Goal: Task Accomplishment & Management: Manage account settings

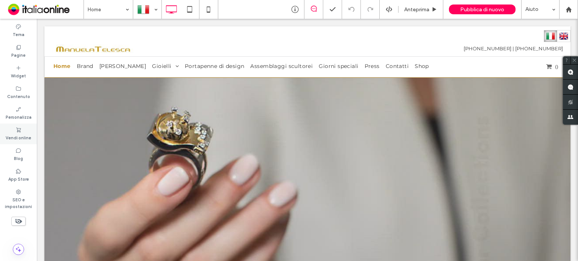
click at [18, 137] on label "Vendi online" at bounding box center [19, 137] width 26 height 8
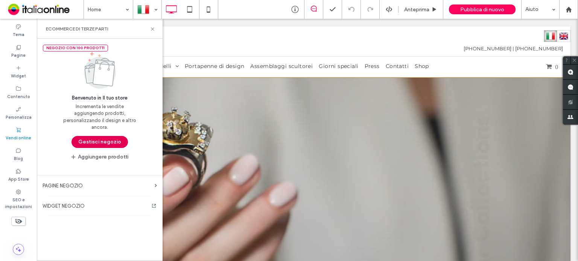
click at [116, 139] on button "Gestisci negozio" at bounding box center [99, 142] width 56 height 12
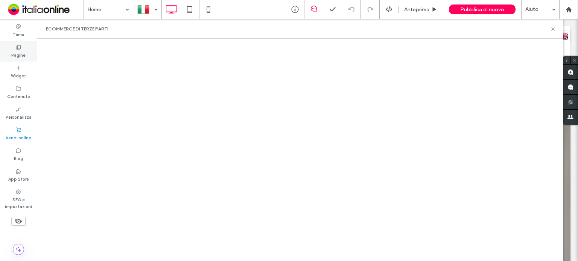
click at [25, 54] on label "Pagine" at bounding box center [18, 54] width 14 height 8
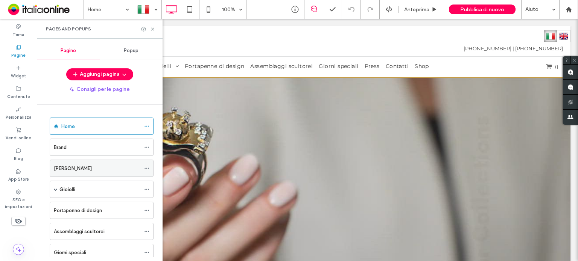
click at [92, 168] on div "[PERSON_NAME]" at bounding box center [97, 169] width 87 height 8
click at [152, 28] on div at bounding box center [289, 130] width 578 height 261
click at [152, 29] on icon at bounding box center [153, 29] width 6 height 6
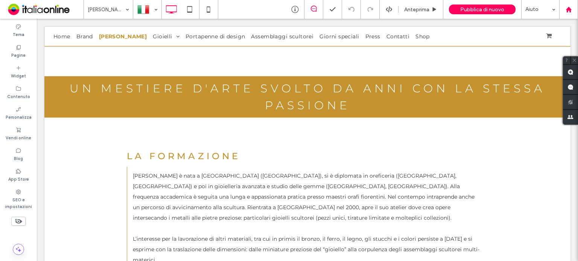
scroll to position [75, 0]
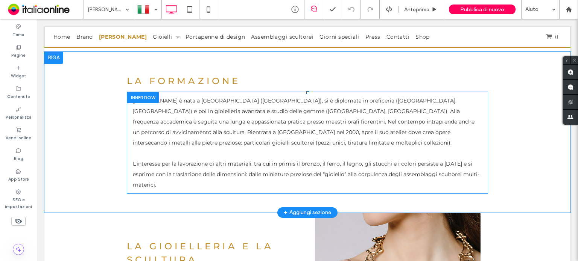
drag, startPoint x: 603, startPoint y: 20, endPoint x: 379, endPoint y: 172, distance: 270.2
click at [379, 172] on span "L’interesse per la lavorazione di altri materiali, tra cui in primis il bronzo,…" at bounding box center [306, 175] width 347 height 28
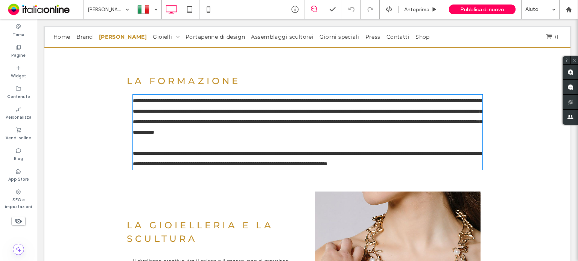
type input "**********"
type input "**"
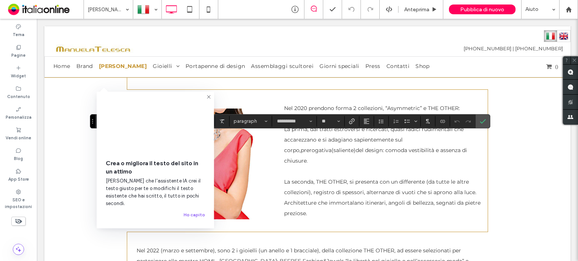
scroll to position [36, 0]
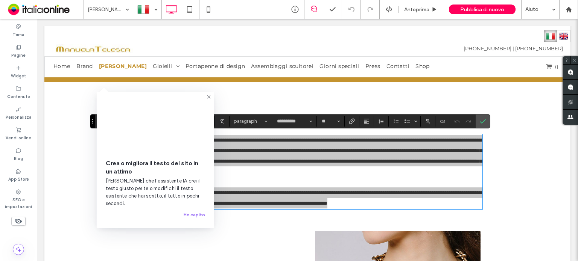
drag, startPoint x: 209, startPoint y: 95, endPoint x: 279, endPoint y: 95, distance: 70.0
click at [209, 95] on icon at bounding box center [209, 97] width 6 height 6
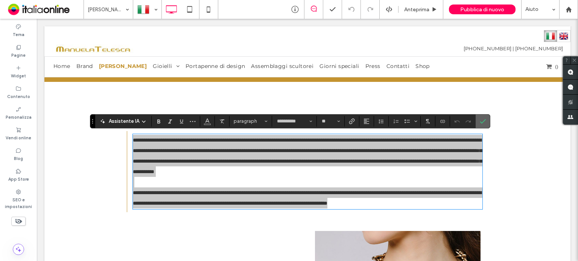
click at [477, 121] on label "Conferma" at bounding box center [482, 122] width 11 height 14
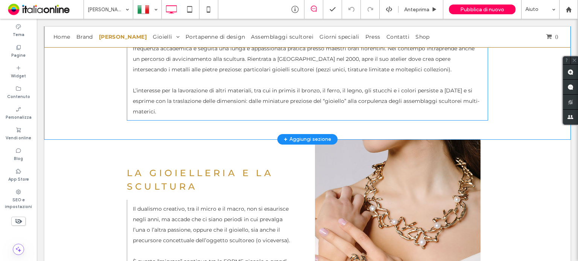
scroll to position [960, 0]
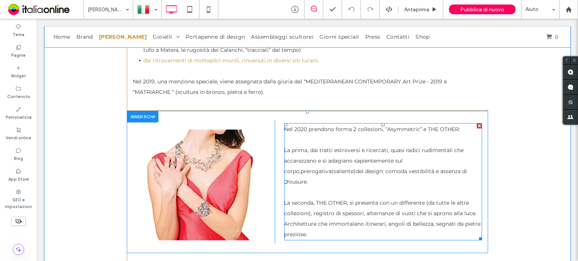
click at [304, 155] on p "La prima, dai tratti estroversi e ricercati, quasi radici rudimentali che accar…" at bounding box center [383, 187] width 198 height 105
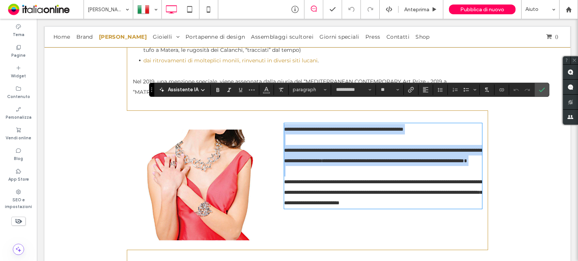
click at [304, 155] on p "**********" at bounding box center [383, 172] width 198 height 74
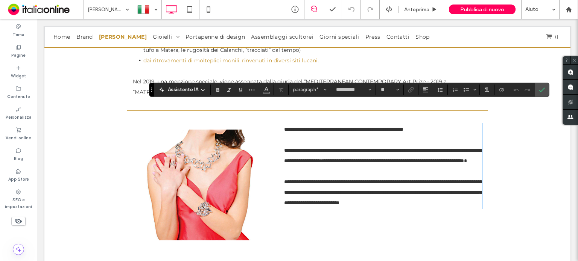
click at [284, 149] on span "**********" at bounding box center [383, 156] width 198 height 16
click at [539, 87] on icon "Conferma" at bounding box center [542, 90] width 6 height 6
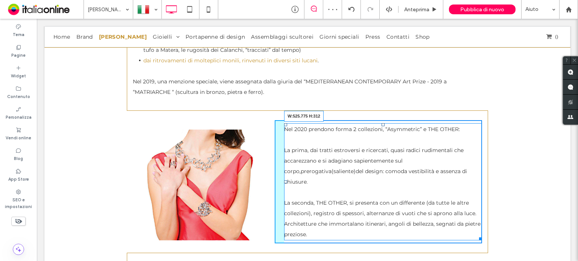
drag, startPoint x: 477, startPoint y: 216, endPoint x: 489, endPoint y: 215, distance: 11.7
click at [489, 215] on div "Manuela si considera un’ artigiana. Ama “fare”, elaborare materiali, portare a …" at bounding box center [307, 80] width 526 height 844
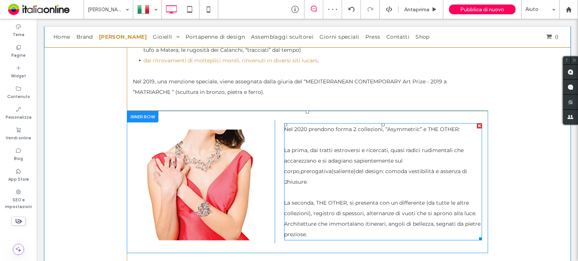
click at [301, 168] on span "prerogativa" at bounding box center [316, 171] width 31 height 7
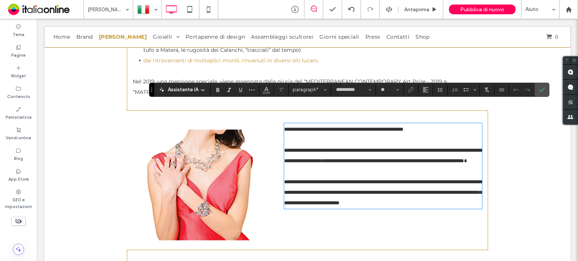
click at [280, 149] on div "**********" at bounding box center [378, 180] width 207 height 120
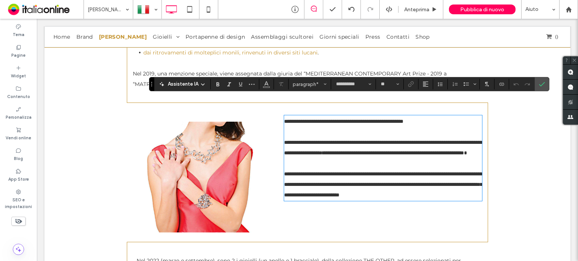
scroll to position [975, 0]
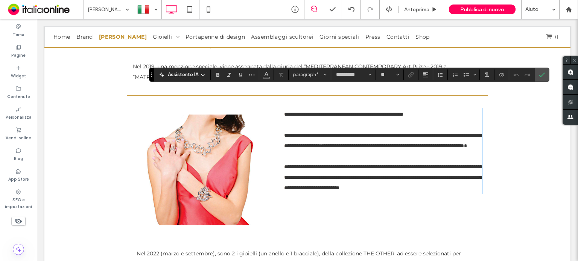
click at [284, 138] on span "**********" at bounding box center [383, 141] width 198 height 16
click at [284, 136] on span "**********" at bounding box center [383, 141] width 198 height 16
click at [284, 133] on span "**********" at bounding box center [383, 141] width 198 height 16
click at [322, 143] on span "**********" at bounding box center [332, 145] width 21 height 5
click at [355, 143] on span "**********" at bounding box center [354, 145] width 23 height 5
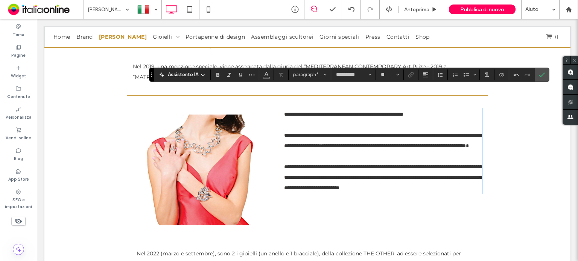
click at [368, 143] on span "**********" at bounding box center [417, 145] width 98 height 5
click at [539, 72] on icon "Conferma" at bounding box center [542, 75] width 6 height 6
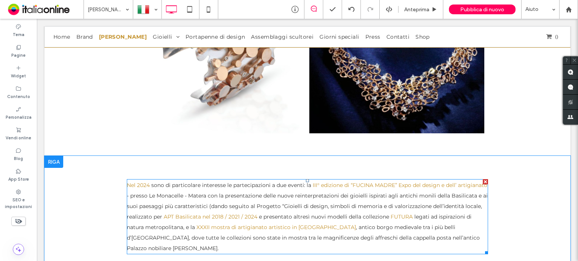
scroll to position [1878, 0]
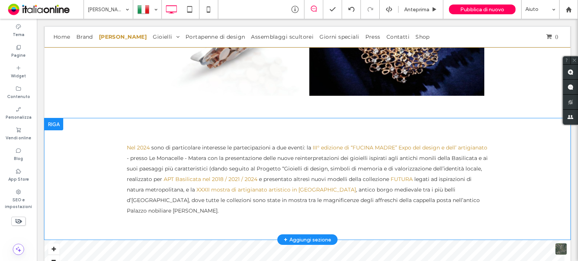
click at [56, 119] on div at bounding box center [53, 125] width 19 height 12
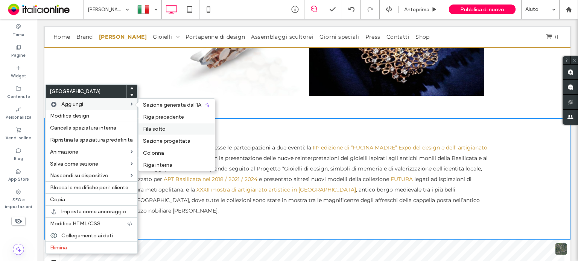
click at [156, 131] on span "Fila sotto" at bounding box center [154, 129] width 23 height 6
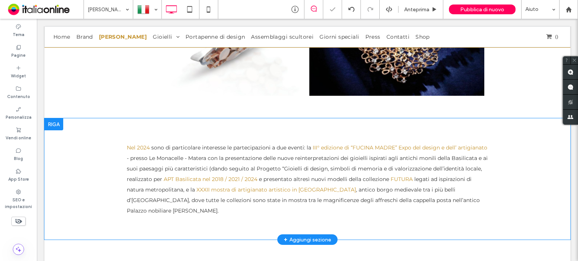
scroll to position [1915, 0]
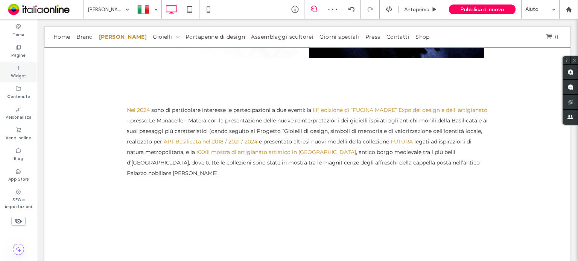
drag, startPoint x: 20, startPoint y: 72, endPoint x: 38, endPoint y: 58, distance: 22.9
click at [20, 72] on label "Widget" at bounding box center [18, 75] width 15 height 8
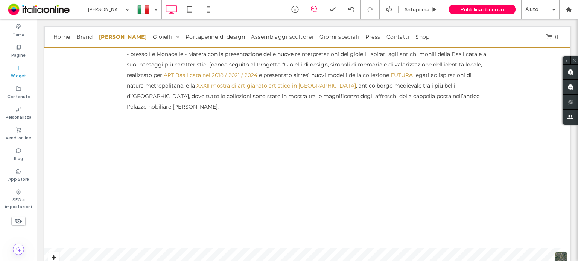
scroll to position [1986, 0]
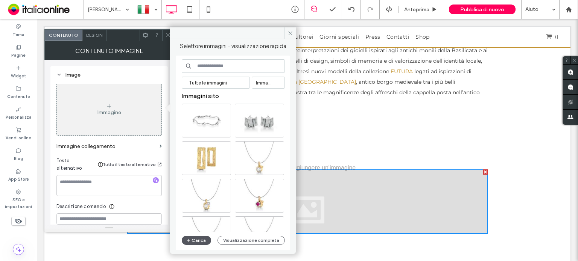
click at [190, 237] on span "button" at bounding box center [188, 241] width 5 height 8
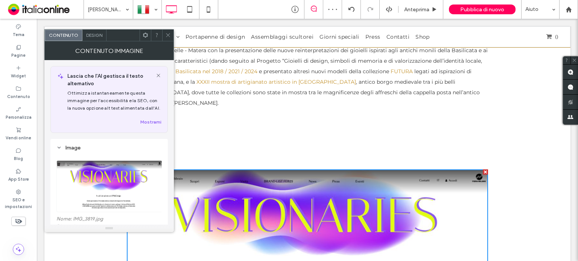
click at [171, 31] on div at bounding box center [167, 35] width 11 height 11
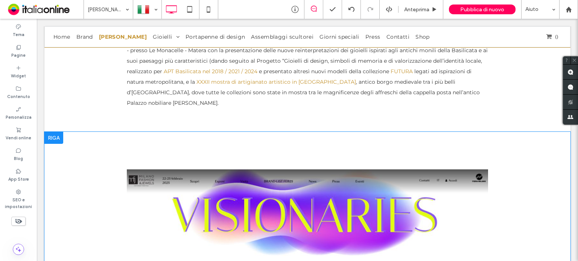
click at [56, 132] on div at bounding box center [53, 138] width 19 height 12
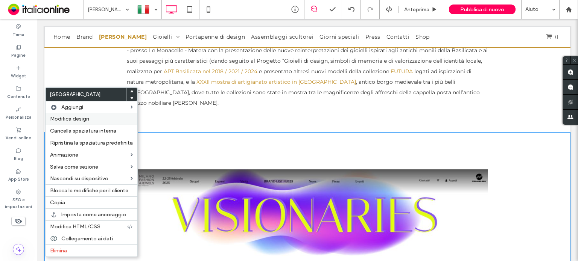
click at [86, 119] on span "Modifica design" at bounding box center [69, 119] width 39 height 6
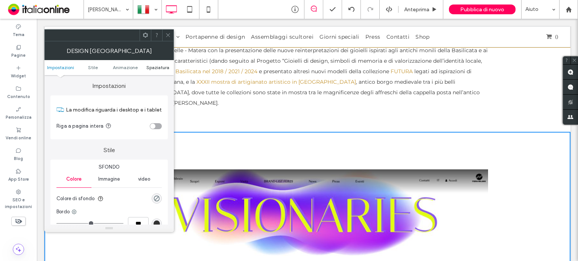
click at [158, 70] on span "Spaziatura" at bounding box center [157, 68] width 23 height 6
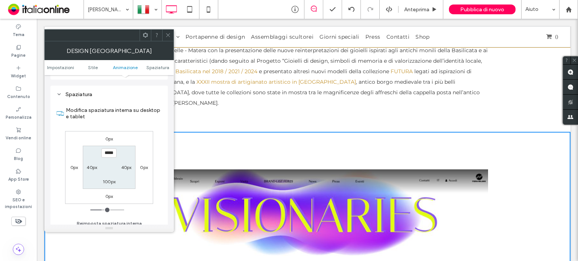
scroll to position [212, 0]
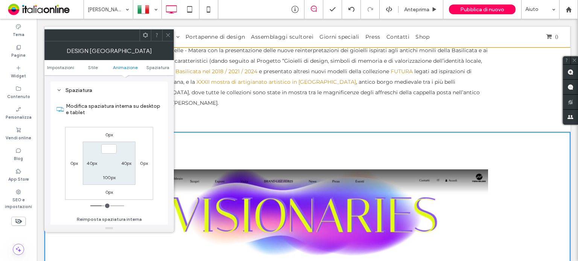
type input "***"
type input "*"
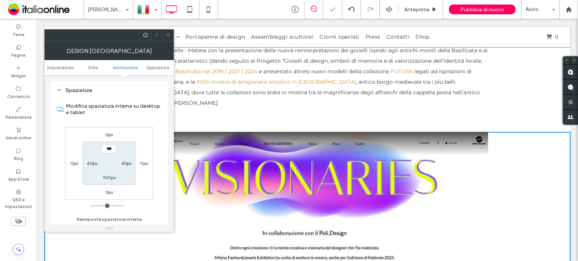
click at [163, 35] on div at bounding box center [167, 35] width 11 height 11
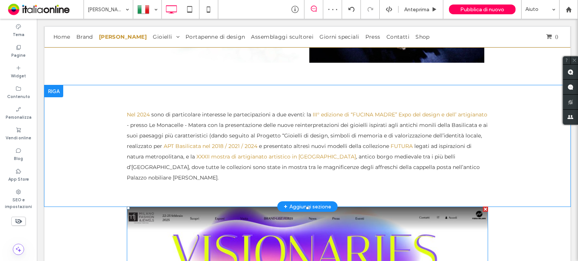
scroll to position [1911, 0]
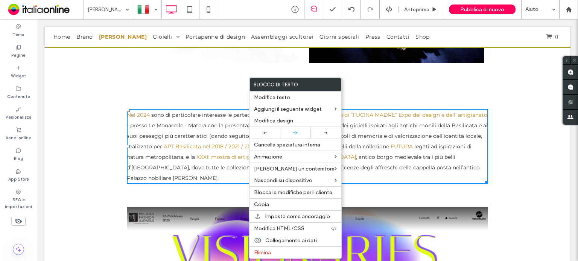
drag, startPoint x: 276, startPoint y: 206, endPoint x: 231, endPoint y: 205, distance: 45.1
click at [276, 206] on label "Copia" at bounding box center [295, 205] width 83 height 6
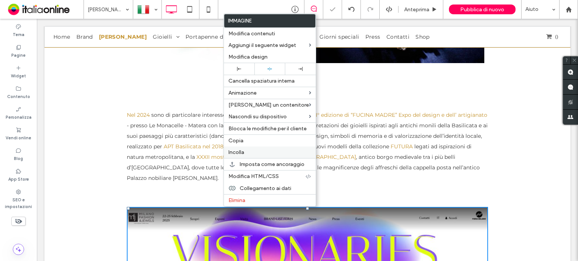
click at [241, 155] on div "Incolla" at bounding box center [270, 153] width 92 height 12
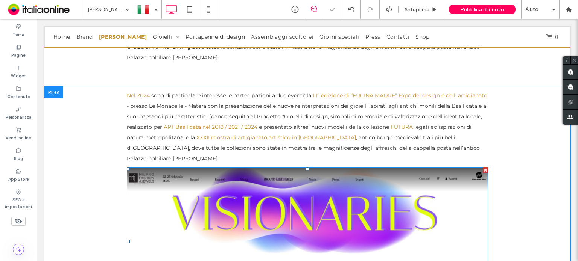
scroll to position [1986, 0]
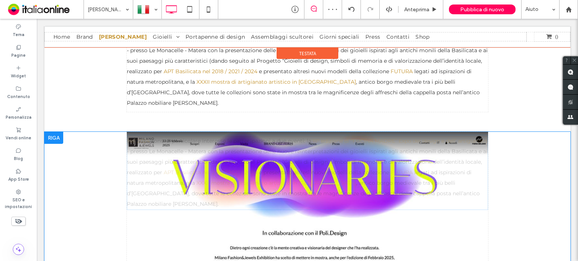
drag, startPoint x: 239, startPoint y: 124, endPoint x: 236, endPoint y: 239, distance: 114.8
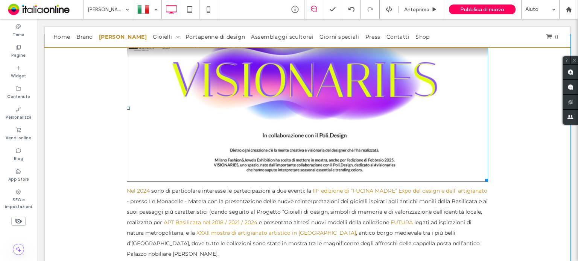
scroll to position [2136, 0]
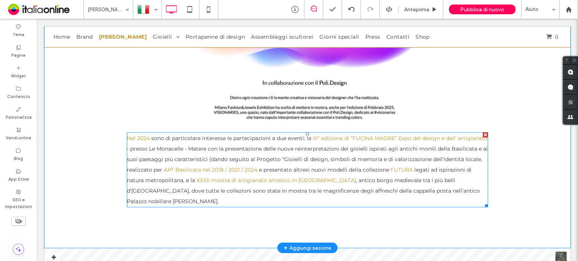
click at [210, 133] on p "Nel 2024 sono di particolare interesse le partecipazioni a due eventi: la III° …" at bounding box center [307, 170] width 361 height 74
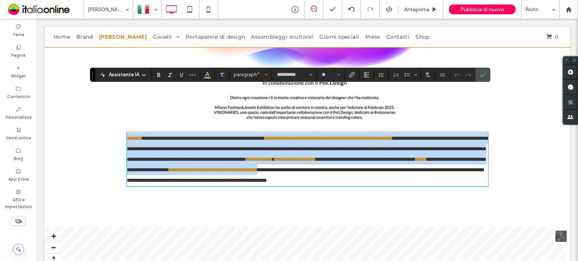
click at [433, 149] on p "**********" at bounding box center [307, 159] width 361 height 53
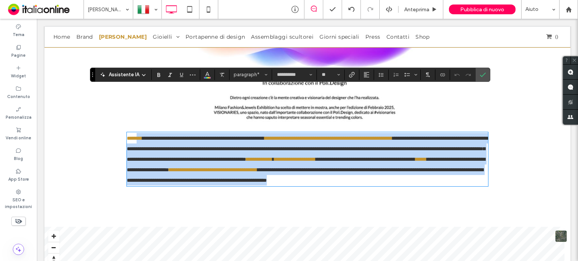
drag, startPoint x: 431, startPoint y: 147, endPoint x: 138, endPoint y: 96, distance: 297.8
click at [138, 133] on p "**********" at bounding box center [307, 159] width 361 height 53
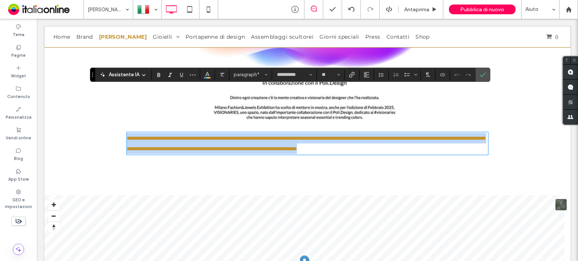
scroll to position [0, 0]
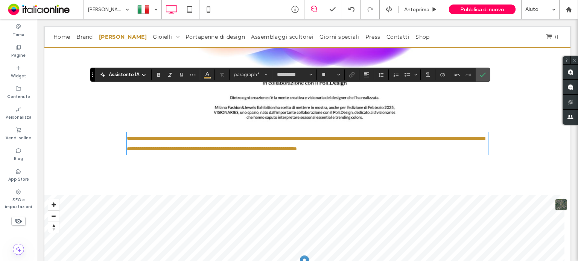
drag, startPoint x: 135, startPoint y: 94, endPoint x: 121, endPoint y: 93, distance: 14.3
click at [121, 93] on div "**********" at bounding box center [307, 89] width 526 height 214
click at [135, 136] on span "**********" at bounding box center [306, 144] width 358 height 16
drag, startPoint x: 136, startPoint y: 93, endPoint x: 111, endPoint y: 93, distance: 24.5
click at [111, 93] on div "**********" at bounding box center [307, 89] width 526 height 214
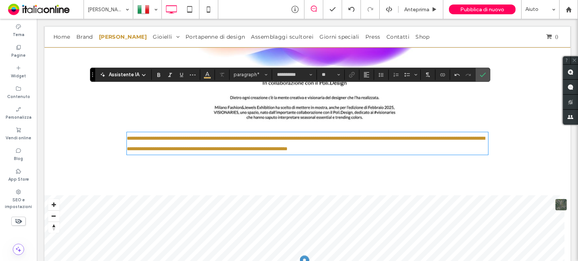
click at [197, 136] on span "**********" at bounding box center [306, 144] width 358 height 16
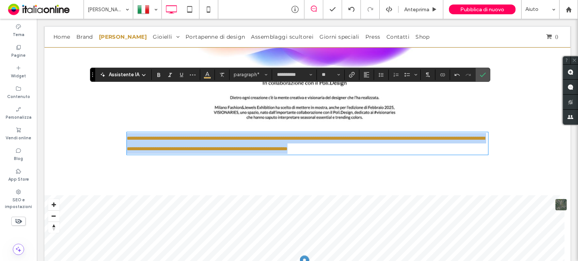
drag, startPoint x: 197, startPoint y: 104, endPoint x: 240, endPoint y: 100, distance: 43.1
click at [197, 136] on span "**********" at bounding box center [306, 144] width 358 height 16
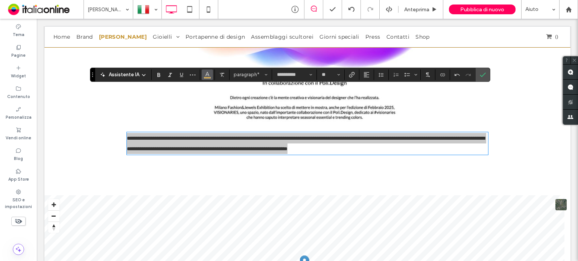
click at [205, 72] on icon "Colore" at bounding box center [207, 74] width 6 height 6
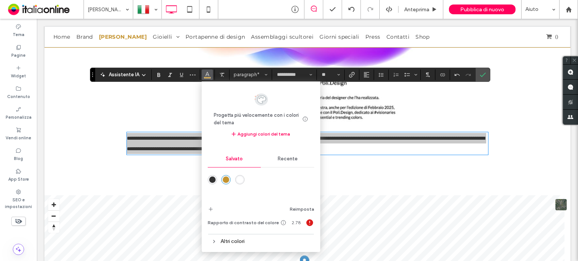
click at [212, 181] on div "rgba(51,51,51,1)" at bounding box center [212, 180] width 6 height 6
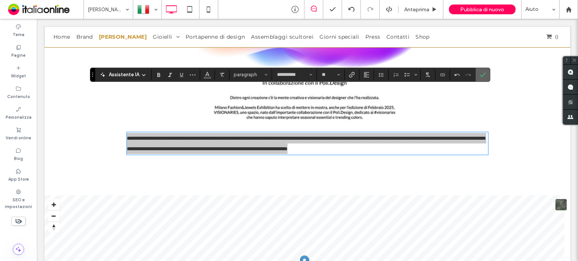
click at [480, 70] on span "Conferma" at bounding box center [481, 75] width 3 height 14
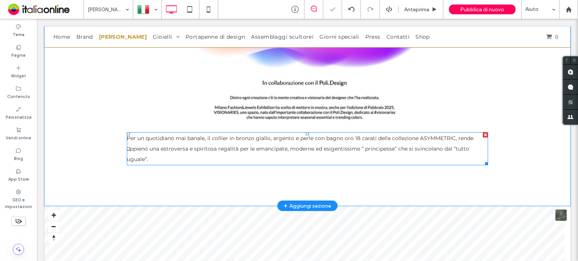
click at [409, 135] on span "Per un quotidiano mai banale, il collier in bronzo giallo, argento e perle con …" at bounding box center [300, 149] width 347 height 28
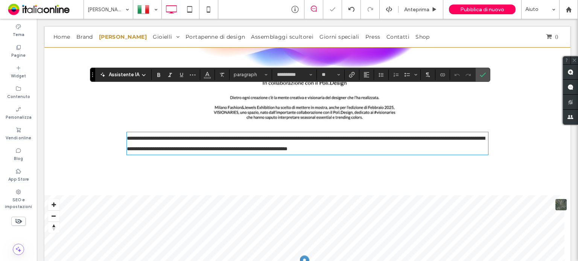
click at [416, 133] on p "**********" at bounding box center [307, 143] width 361 height 21
drag, startPoint x: 483, startPoint y: 76, endPoint x: 386, endPoint y: 62, distance: 98.1
click at [483, 76] on icon "Conferma" at bounding box center [483, 75] width 6 height 6
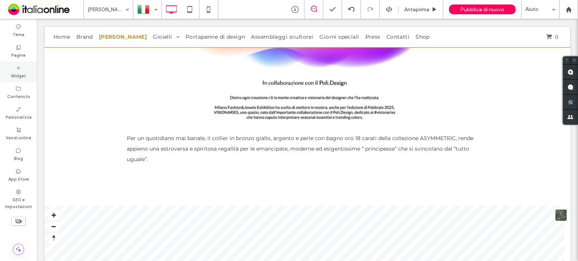
click at [20, 72] on label "Widget" at bounding box center [18, 75] width 15 height 8
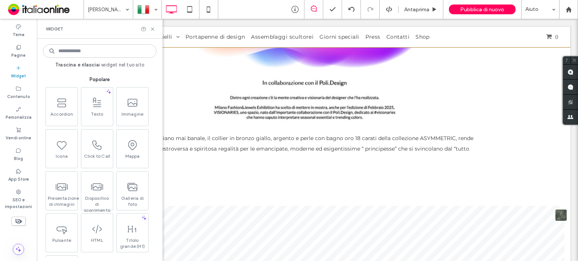
click at [86, 51] on input at bounding box center [100, 51] width 114 height 14
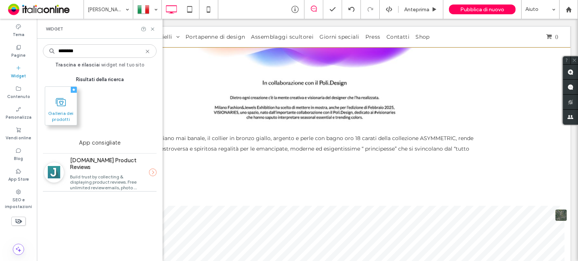
type input "********"
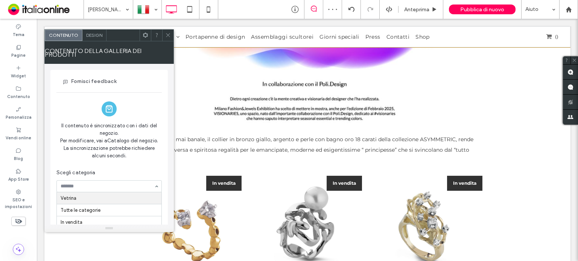
scroll to position [2137, 0]
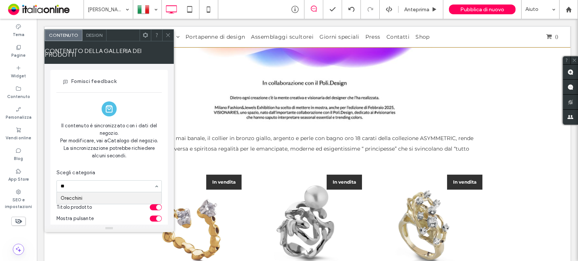
type input "*"
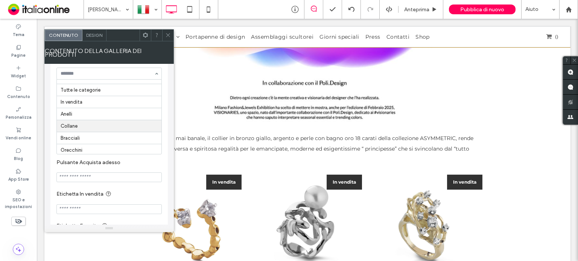
scroll to position [11, 0]
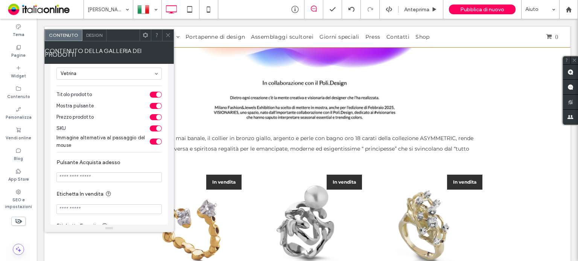
click at [169, 35] on icon at bounding box center [168, 35] width 6 height 6
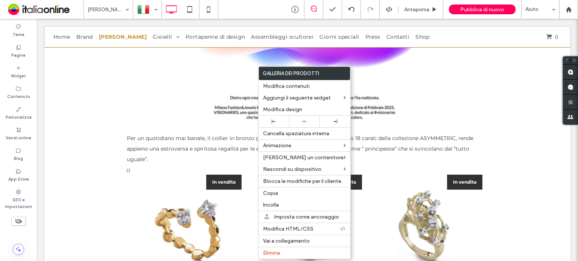
drag, startPoint x: 295, startPoint y: 254, endPoint x: 80, endPoint y: 142, distance: 242.5
click at [295, 254] on label "Elimina" at bounding box center [304, 253] width 83 height 6
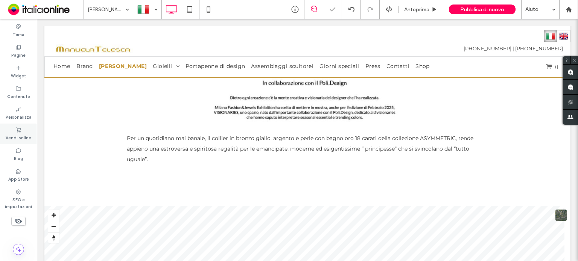
click at [20, 134] on label "Vendi online" at bounding box center [19, 137] width 26 height 8
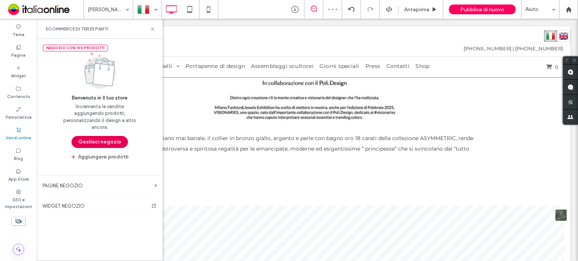
click at [87, 141] on button "Gestisci negozio" at bounding box center [99, 142] width 56 height 12
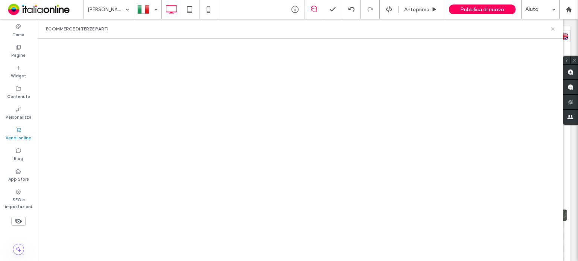
click at [550, 27] on icon at bounding box center [553, 29] width 6 height 6
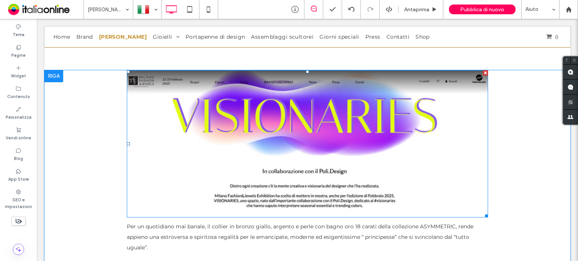
scroll to position [2062, 0]
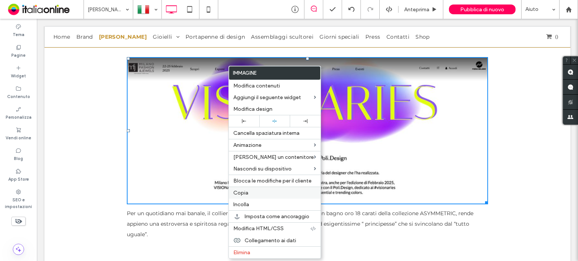
click at [243, 195] on span "Copia" at bounding box center [240, 193] width 15 height 6
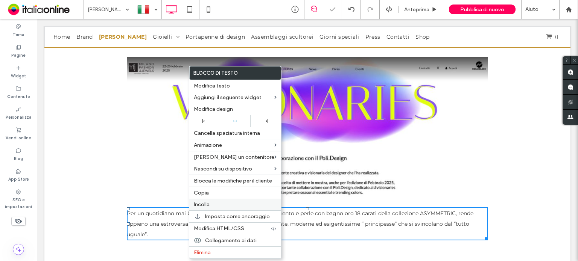
click at [204, 202] on span "Incolla" at bounding box center [202, 205] width 16 height 6
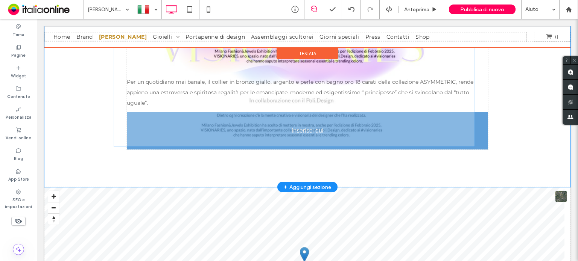
scroll to position [2175, 0]
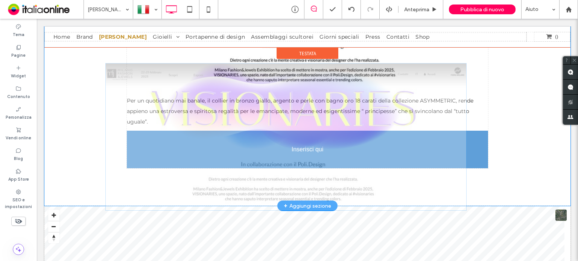
drag, startPoint x: 257, startPoint y: 138, endPoint x: 206, endPoint y: 128, distance: 52.2
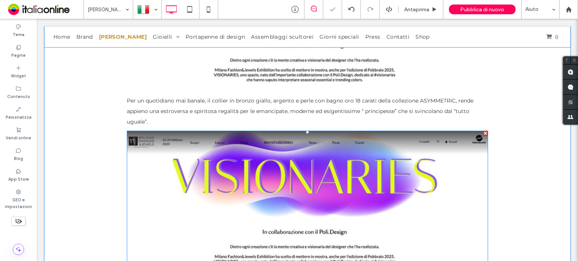
click at [172, 131] on img at bounding box center [307, 205] width 361 height 148
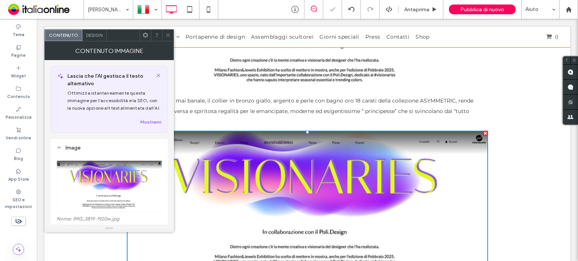
scroll to position [75, 0]
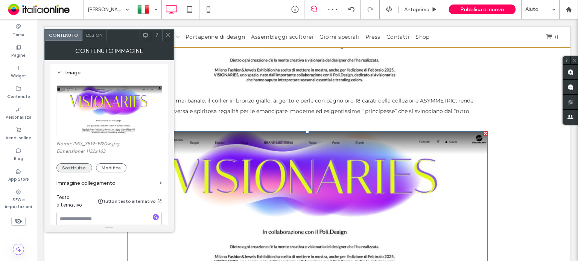
click at [78, 164] on button "Sostituisci" at bounding box center [74, 168] width 36 height 9
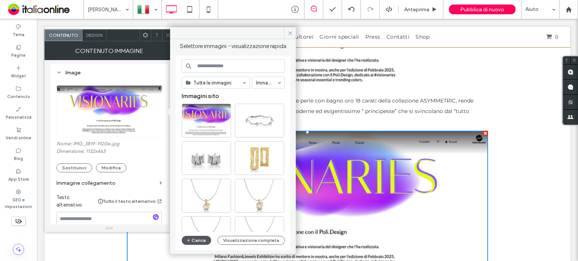
click at [191, 242] on span "button" at bounding box center [188, 241] width 5 height 8
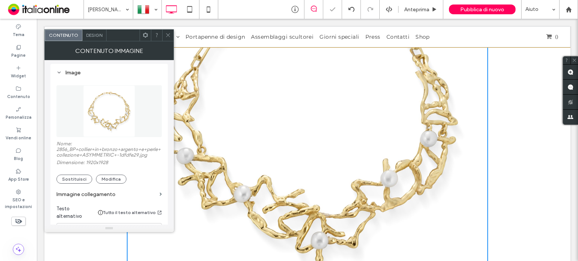
scroll to position [2438, 0]
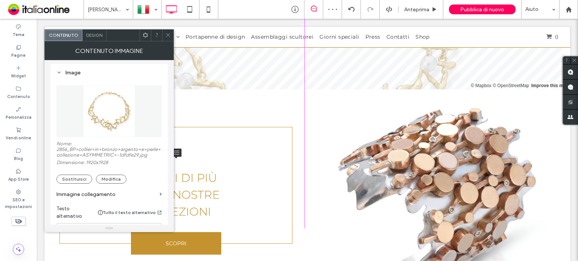
drag, startPoint x: 484, startPoint y: 185, endPoint x: 322, endPoint y: 115, distance: 176.1
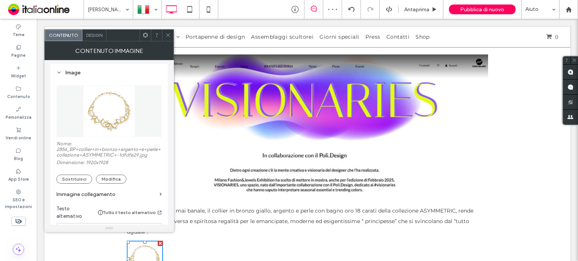
scroll to position [2137, 0]
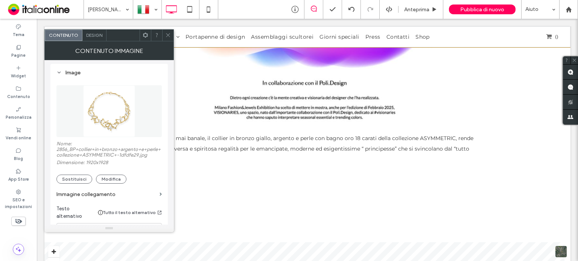
click at [169, 32] on icon at bounding box center [168, 35] width 6 height 6
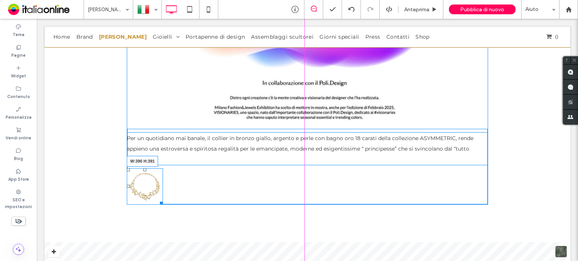
drag, startPoint x: 157, startPoint y: 157, endPoint x: 211, endPoint y: 174, distance: 56.8
click at [163, 174] on div "W:390 H:391" at bounding box center [145, 187] width 36 height 36
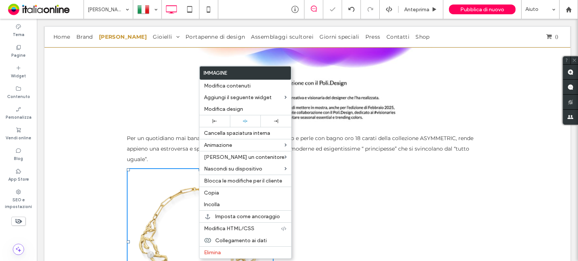
drag, startPoint x: 243, startPoint y: 118, endPoint x: 331, endPoint y: 122, distance: 87.7
click at [243, 118] on div at bounding box center [245, 122] width 30 height 12
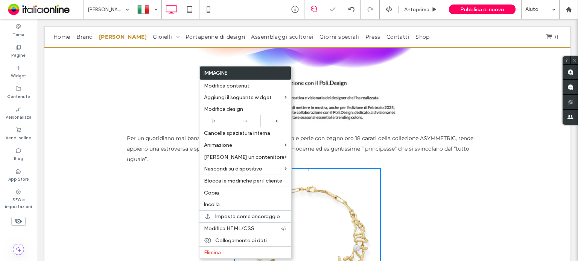
click at [352, 133] on p "Per un quotidiano mai banale, il collier in bronzo giallo, argento e perle con …" at bounding box center [307, 149] width 361 height 32
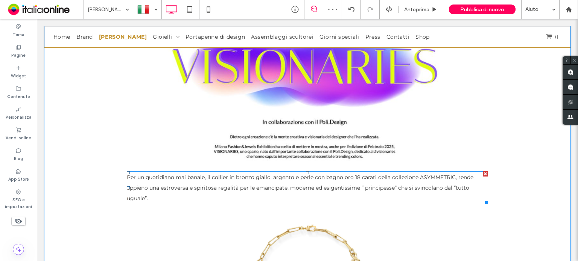
scroll to position [2100, 0]
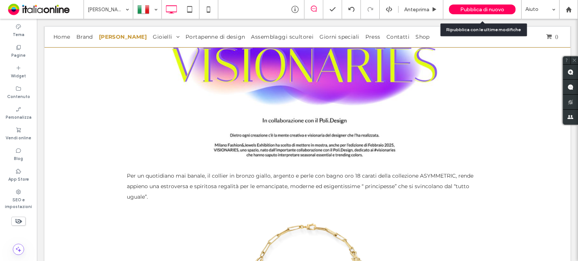
drag, startPoint x: 477, startPoint y: 15, endPoint x: 471, endPoint y: 31, distance: 17.3
click at [477, 15] on div "Pubblica di nuovo" at bounding box center [482, 9] width 67 height 19
click at [476, 11] on span "Pubblica di nuovo" at bounding box center [482, 9] width 44 height 6
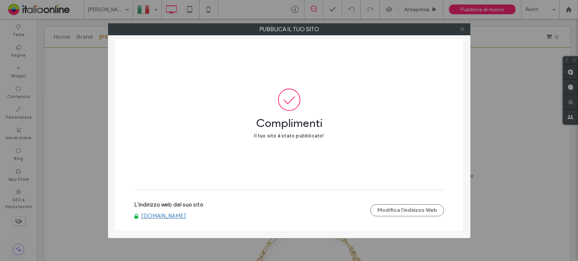
click at [464, 30] on icon at bounding box center [462, 29] width 6 height 6
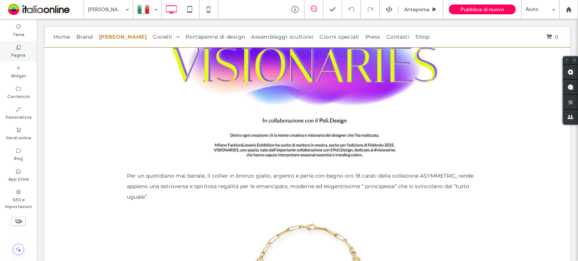
drag, startPoint x: 9, startPoint y: 63, endPoint x: 13, endPoint y: 58, distance: 6.7
click at [13, 58] on label "Pagine" at bounding box center [18, 54] width 14 height 8
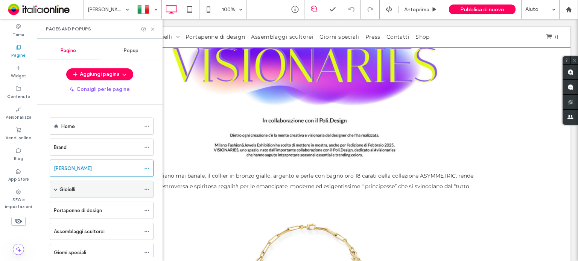
click at [53, 188] on div "Gioielli" at bounding box center [102, 189] width 104 height 17
click at [53, 189] on div "Gioielli" at bounding box center [102, 189] width 104 height 17
click at [56, 186] on span at bounding box center [56, 189] width 4 height 17
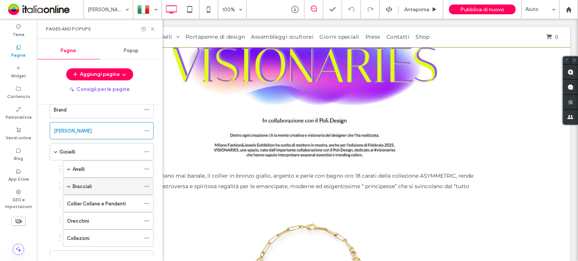
click at [103, 186] on div "Bracciali" at bounding box center [107, 187] width 68 height 8
drag, startPoint x: 153, startPoint y: 30, endPoint x: 137, endPoint y: 18, distance: 20.3
click at [153, 30] on div at bounding box center [289, 130] width 578 height 261
click at [152, 28] on use at bounding box center [152, 28] width 3 height 3
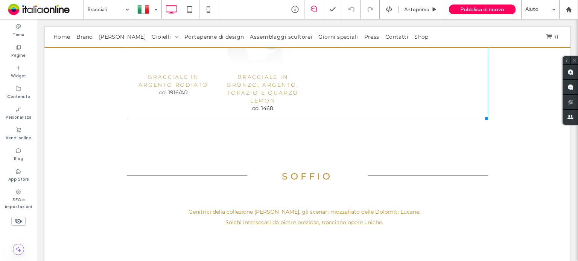
scroll to position [5825, 0]
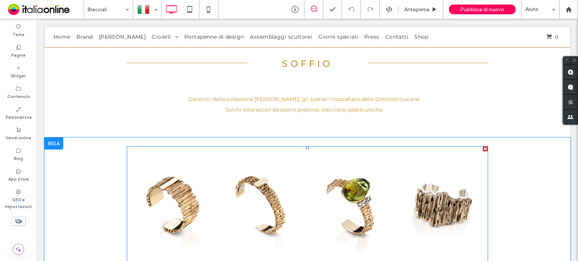
click at [314, 175] on link at bounding box center [352, 207] width 91 height 120
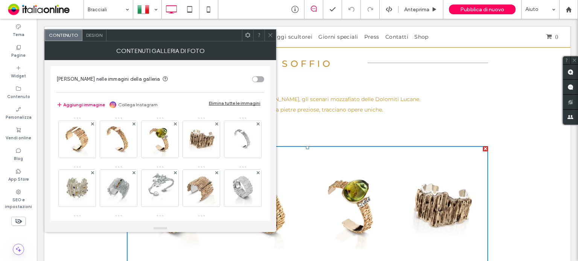
click at [266, 32] on div at bounding box center [269, 35] width 11 height 11
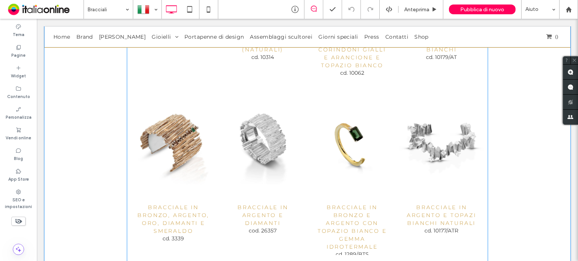
scroll to position [6314, 0]
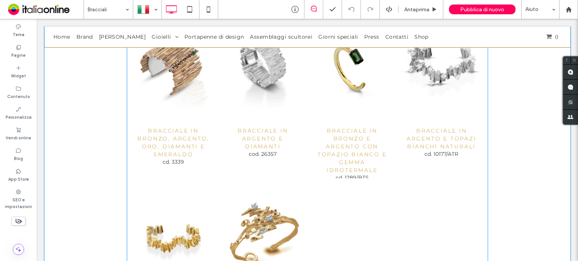
click at [390, 128] on span "Bracciale in bronzo e argento con topazio bianco e gemma idrotermale cd. 1289/B…" at bounding box center [352, 150] width 86 height 57
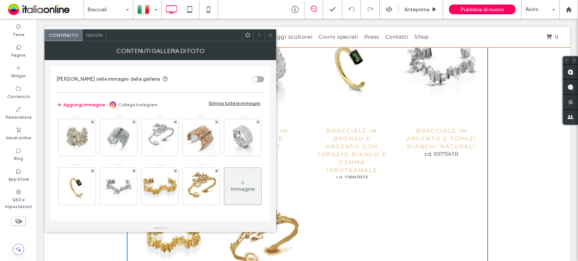
scroll to position [75, 0]
click at [135, 168] on span at bounding box center [133, 171] width 3 height 6
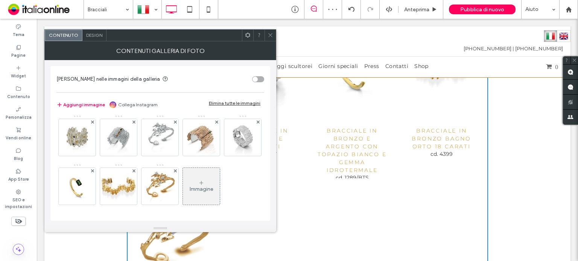
click at [269, 33] on icon at bounding box center [271, 35] width 6 height 6
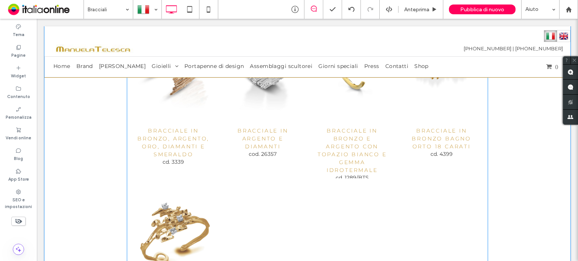
click at [292, 128] on h3 "Bracciale in argento e diamanti" at bounding box center [263, 139] width 74 height 24
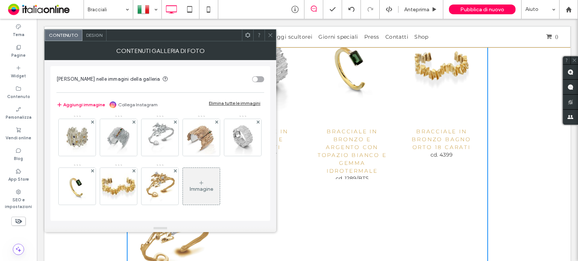
scroll to position [6239, 0]
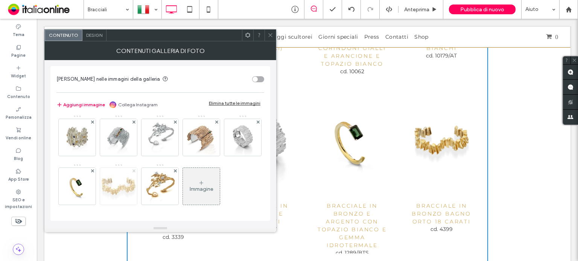
click at [135, 168] on span at bounding box center [133, 171] width 3 height 6
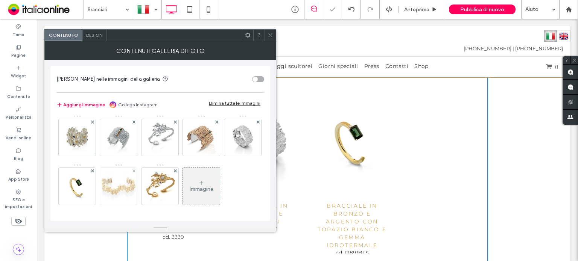
scroll to position [6160, 0]
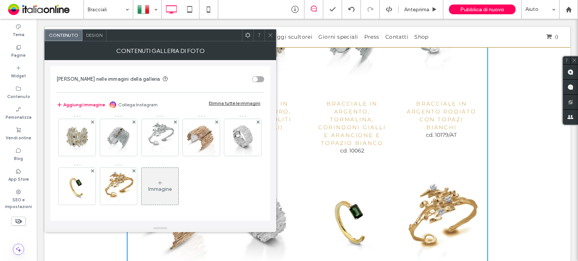
drag, startPoint x: 269, startPoint y: 32, endPoint x: 319, endPoint y: 11, distance: 54.8
click at [269, 32] on icon at bounding box center [271, 35] width 6 height 6
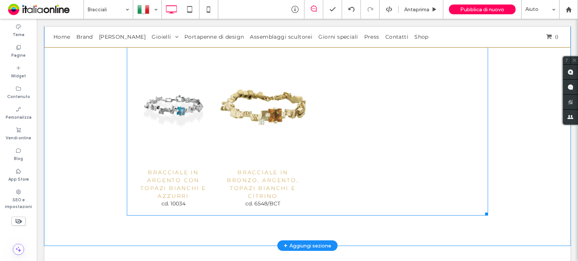
scroll to position [9228, 0]
click at [261, 132] on link at bounding box center [262, 107] width 91 height 120
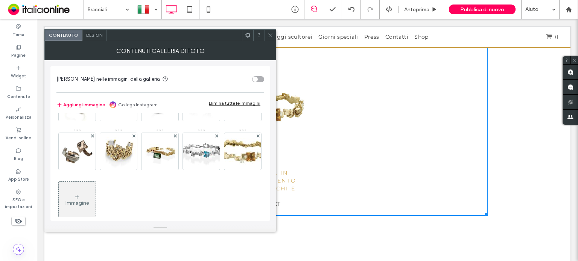
scroll to position [50, 0]
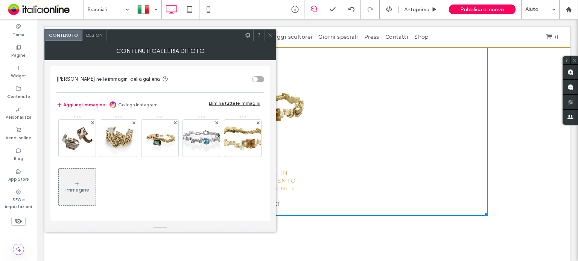
click at [96, 191] on div "Immagine" at bounding box center [77, 187] width 37 height 35
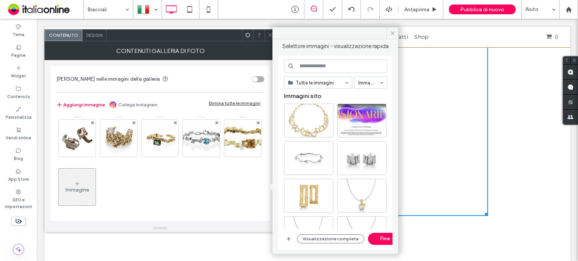
drag, startPoint x: 174, startPoint y: 191, endPoint x: 80, endPoint y: 81, distance: 145.2
click at [80, 81] on span "Abilita link nelle immagini della galleria" at bounding box center [108, 79] width 104 height 6
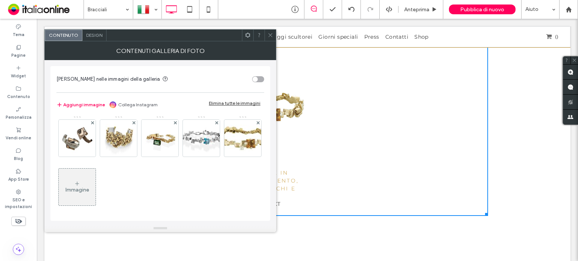
click at [270, 35] on use at bounding box center [270, 35] width 4 height 4
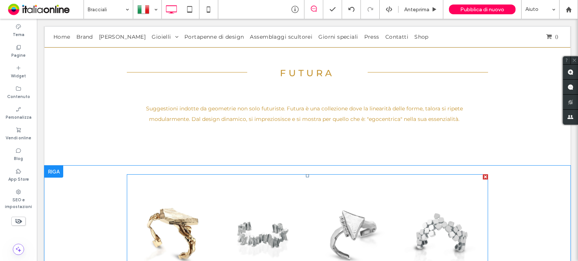
scroll to position [9002, 0]
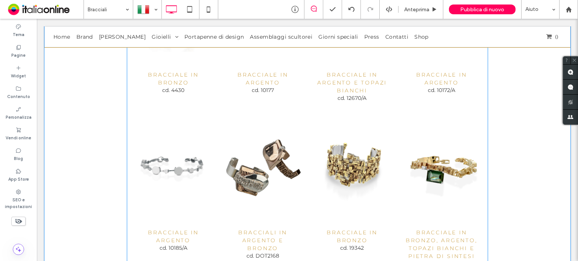
click at [252, 124] on link at bounding box center [262, 167] width 91 height 120
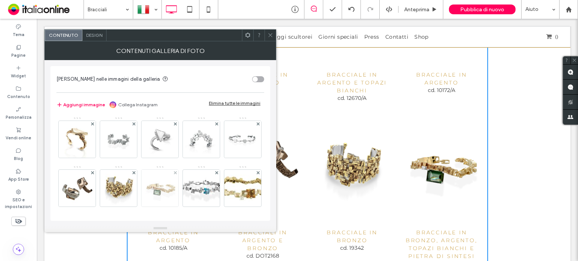
scroll to position [50, 0]
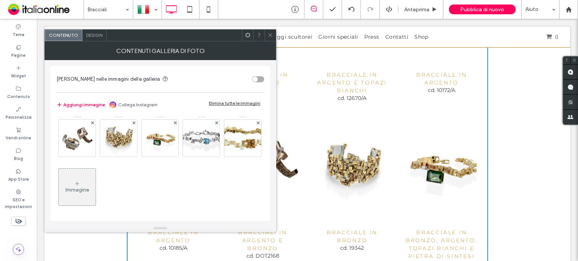
click at [89, 189] on div "Immagine" at bounding box center [77, 190] width 24 height 6
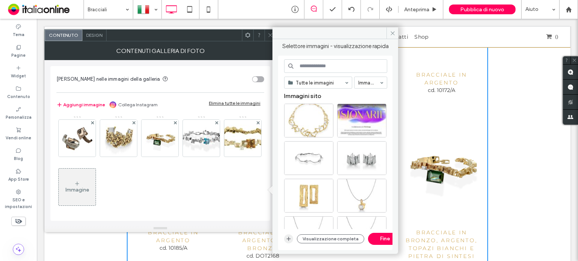
click at [290, 237] on icon "button" at bounding box center [289, 239] width 6 height 6
click at [307, 59] on input at bounding box center [335, 66] width 103 height 14
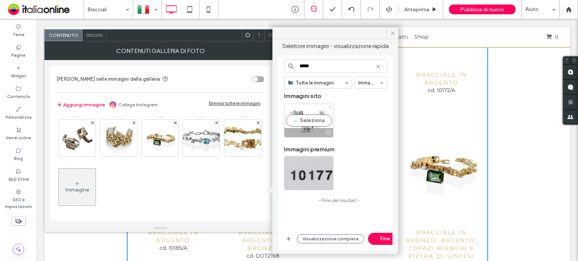
type input "*****"
click at [318, 128] on div at bounding box center [308, 132] width 49 height 9
click at [381, 246] on div "***** Tutte le immagini Immagini Immagini sito Immagini premium - Fine dei risu…" at bounding box center [335, 153] width 103 height 188
click at [379, 242] on button "Fine" at bounding box center [385, 239] width 34 height 12
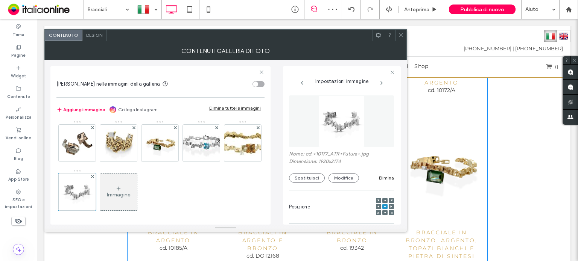
click at [399, 35] on icon at bounding box center [401, 35] width 6 height 6
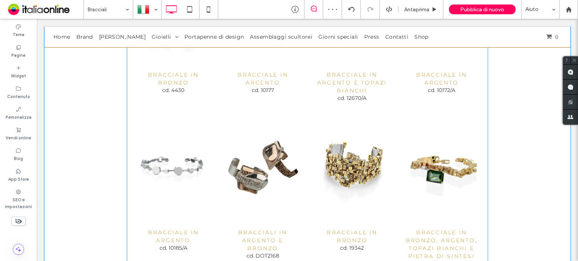
scroll to position [9191, 0]
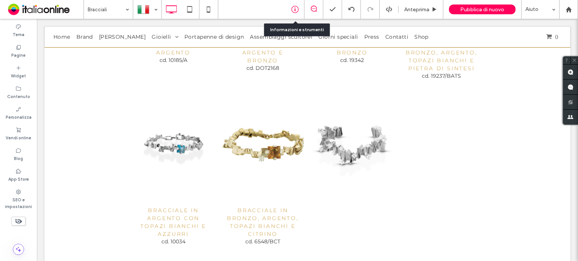
click at [301, 10] on div at bounding box center [295, 10] width 18 height 8
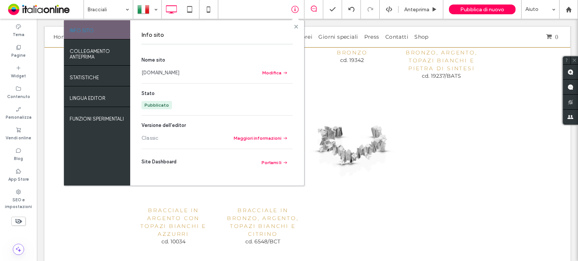
click at [295, 27] on use at bounding box center [296, 26] width 4 height 4
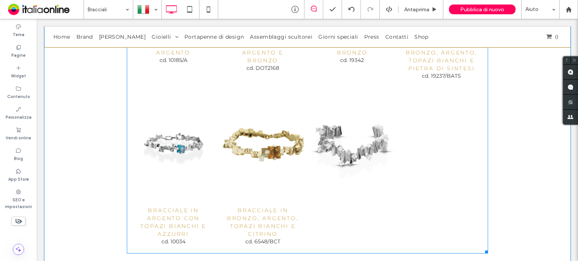
click at [314, 99] on link at bounding box center [352, 145] width 91 height 120
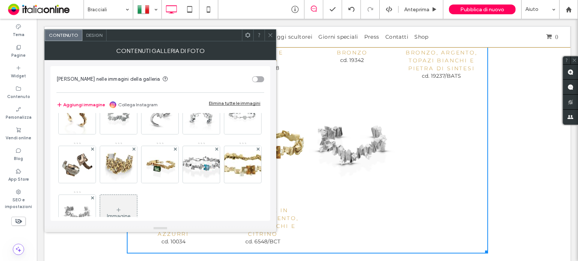
scroll to position [50, 0]
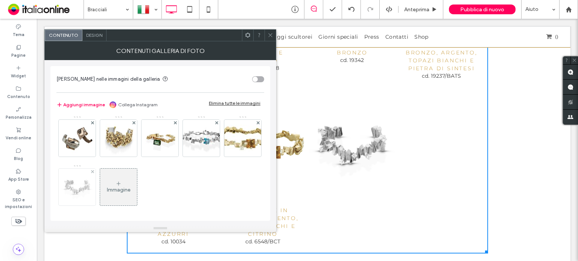
click at [94, 192] on img at bounding box center [77, 187] width 33 height 37
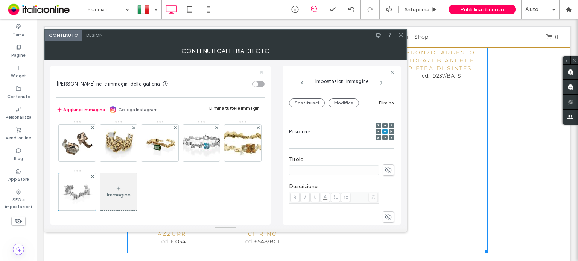
scroll to position [113, 0]
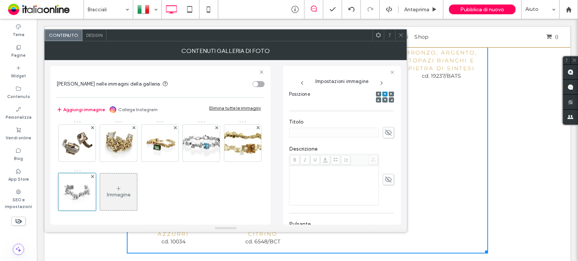
click at [328, 179] on div "Rich Text Editor" at bounding box center [333, 186] width 87 height 38
click at [319, 183] on div "*******" at bounding box center [333, 186] width 87 height 38
click at [309, 174] on div "*******" at bounding box center [333, 186] width 87 height 38
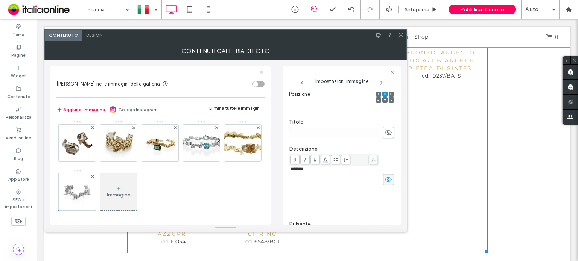
click at [309, 174] on div "*******" at bounding box center [333, 186] width 87 height 38
click at [322, 172] on span "**********" at bounding box center [333, 169] width 87 height 5
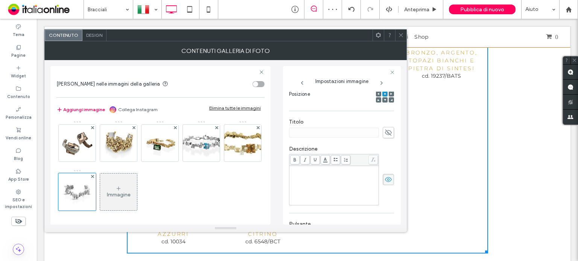
click at [385, 132] on icon at bounding box center [389, 133] width 8 height 8
click at [354, 133] on input at bounding box center [334, 133] width 90 height 10
paste input "**********"
type input "**********"
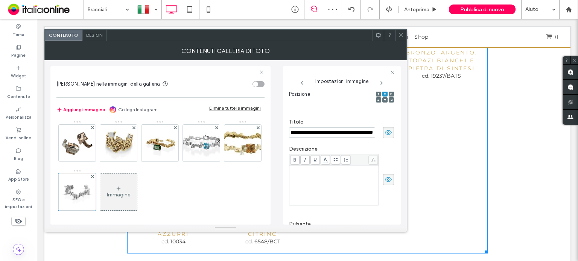
click at [386, 181] on icon at bounding box center [389, 180] width 8 height 8
click at [397, 33] on div at bounding box center [400, 35] width 11 height 11
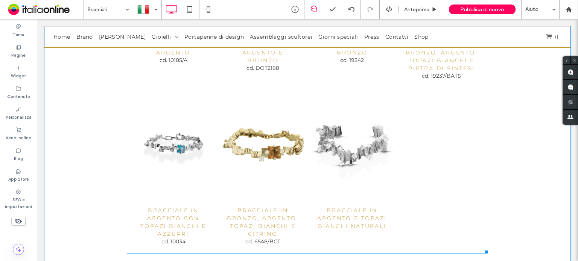
click at [332, 186] on link at bounding box center [352, 145] width 91 height 120
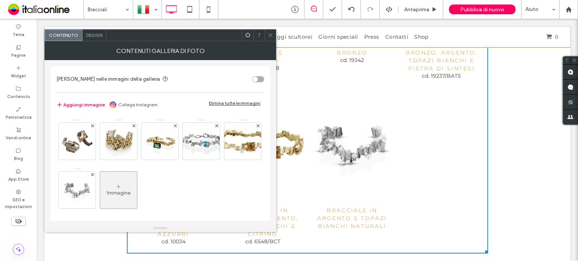
scroll to position [50, 0]
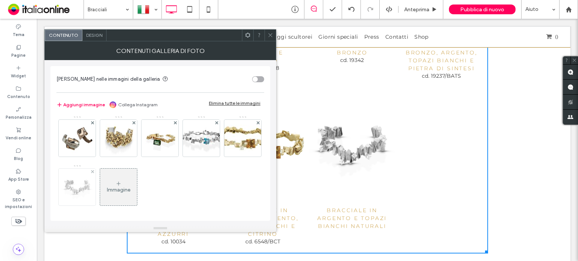
click at [94, 191] on img at bounding box center [77, 187] width 33 height 37
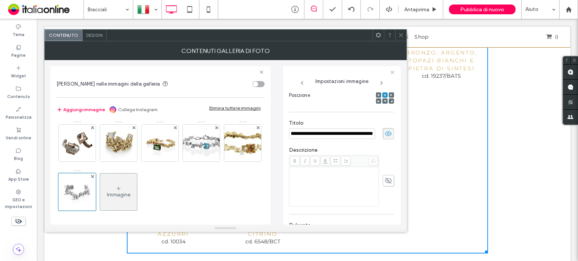
scroll to position [125, 0]
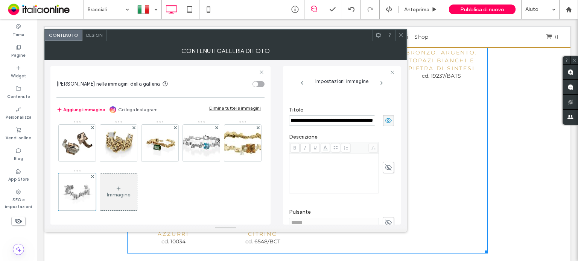
click at [328, 163] on div "Rich Text Editor" at bounding box center [333, 174] width 87 height 38
click at [330, 164] on div "Rich Text Editor" at bounding box center [333, 174] width 87 height 38
click at [369, 200] on div "**********" at bounding box center [341, 131] width 105 height 328
click at [397, 31] on div at bounding box center [400, 35] width 11 height 11
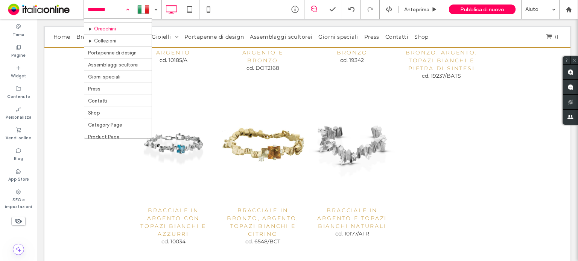
scroll to position [150, 0]
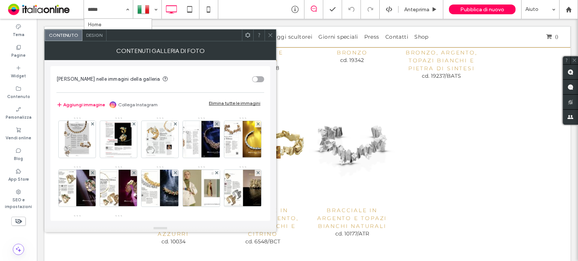
click at [97, 37] on span "Design" at bounding box center [94, 35] width 16 height 6
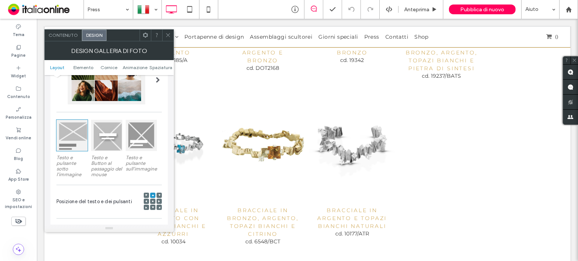
scroll to position [113, 0]
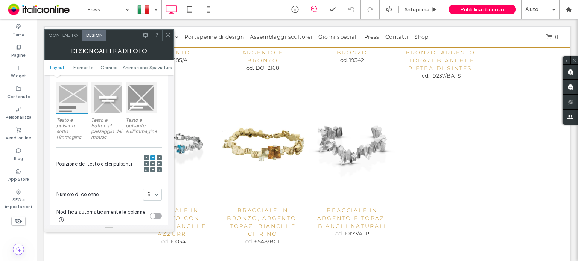
click at [147, 161] on div at bounding box center [146, 157] width 5 height 5
click at [150, 162] on div at bounding box center [153, 164] width 18 height 18
click at [152, 165] on use at bounding box center [153, 164] width 2 height 2
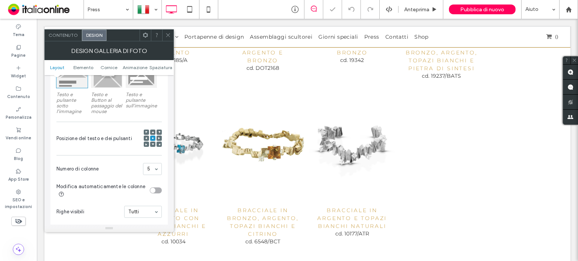
scroll to position [150, 0]
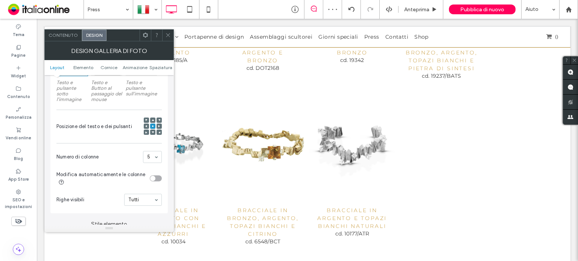
drag, startPoint x: 116, startPoint y: 143, endPoint x: 120, endPoint y: 159, distance: 16.6
click at [120, 159] on span "Numero di colonne" at bounding box center [98, 158] width 84 height 8
click at [167, 39] on span at bounding box center [168, 35] width 6 height 11
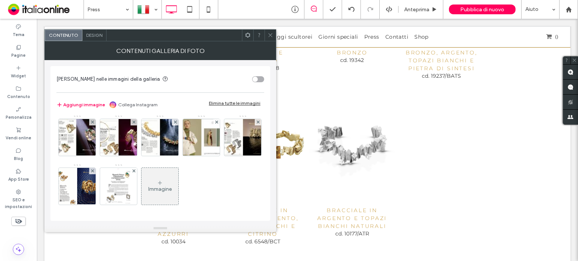
scroll to position [99, 0]
drag, startPoint x: 126, startPoint y: 39, endPoint x: 95, endPoint y: 46, distance: 32.0
drag, startPoint x: 95, startPoint y: 46, endPoint x: 88, endPoint y: 34, distance: 13.5
click at [88, 34] on span "Design" at bounding box center [94, 35] width 16 height 6
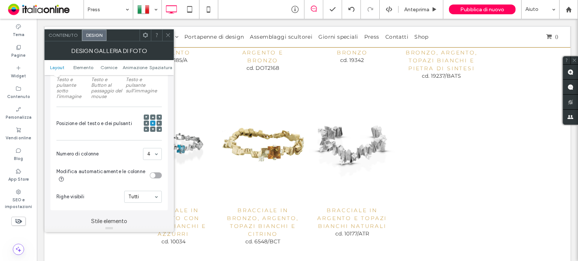
scroll to position [150, 0]
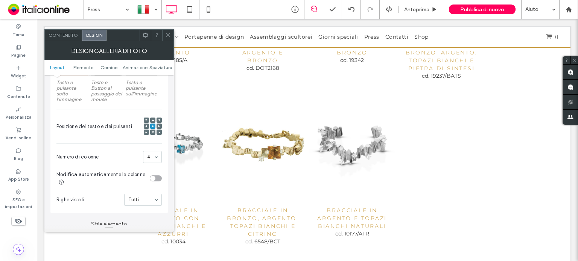
click at [170, 33] on icon at bounding box center [168, 35] width 6 height 6
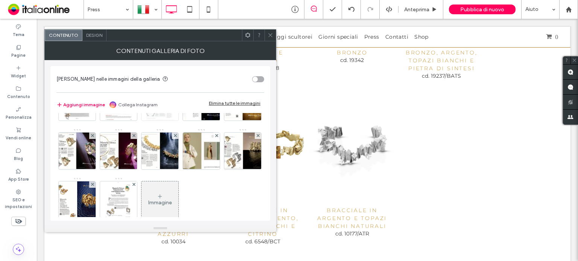
scroll to position [99, 0]
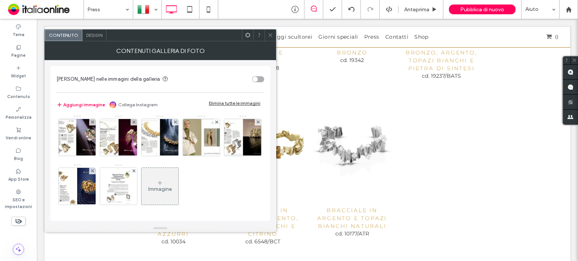
click at [148, 190] on div "Immagine" at bounding box center [160, 189] width 24 height 6
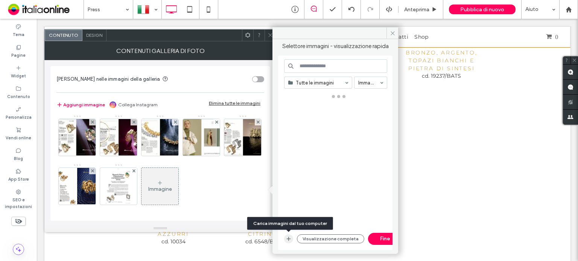
click at [287, 237] on icon "button" at bounding box center [289, 239] width 6 height 6
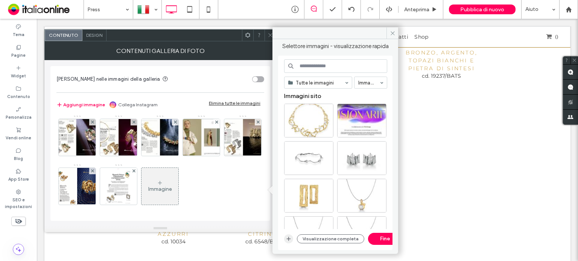
click at [288, 238] on icon "button" at bounding box center [289, 239] width 6 height 6
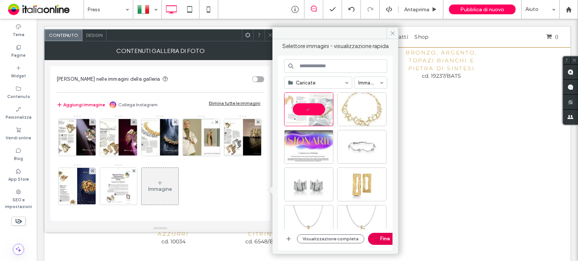
click at [384, 239] on button "Fine" at bounding box center [385, 239] width 34 height 12
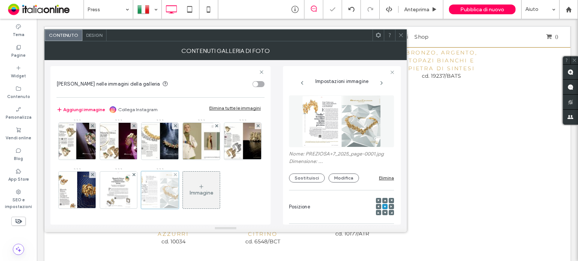
click at [141, 194] on div at bounding box center [160, 191] width 38 height 38
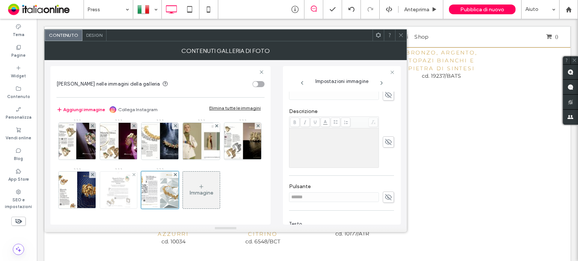
click at [132, 172] on img at bounding box center [118, 190] width 28 height 37
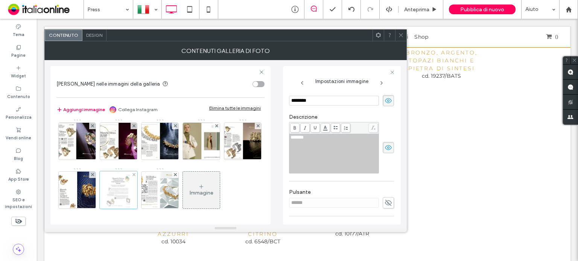
scroll to position [155, 0]
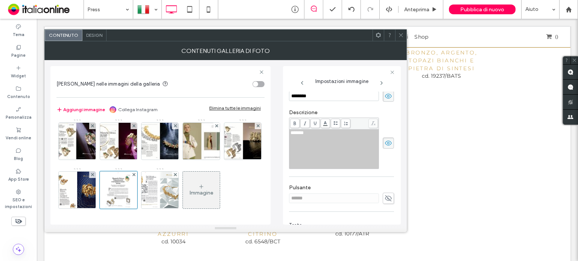
drag, startPoint x: 79, startPoint y: 198, endPoint x: 231, endPoint y: 147, distance: 160.0
click at [132, 198] on img at bounding box center [160, 190] width 56 height 37
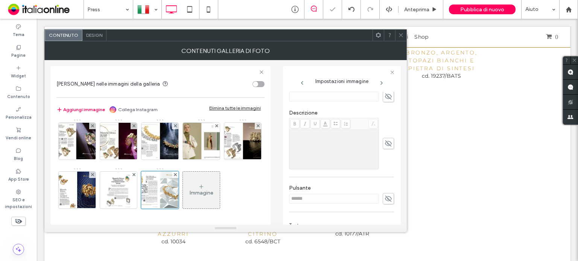
click at [388, 94] on icon at bounding box center [389, 97] width 8 height 8
click at [354, 97] on input at bounding box center [334, 97] width 90 height 10
type input "********"
click at [385, 143] on icon at bounding box center [389, 144] width 8 height 8
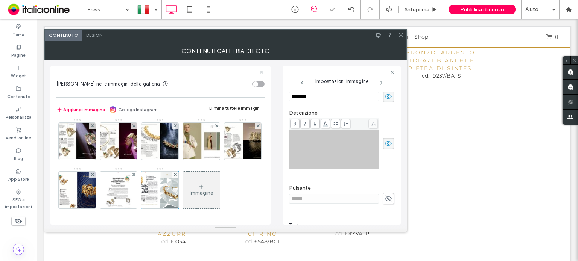
click at [340, 149] on div "Rich Text Editor" at bounding box center [333, 150] width 87 height 38
click at [132, 172] on img at bounding box center [118, 190] width 28 height 37
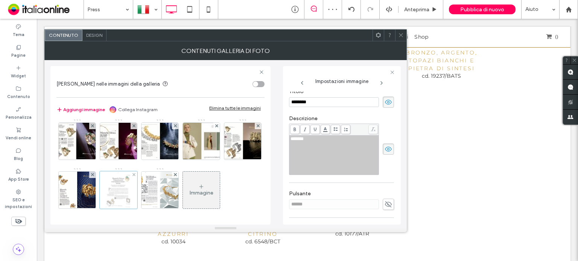
scroll to position [155, 0]
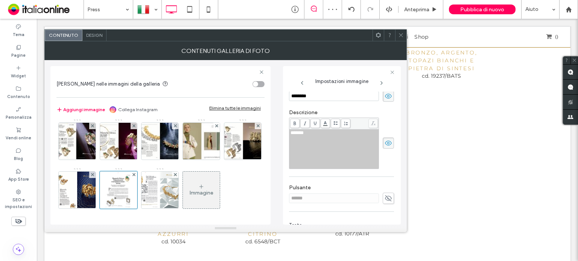
drag, startPoint x: 73, startPoint y: 187, endPoint x: 190, endPoint y: 174, distance: 118.2
click at [132, 187] on img at bounding box center [160, 190] width 56 height 37
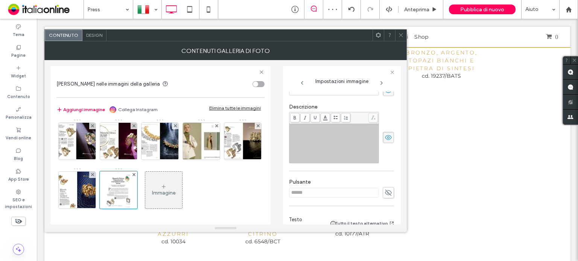
scroll to position [149, 0]
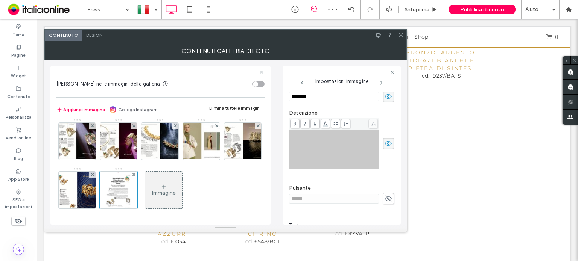
click at [336, 139] on div "Rich Text Editor" at bounding box center [333, 150] width 87 height 38
click at [403, 33] on icon at bounding box center [401, 35] width 6 height 6
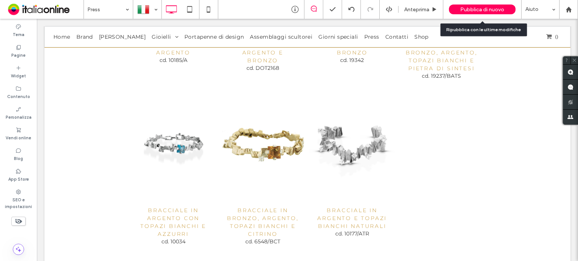
click at [470, 9] on span "Pubblica di nuovo" at bounding box center [482, 9] width 44 height 6
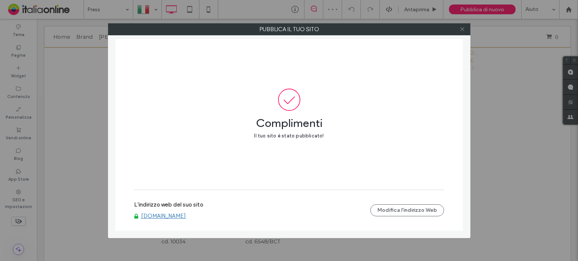
click at [463, 27] on icon at bounding box center [462, 29] width 6 height 6
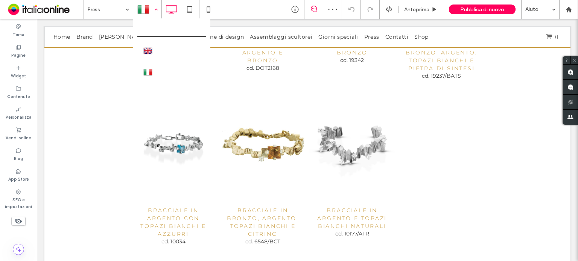
drag, startPoint x: 150, startPoint y: 11, endPoint x: 162, endPoint y: 53, distance: 43.4
click at [150, 11] on div at bounding box center [147, 9] width 27 height 18
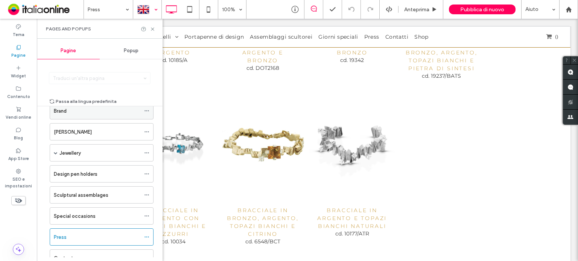
scroll to position [75, 0]
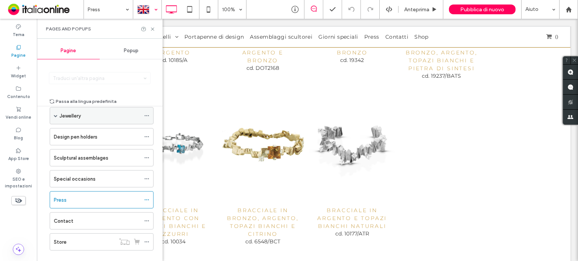
click at [55, 114] on span at bounding box center [56, 116] width 4 height 4
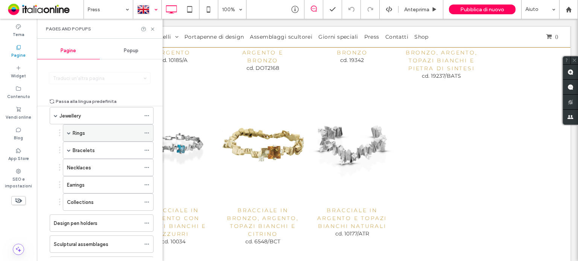
click at [67, 132] on span at bounding box center [69, 133] width 4 height 4
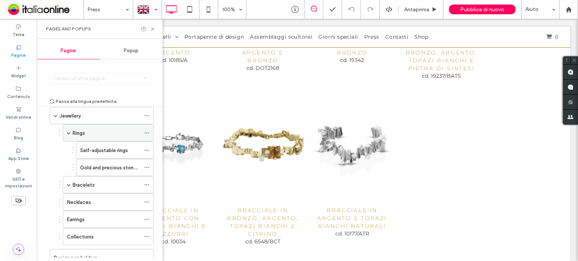
click at [98, 135] on div "Rings" at bounding box center [107, 133] width 68 height 8
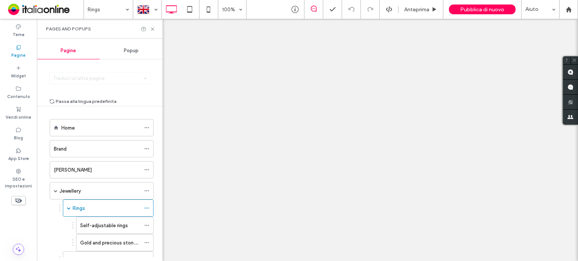
scroll to position [75, 0]
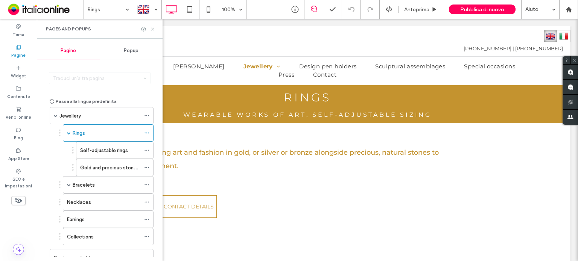
click at [154, 28] on icon at bounding box center [153, 29] width 6 height 6
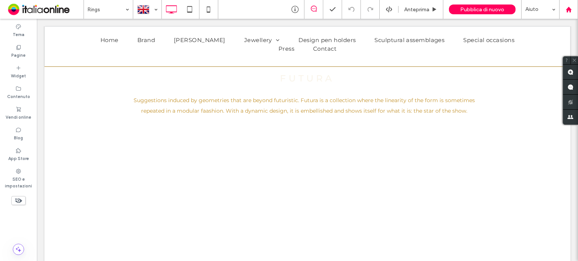
scroll to position [865, 0]
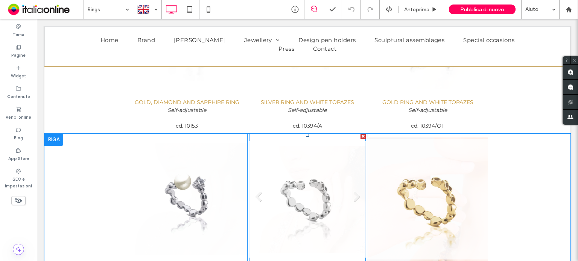
scroll to position [3852, 0]
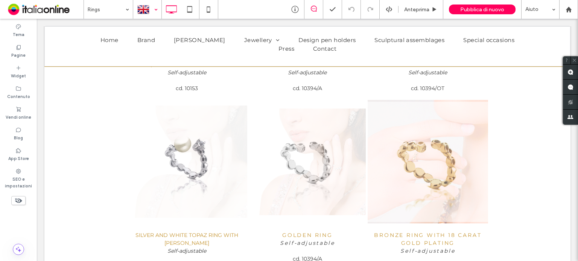
click at [144, 9] on div at bounding box center [147, 9] width 27 height 18
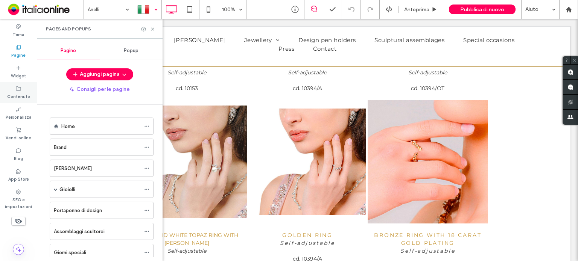
click at [154, 30] on icon at bounding box center [153, 29] width 6 height 6
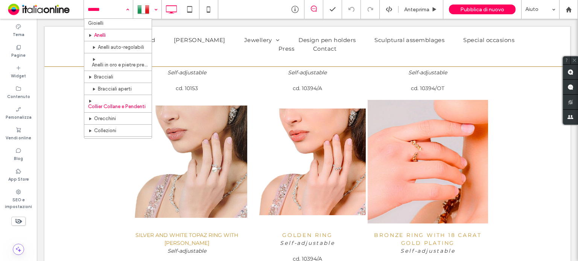
scroll to position [75, 0]
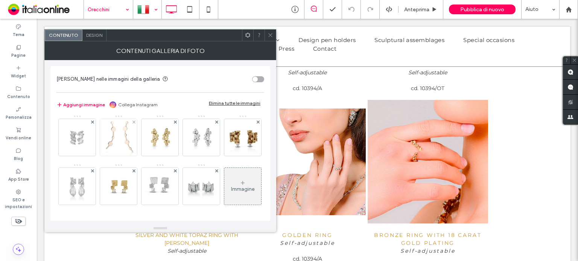
scroll to position [99, 0]
click at [231, 187] on div "Immagine" at bounding box center [243, 189] width 24 height 6
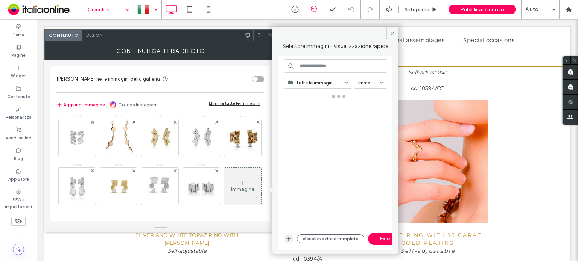
click at [292, 237] on span "button" at bounding box center [288, 239] width 9 height 9
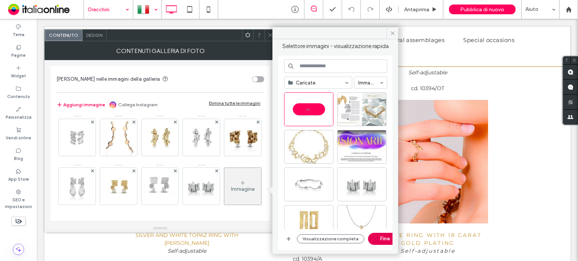
click at [386, 240] on button "Fine" at bounding box center [385, 239] width 34 height 12
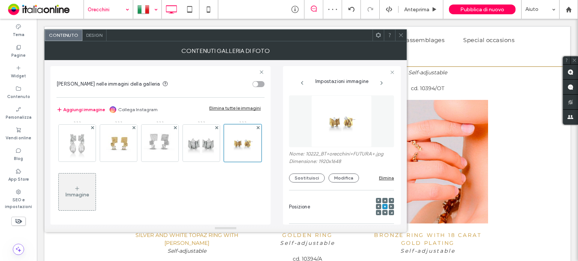
drag, startPoint x: 398, startPoint y: 35, endPoint x: 396, endPoint y: 38, distance: 4.1
click at [398, 35] on icon at bounding box center [401, 35] width 6 height 6
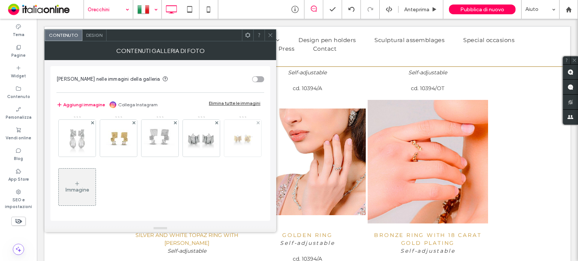
click at [221, 157] on img at bounding box center [242, 138] width 43 height 37
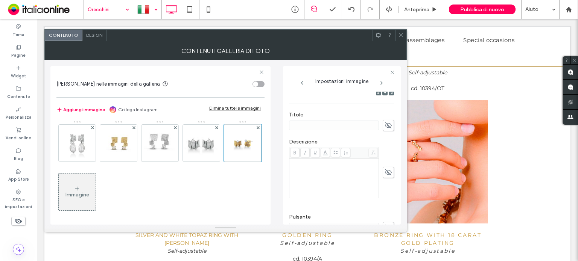
scroll to position [75, 0]
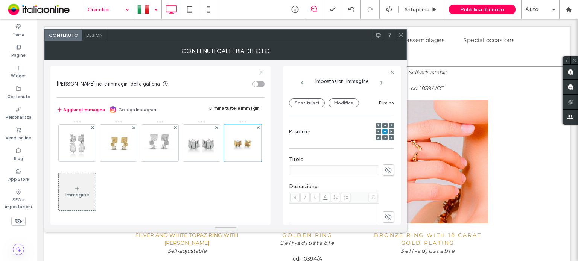
click at [385, 170] on icon at bounding box center [389, 170] width 8 height 8
paste input "**********"
drag, startPoint x: 345, startPoint y: 169, endPoint x: 373, endPoint y: 167, distance: 28.7
click at [373, 167] on input "**********" at bounding box center [332, 170] width 86 height 11
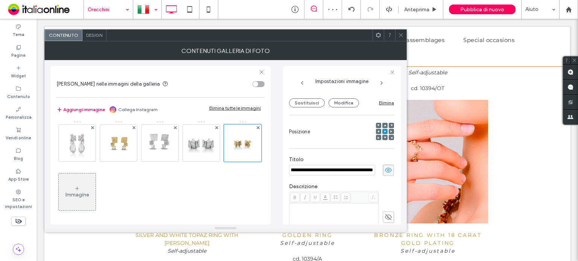
scroll to position [0, 135]
type input "**********"
click at [302, 214] on div "Rich Text Editor" at bounding box center [333, 224] width 87 height 38
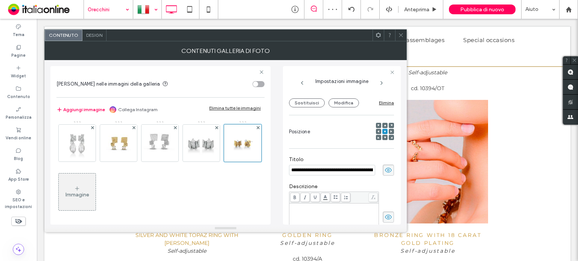
click at [301, 213] on div "Rich Text Editor" at bounding box center [333, 224] width 87 height 38
click at [403, 33] on icon at bounding box center [401, 35] width 6 height 6
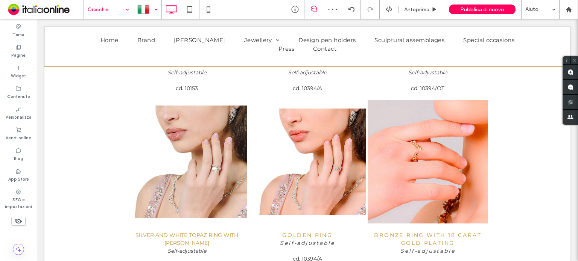
click at [146, 10] on div at bounding box center [147, 9] width 27 height 18
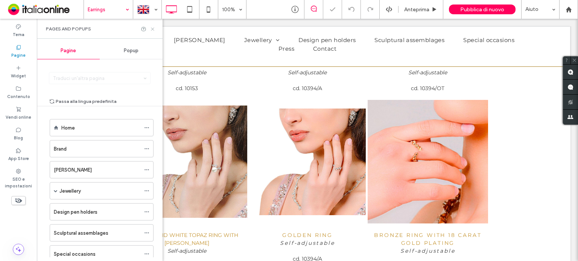
click at [150, 30] on icon at bounding box center [153, 29] width 6 height 6
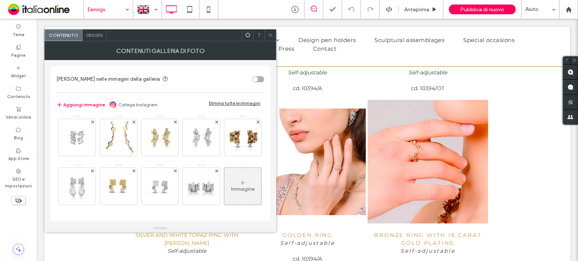
scroll to position [99, 0]
drag, startPoint x: 160, startPoint y: 208, endPoint x: 159, endPoint y: 201, distance: 7.2
click at [160, 208] on div "Immagine" at bounding box center [159, 139] width 207 height 147
click at [231, 192] on div "Immagine" at bounding box center [243, 189] width 24 height 6
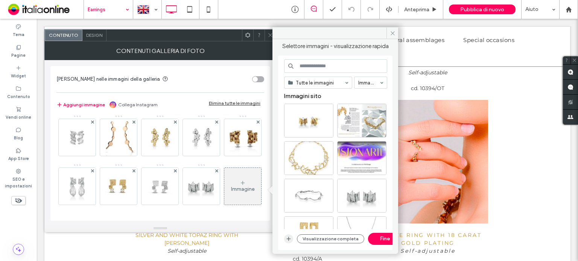
click at [290, 238] on icon "button" at bounding box center [289, 239] width 6 height 6
click at [296, 123] on div "Seleziona" at bounding box center [308, 121] width 49 height 34
drag, startPoint x: 376, startPoint y: 240, endPoint x: 24, endPoint y: 235, distance: 352.2
click at [376, 240] on button "Fine" at bounding box center [385, 239] width 34 height 12
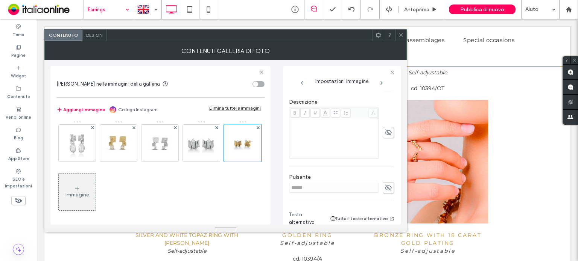
scroll to position [120, 0]
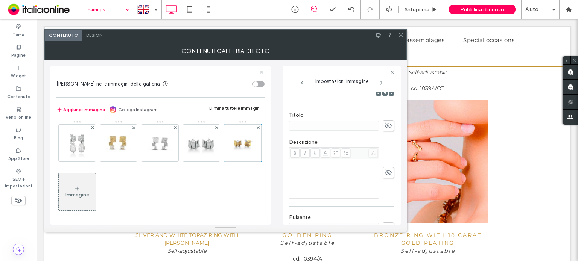
click at [383, 130] on span at bounding box center [388, 125] width 11 height 11
paste input "**********"
drag, startPoint x: 345, startPoint y: 124, endPoint x: 379, endPoint y: 125, distance: 34.6
click at [379, 125] on div "**********" at bounding box center [341, 125] width 105 height 11
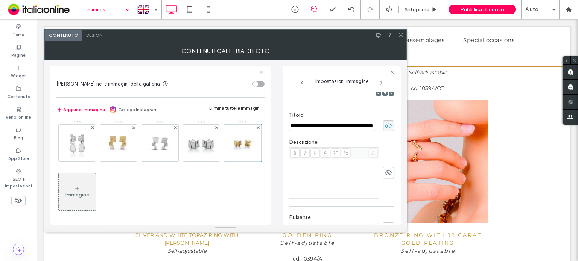
type input "**********"
click at [332, 170] on div "Rich Text Editor" at bounding box center [333, 179] width 87 height 38
drag, startPoint x: 368, startPoint y: 125, endPoint x: 389, endPoint y: 122, distance: 21.7
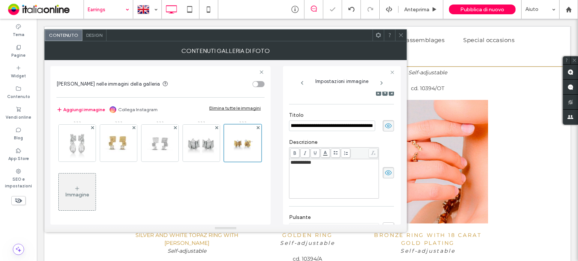
click at [389, 122] on div "**********" at bounding box center [341, 125] width 105 height 11
click at [370, 126] on input "**********" at bounding box center [332, 126] width 86 height 11
drag, startPoint x: 371, startPoint y: 126, endPoint x: 376, endPoint y: 125, distance: 5.0
click at [375, 125] on input "**********" at bounding box center [332, 126] width 86 height 11
click at [398, 30] on span at bounding box center [401, 35] width 6 height 11
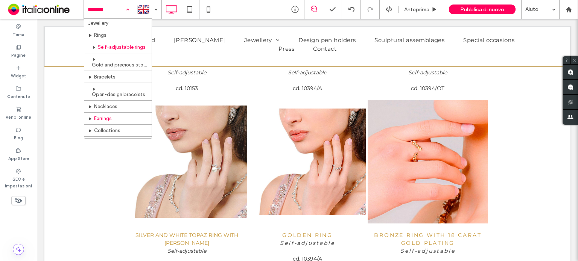
scroll to position [113, 0]
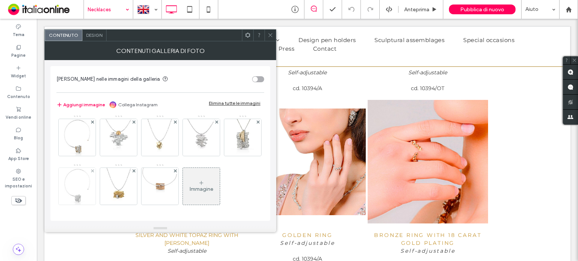
scroll to position [99, 0]
click at [190, 187] on div "Immagine" at bounding box center [202, 189] width 24 height 6
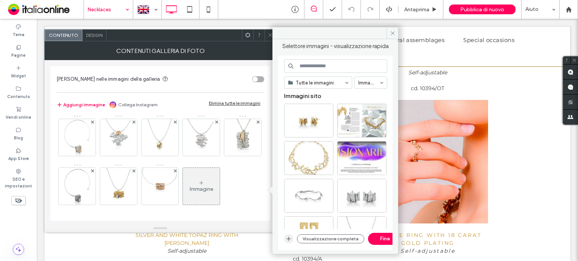
click at [288, 236] on icon "button" at bounding box center [289, 239] width 6 height 6
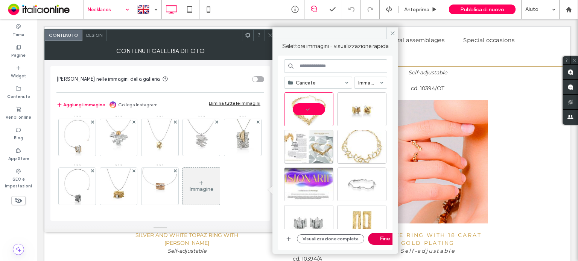
click at [376, 241] on button "Fine" at bounding box center [385, 239] width 34 height 12
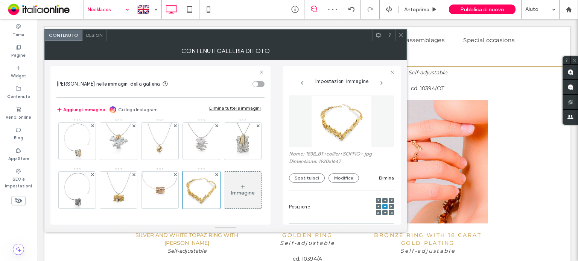
scroll to position [38, 0]
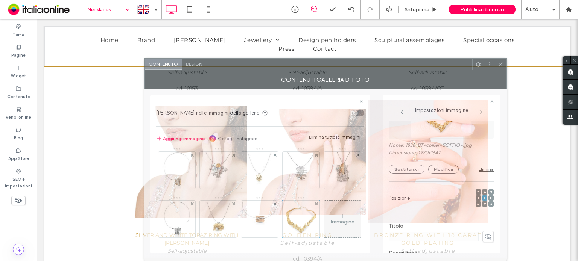
drag, startPoint x: 346, startPoint y: 39, endPoint x: 445, endPoint y: 164, distance: 159.6
click at [446, 164] on div "Contenuto Design Contenuti galleria di foto Abilita link nelle immagini della g…" at bounding box center [325, 159] width 362 height 203
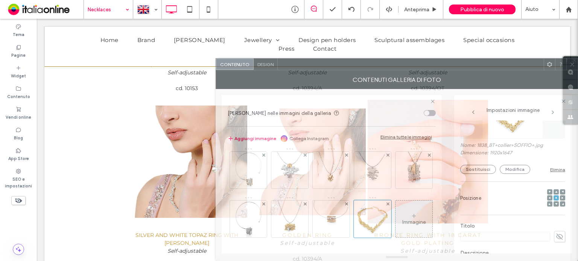
drag, startPoint x: 294, startPoint y: 62, endPoint x: 374, endPoint y: 138, distance: 110.2
click at [374, 138] on div "Contenuto Design Contenuti galleria di foto Abilita link nelle immagini della g…" at bounding box center [397, 159] width 362 height 203
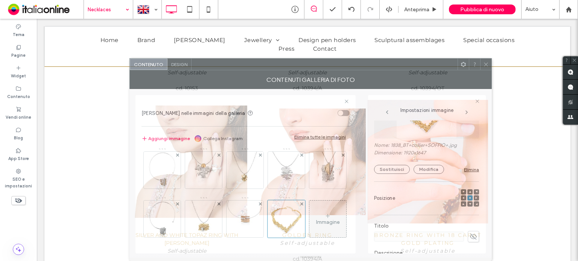
drag, startPoint x: 355, startPoint y: 61, endPoint x: 269, endPoint y: 78, distance: 87.8
click at [269, 78] on div "Contenuto Design Contenuti galleria di foto Abilita link nelle immagini della g…" at bounding box center [310, 159] width 362 height 203
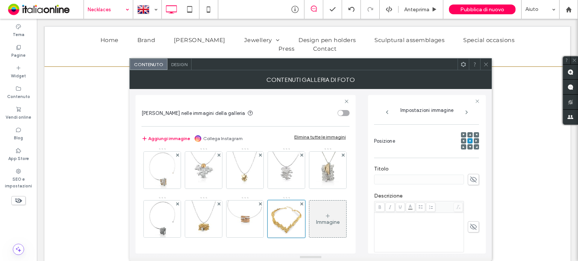
scroll to position [113, 0]
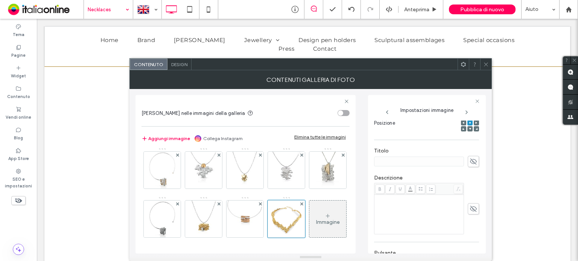
click at [470, 162] on icon at bounding box center [474, 162] width 8 height 8
click at [443, 158] on input at bounding box center [419, 162] width 90 height 10
paste input "**********"
drag, startPoint x: 432, startPoint y: 162, endPoint x: 459, endPoint y: 162, distance: 27.5
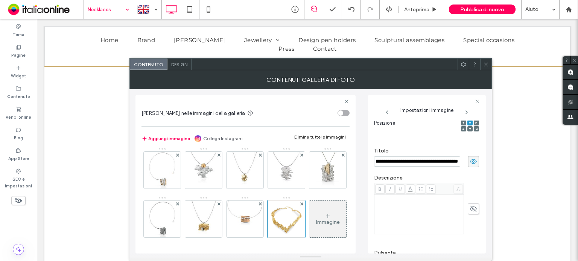
click at [459, 162] on input "**********" at bounding box center [417, 162] width 86 height 11
click at [410, 209] on div "Rich Text Editor" at bounding box center [418, 215] width 87 height 38
drag, startPoint x: 453, startPoint y: 164, endPoint x: 464, endPoint y: 161, distance: 11.0
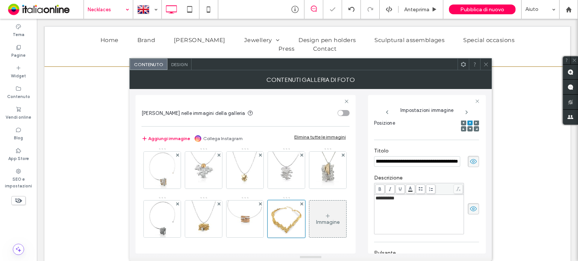
click at [464, 161] on div "**********" at bounding box center [426, 161] width 105 height 11
click at [453, 161] on input "**********" at bounding box center [417, 162] width 86 height 11
drag, startPoint x: 450, startPoint y: 161, endPoint x: 464, endPoint y: 161, distance: 13.2
click at [464, 161] on div "**********" at bounding box center [426, 161] width 105 height 11
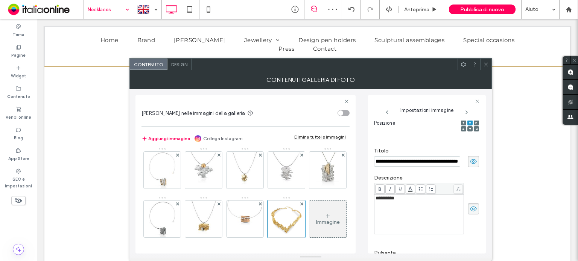
type input "**********"
click at [485, 64] on use at bounding box center [486, 64] width 4 height 4
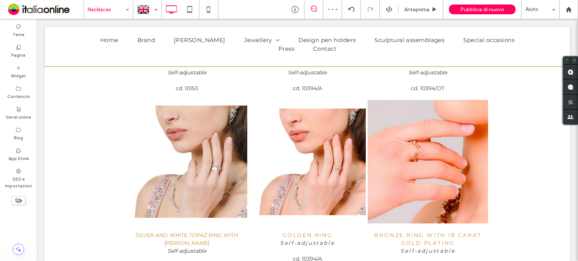
click at [144, 9] on div at bounding box center [147, 9] width 27 height 18
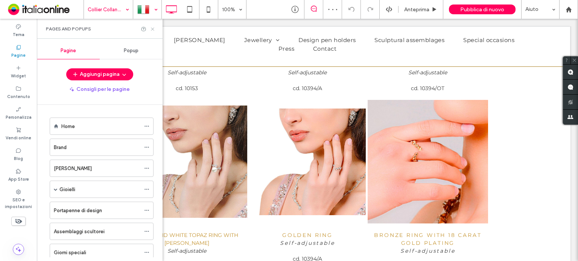
click at [155, 28] on icon at bounding box center [153, 29] width 6 height 6
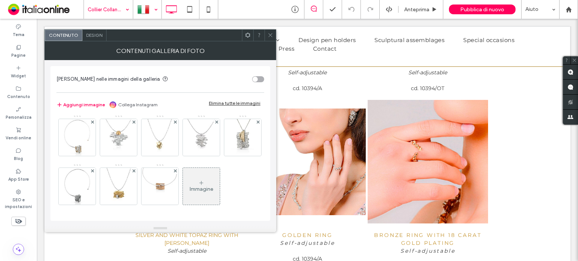
scroll to position [99, 0]
click at [183, 175] on div "Immagine" at bounding box center [201, 186] width 37 height 35
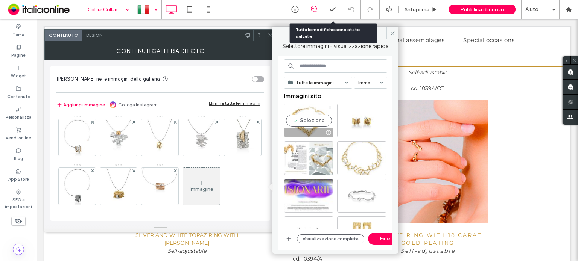
click at [320, 119] on div "Seleziona" at bounding box center [308, 121] width 49 height 34
click at [377, 237] on button "Fine" at bounding box center [385, 239] width 34 height 12
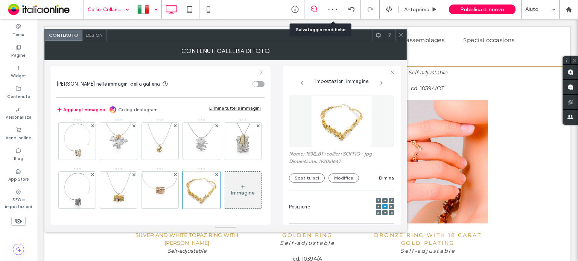
click at [399, 33] on icon at bounding box center [401, 35] width 6 height 6
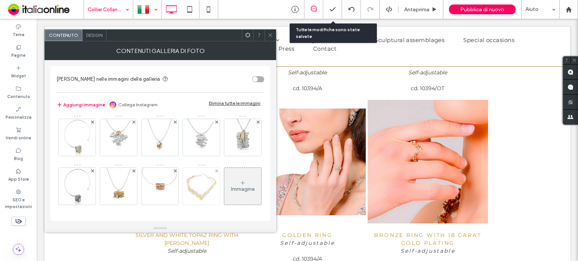
click at [180, 185] on img at bounding box center [201, 186] width 43 height 37
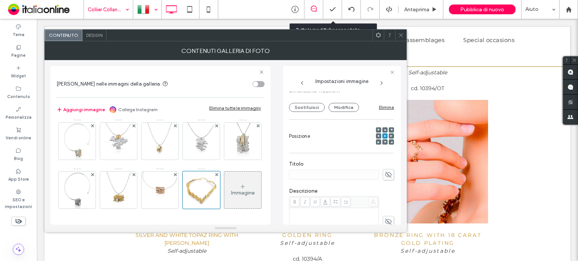
scroll to position [113, 0]
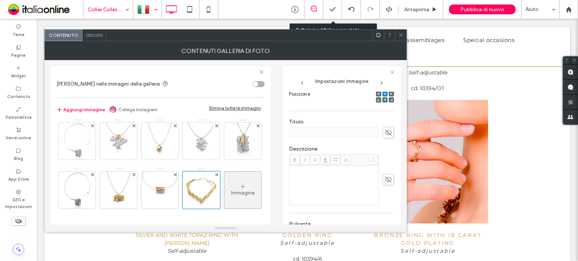
click at [385, 131] on icon at bounding box center [389, 133] width 8 height 8
click at [355, 135] on input at bounding box center [334, 133] width 90 height 10
paste input "**********"
drag, startPoint x: 346, startPoint y: 130, endPoint x: 375, endPoint y: 129, distance: 28.6
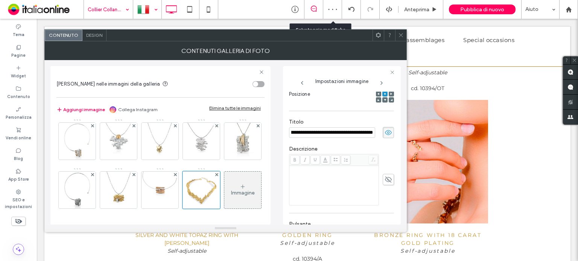
click at [375, 129] on div "**********" at bounding box center [341, 132] width 105 height 11
type input "**********"
click at [323, 184] on div "Rich Text Editor" at bounding box center [333, 186] width 87 height 38
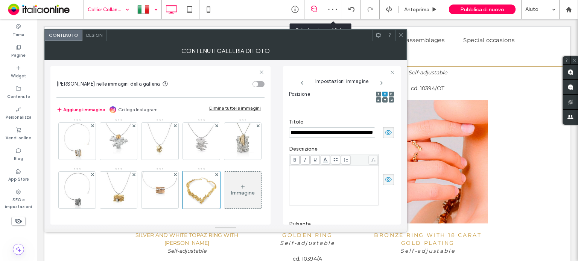
scroll to position [0, 0]
click at [381, 154] on div "**********" at bounding box center [341, 180] width 105 height 52
click at [402, 35] on icon at bounding box center [401, 35] width 6 height 6
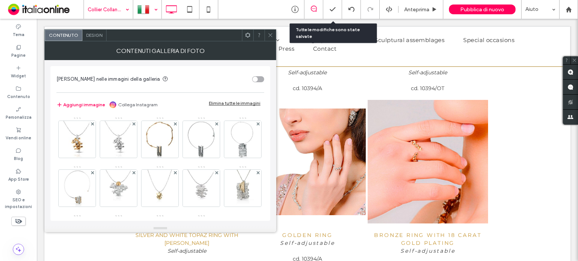
click at [268, 36] on icon at bounding box center [271, 35] width 6 height 6
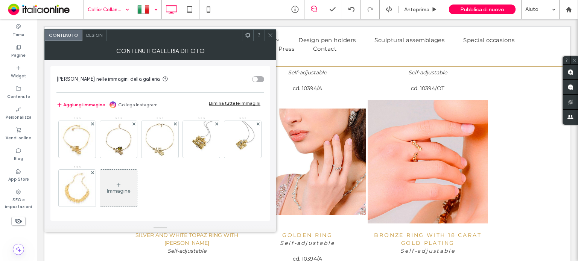
click at [137, 195] on div "Immagine" at bounding box center [118, 188] width 37 height 35
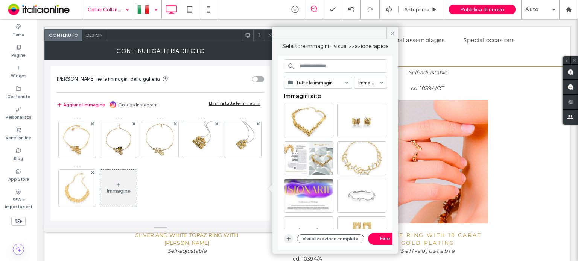
click at [289, 239] on use "button" at bounding box center [289, 239] width 4 height 4
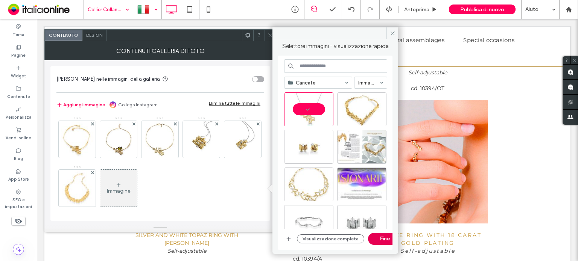
click at [390, 237] on button "Fine" at bounding box center [385, 239] width 34 height 12
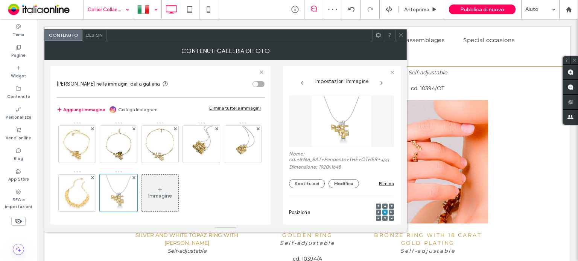
drag, startPoint x: 401, startPoint y: 35, endPoint x: 400, endPoint y: 39, distance: 3.9
click at [401, 35] on icon at bounding box center [401, 35] width 6 height 6
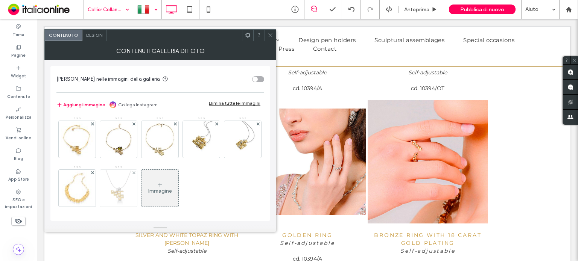
click at [140, 195] on img at bounding box center [118, 188] width 43 height 37
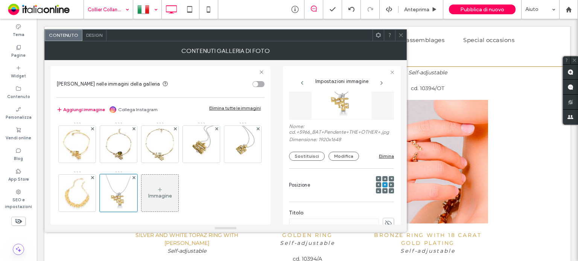
scroll to position [113, 0]
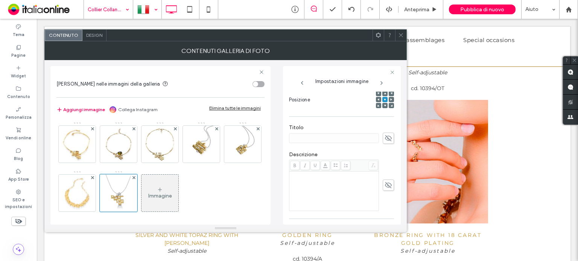
click at [385, 143] on icon at bounding box center [389, 138] width 8 height 8
click at [347, 143] on input at bounding box center [334, 139] width 90 height 10
paste input "**********"
drag, startPoint x: 342, startPoint y: 144, endPoint x: 381, endPoint y: 144, distance: 39.1
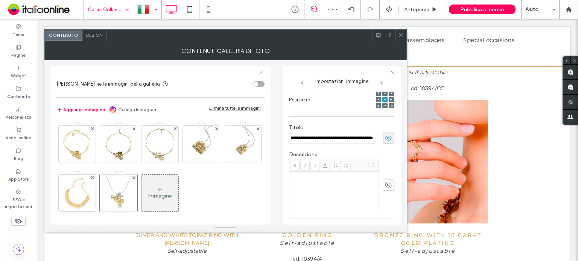
click at [381, 144] on div "**********" at bounding box center [341, 138] width 105 height 11
type input "**********"
click at [330, 192] on div "Rich Text Editor" at bounding box center [333, 192] width 87 height 38
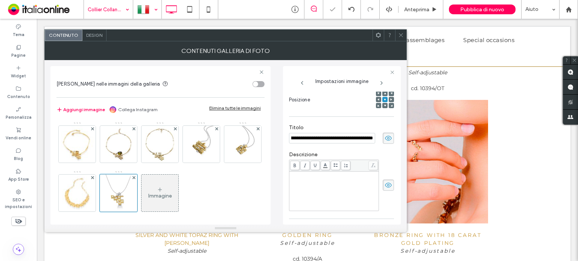
scroll to position [0, 0]
click at [403, 33] on icon at bounding box center [401, 35] width 6 height 6
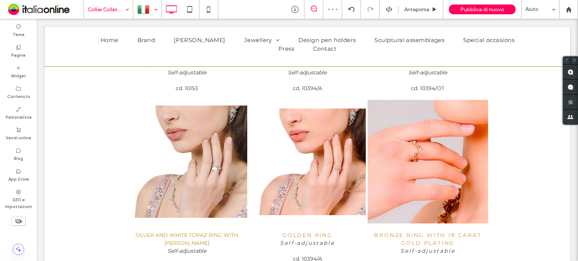
click at [147, 11] on div at bounding box center [147, 9] width 27 height 18
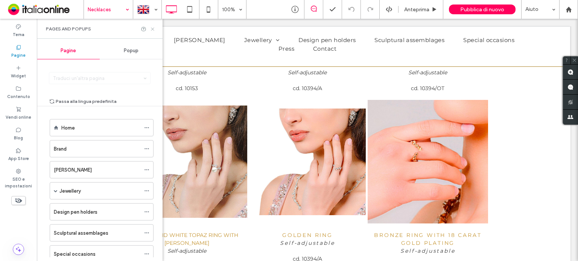
click at [154, 29] on icon at bounding box center [153, 29] width 6 height 6
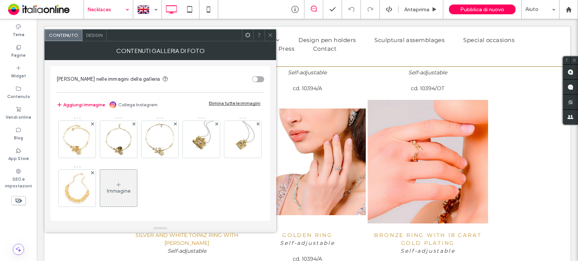
click at [137, 182] on div "Immagine" at bounding box center [118, 188] width 37 height 35
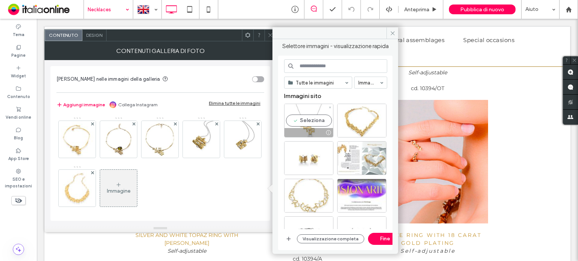
click at [319, 121] on div "Seleziona" at bounding box center [308, 121] width 49 height 34
click at [384, 239] on button "Fine" at bounding box center [385, 239] width 34 height 12
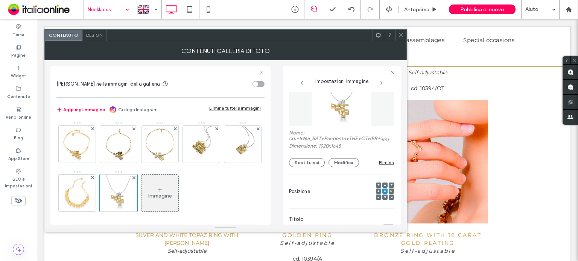
scroll to position [75, 0]
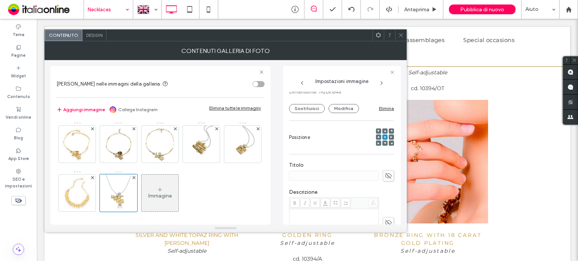
click at [385, 180] on icon at bounding box center [389, 176] width 8 height 8
click at [357, 181] on input at bounding box center [334, 176] width 90 height 10
paste input "**********"
drag, startPoint x: 342, startPoint y: 182, endPoint x: 380, endPoint y: 182, distance: 38.0
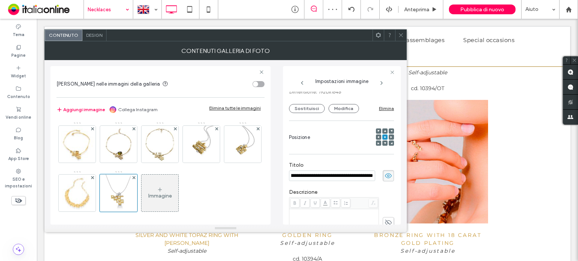
click at [380, 182] on div "**********" at bounding box center [341, 175] width 105 height 11
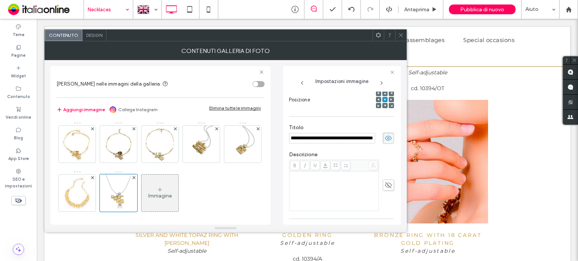
type input "**********"
click at [317, 192] on div "Rich Text Editor" at bounding box center [333, 192] width 87 height 38
click at [324, 192] on div "Rich Text Editor" at bounding box center [333, 192] width 87 height 38
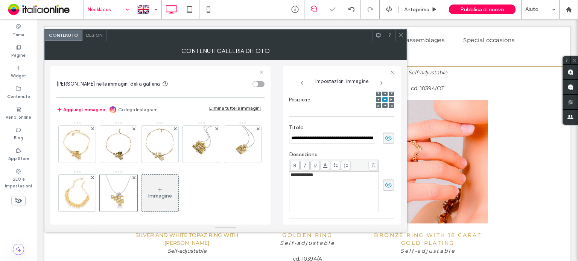
click at [400, 33] on icon at bounding box center [401, 35] width 6 height 6
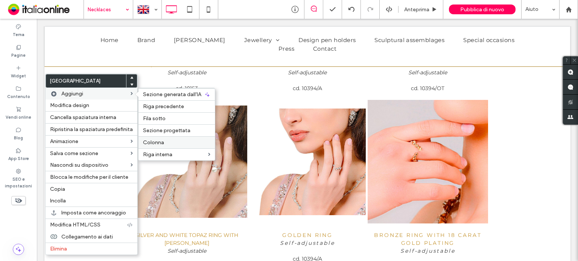
click at [163, 146] on div "Colonna" at bounding box center [176, 143] width 76 height 12
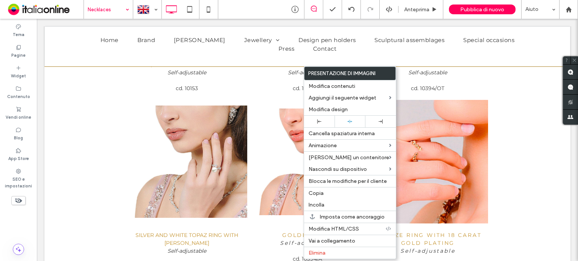
drag, startPoint x: 320, startPoint y: 194, endPoint x: 395, endPoint y: 167, distance: 80.0
click at [320, 194] on span "Copia" at bounding box center [316, 193] width 15 height 6
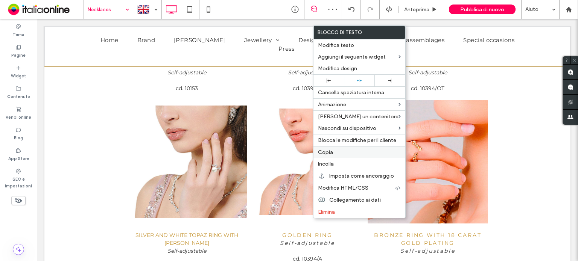
drag, startPoint x: 337, startPoint y: 151, endPoint x: 352, endPoint y: 152, distance: 14.7
click at [337, 151] on label "Copia" at bounding box center [359, 152] width 83 height 6
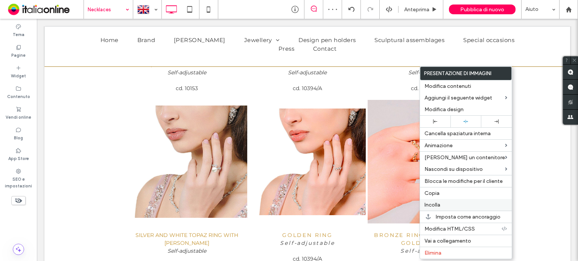
click at [440, 208] on div "Incolla" at bounding box center [466, 205] width 92 height 12
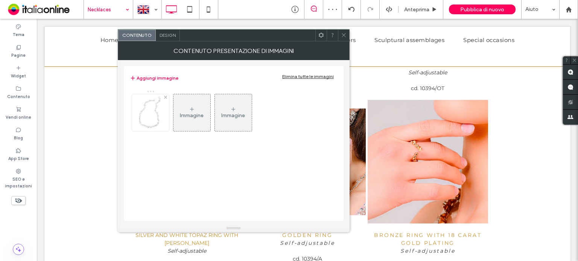
click at [161, 119] on img at bounding box center [150, 112] width 55 height 37
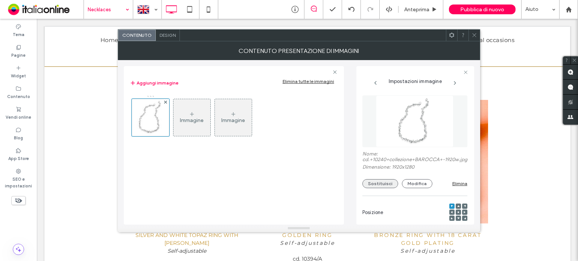
click at [383, 188] on button "Sostituisci" at bounding box center [380, 183] width 36 height 9
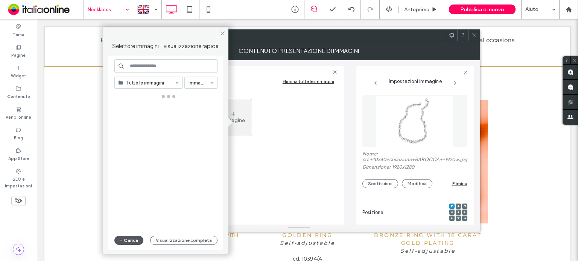
click at [129, 237] on button "Carica" at bounding box center [128, 240] width 29 height 9
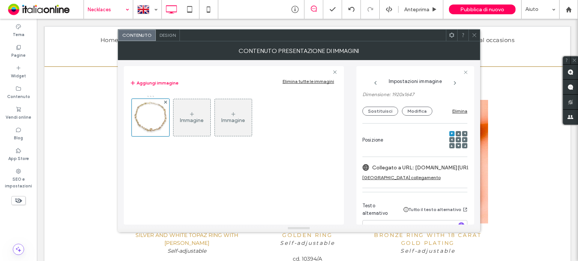
scroll to position [97, 0]
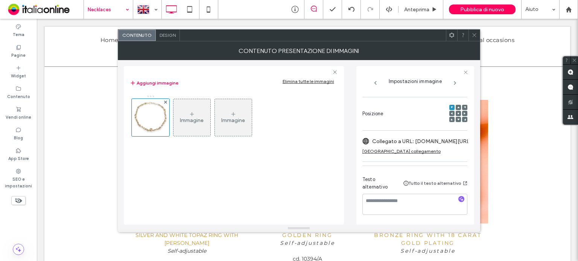
click at [394, 149] on div "Rimuovi collegamento" at bounding box center [401, 152] width 78 height 6
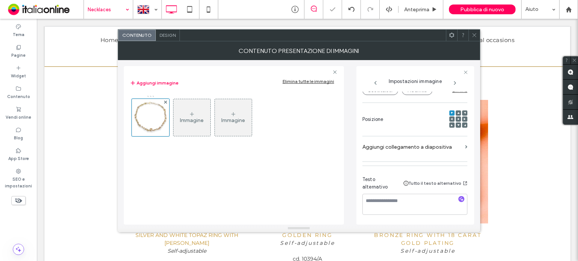
scroll to position [88, 0]
click at [387, 207] on textarea at bounding box center [414, 204] width 105 height 21
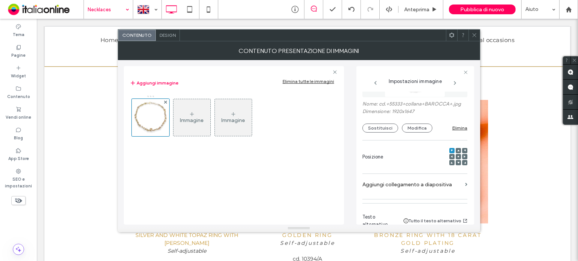
click at [473, 34] on use at bounding box center [474, 35] width 4 height 4
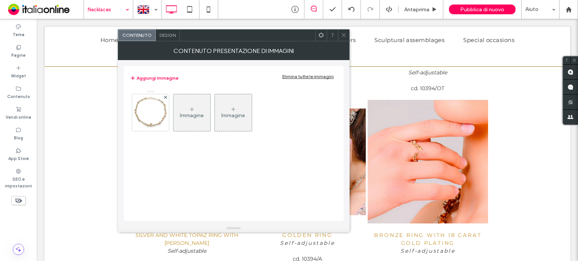
drag, startPoint x: 342, startPoint y: 34, endPoint x: 348, endPoint y: 50, distance: 17.2
click at [342, 34] on icon at bounding box center [344, 35] width 6 height 6
click at [152, 114] on img at bounding box center [150, 112] width 43 height 37
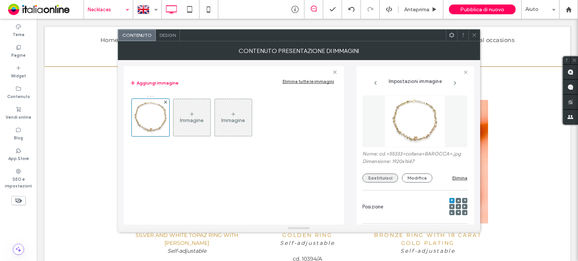
click at [386, 179] on button "Sostituisci" at bounding box center [380, 178] width 36 height 9
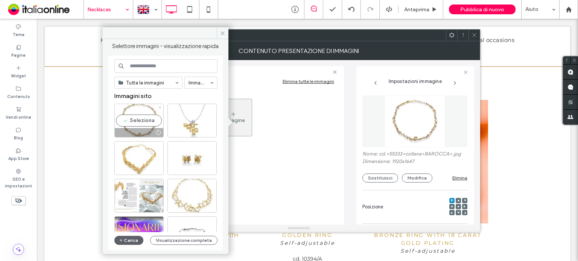
drag, startPoint x: 150, startPoint y: 124, endPoint x: 221, endPoint y: 45, distance: 106.8
click at [150, 124] on div "Seleziona" at bounding box center [138, 121] width 49 height 34
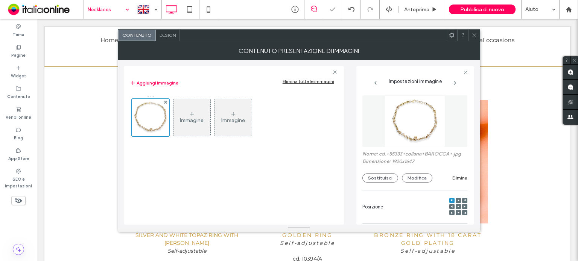
click at [476, 35] on icon at bounding box center [474, 35] width 6 height 6
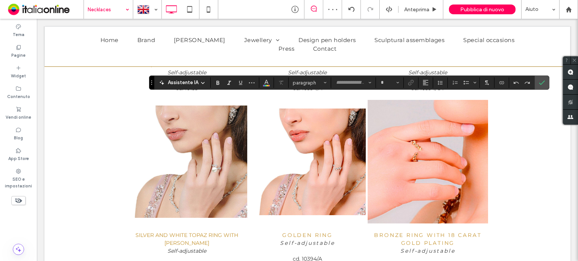
type input "**********"
type input "**"
click at [539, 80] on icon "Conferma" at bounding box center [542, 83] width 6 height 6
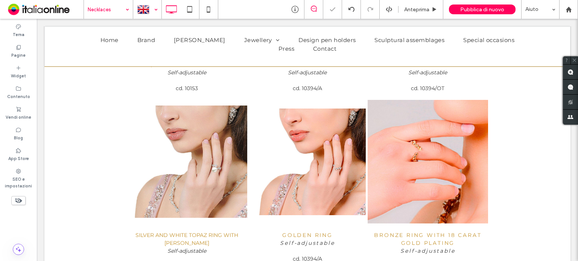
click at [141, 9] on div at bounding box center [147, 9] width 27 height 18
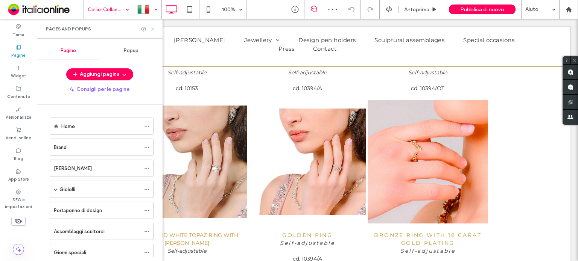
click at [151, 29] on icon at bounding box center [153, 29] width 6 height 6
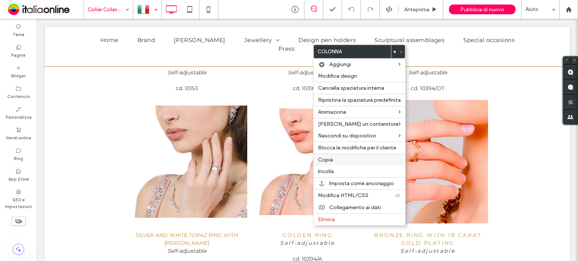
click at [331, 161] on span "Copia" at bounding box center [325, 160] width 15 height 6
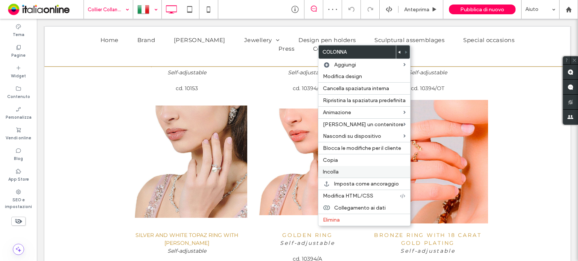
click at [336, 173] on span "Incolla" at bounding box center [331, 172] width 16 height 6
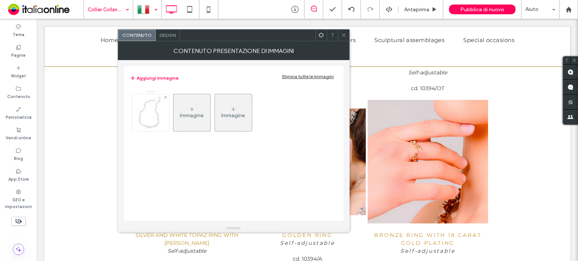
click at [151, 115] on img at bounding box center [150, 112] width 55 height 37
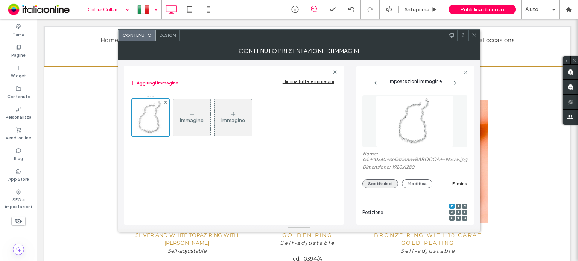
click at [379, 188] on button "Sostituisci" at bounding box center [380, 183] width 36 height 9
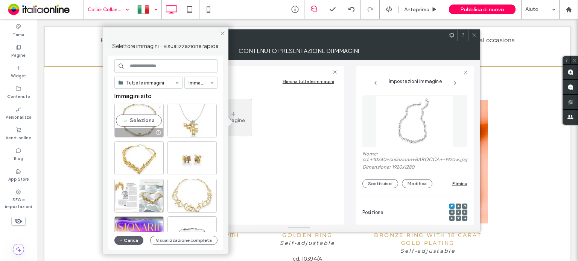
drag, startPoint x: 126, startPoint y: 122, endPoint x: 323, endPoint y: 179, distance: 204.9
click at [126, 122] on div "Seleziona" at bounding box center [138, 121] width 49 height 34
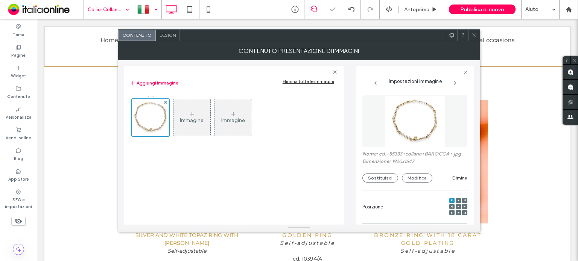
click at [473, 33] on icon at bounding box center [474, 35] width 6 height 6
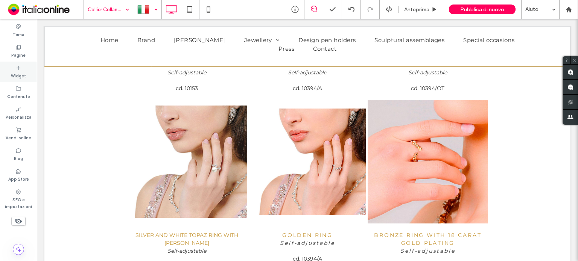
type input "**********"
type input "**"
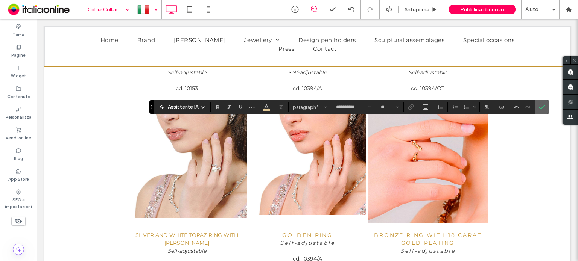
click at [543, 107] on label "Conferma" at bounding box center [541, 107] width 11 height 14
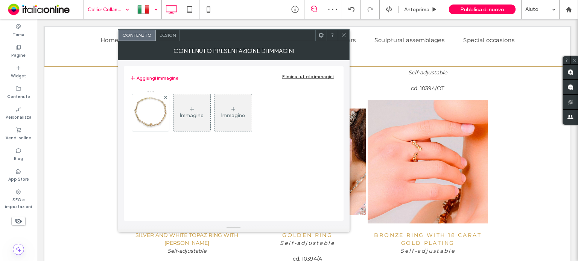
click at [346, 36] on icon at bounding box center [344, 35] width 6 height 6
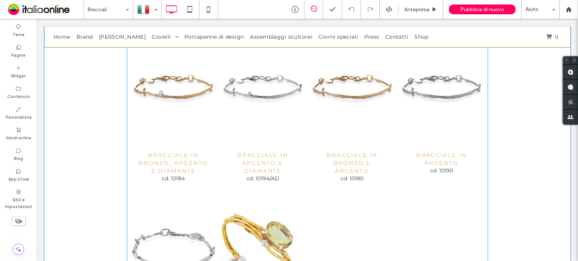
scroll to position [5586, 0]
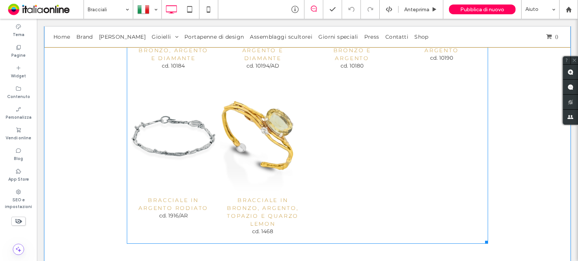
click at [328, 141] on div at bounding box center [352, 159] width 90 height 166
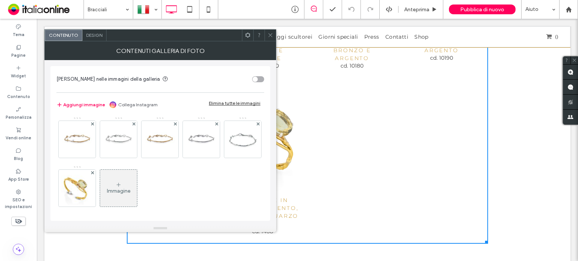
click at [131, 192] on div "Immagine" at bounding box center [119, 191] width 24 height 6
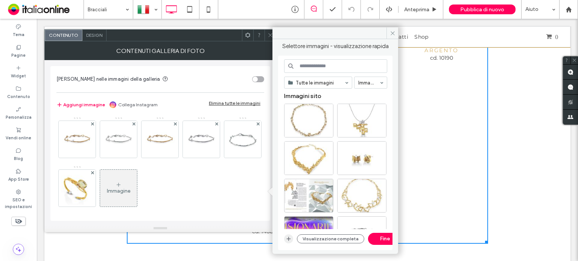
click at [286, 237] on icon "button" at bounding box center [289, 239] width 6 height 6
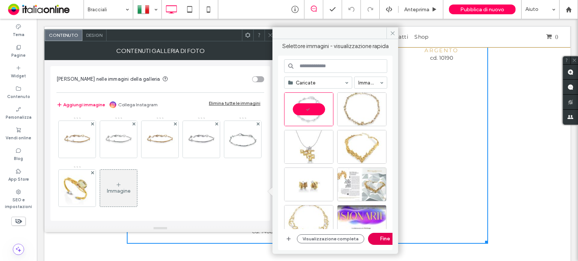
click at [384, 237] on button "Fine" at bounding box center [385, 239] width 34 height 12
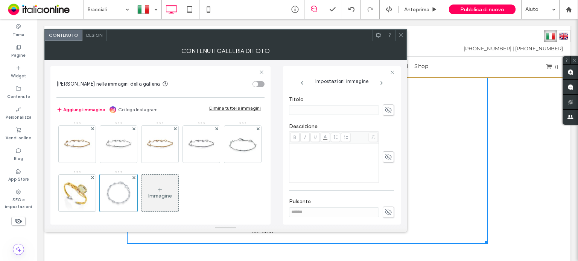
scroll to position [120, 0]
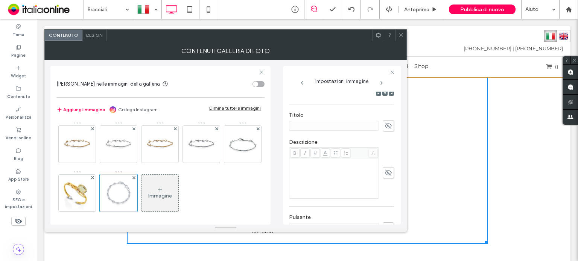
click at [344, 170] on div "Rich Text Editor" at bounding box center [333, 179] width 87 height 38
drag, startPoint x: 344, startPoint y: 170, endPoint x: 338, endPoint y: 170, distance: 6.0
click at [344, 170] on div "Rich Text Editor" at bounding box center [333, 179] width 87 height 38
drag, startPoint x: 317, startPoint y: 169, endPoint x: 302, endPoint y: 170, distance: 15.2
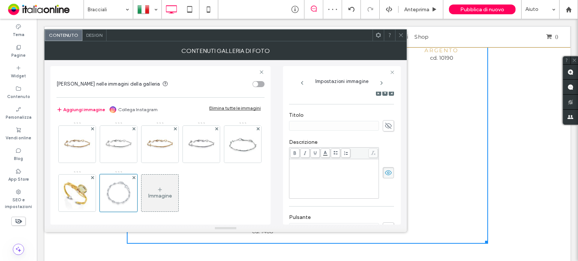
paste div "Rich Text Editor"
drag, startPoint x: 314, startPoint y: 169, endPoint x: 285, endPoint y: 162, distance: 29.3
click at [285, 162] on div "**********" at bounding box center [342, 145] width 118 height 159
click at [385, 126] on use at bounding box center [388, 126] width 7 height 6
paste input "**********"
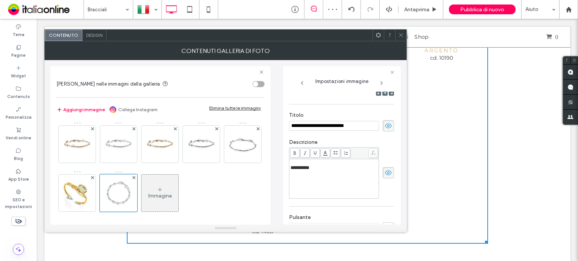
type input "**********"
click at [290, 166] on span "**********" at bounding box center [299, 168] width 19 height 5
click at [292, 170] on span "**********" at bounding box center [299, 168] width 19 height 5
click at [291, 170] on span "**********" at bounding box center [299, 168] width 19 height 5
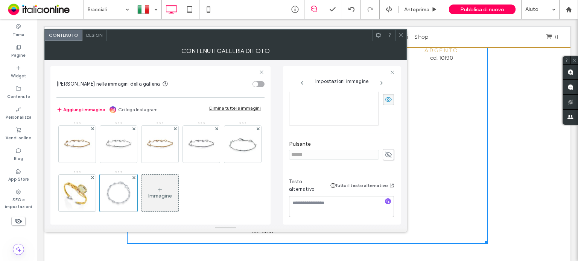
scroll to position [195, 0]
click at [399, 31] on span at bounding box center [401, 35] width 6 height 11
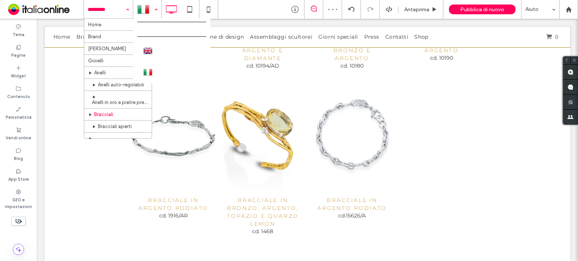
click at [145, 11] on div at bounding box center [147, 9] width 27 height 18
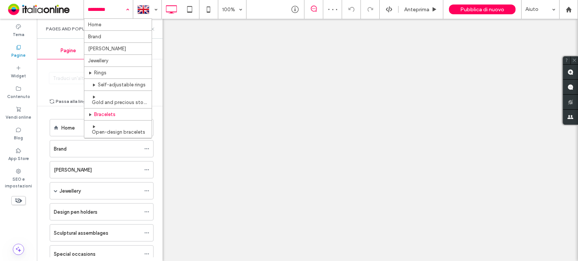
click at [154, 28] on icon at bounding box center [153, 29] width 6 height 6
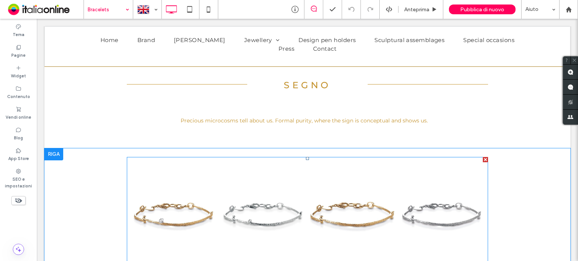
scroll to position [5525, 0]
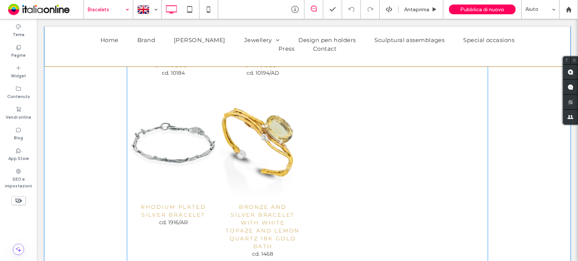
click at [321, 82] on span "Bronze and silver bracelet cd. 10180 Button" at bounding box center [352, 60] width 86 height 41
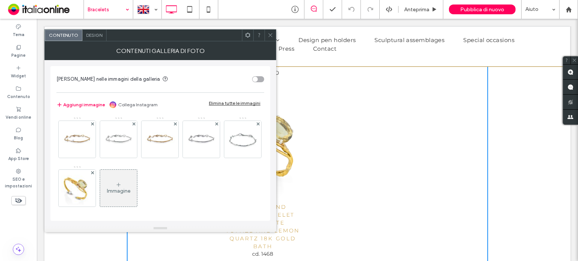
click at [131, 194] on div "Immagine" at bounding box center [119, 191] width 24 height 6
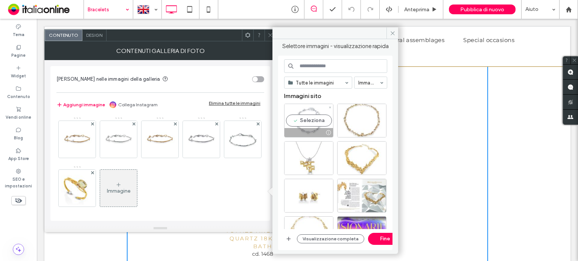
drag, startPoint x: 311, startPoint y: 117, endPoint x: 384, endPoint y: 218, distance: 125.1
click at [311, 117] on div "Seleziona" at bounding box center [308, 121] width 49 height 34
click at [377, 237] on button "Fine" at bounding box center [385, 239] width 34 height 12
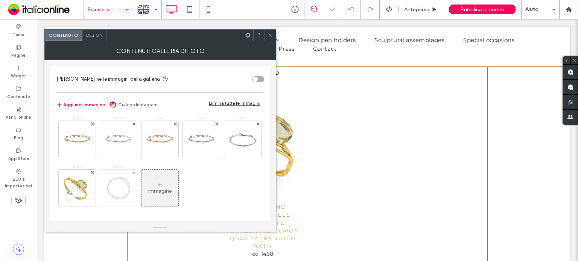
click at [137, 188] on div at bounding box center [119, 189] width 38 height 38
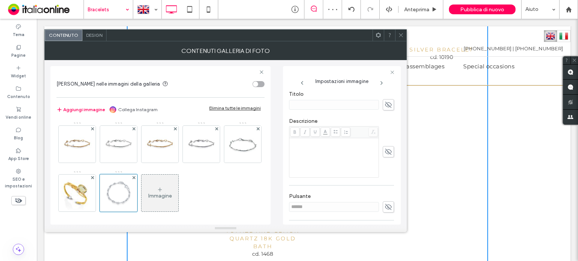
scroll to position [150, 0]
click at [385, 97] on icon at bounding box center [389, 95] width 8 height 8
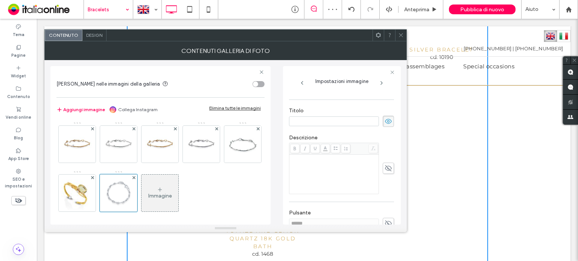
scroll to position [111, 0]
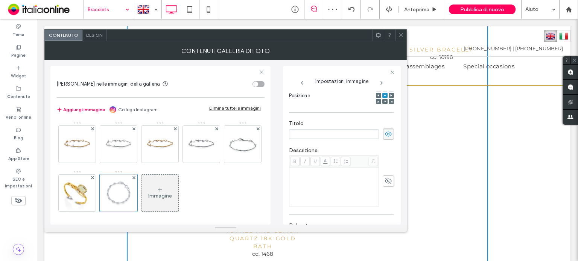
paste input "**********"
drag, startPoint x: 347, startPoint y: 134, endPoint x: 376, endPoint y: 135, distance: 29.4
click at [375, 134] on div "**********" at bounding box center [341, 134] width 105 height 11
type input "**********"
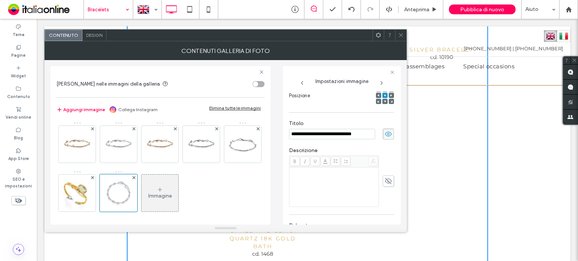
click at [333, 185] on div "Rich Text Editor" at bounding box center [333, 188] width 87 height 38
click at [333, 184] on div "Rich Text Editor" at bounding box center [333, 188] width 87 height 38
drag, startPoint x: 399, startPoint y: 36, endPoint x: 406, endPoint y: 33, distance: 7.8
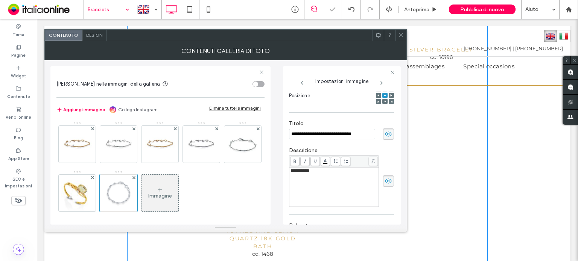
click at [399, 36] on icon at bounding box center [401, 35] width 6 height 6
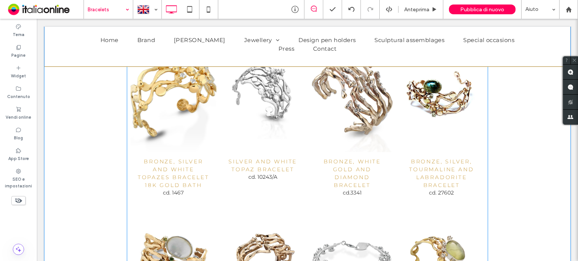
scroll to position [7301, 0]
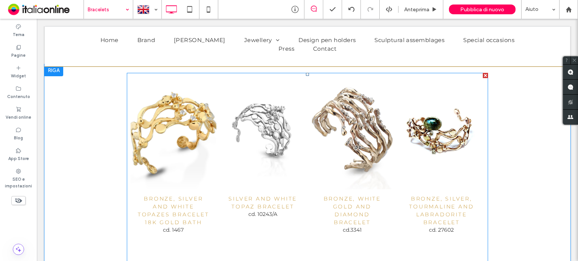
click at [175, 134] on link at bounding box center [173, 133] width 91 height 120
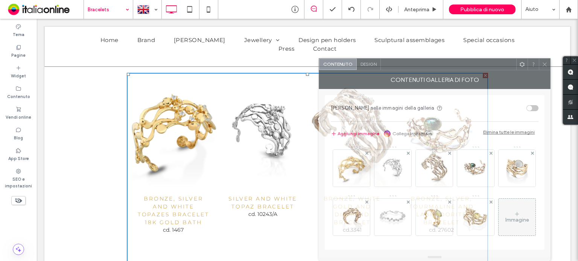
drag, startPoint x: 212, startPoint y: 38, endPoint x: 322, endPoint y: 119, distance: 136.7
click at [469, 121] on div "Contenuto Design Contenuti galleria di foto [PERSON_NAME] nelle immagini della …" at bounding box center [435, 159] width 232 height 203
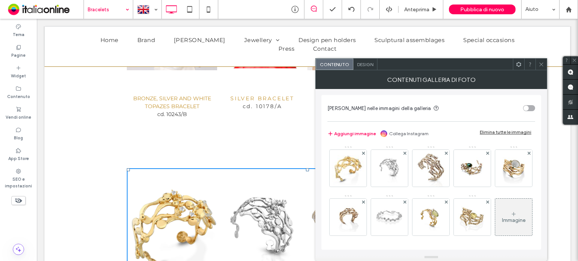
scroll to position [7226, 0]
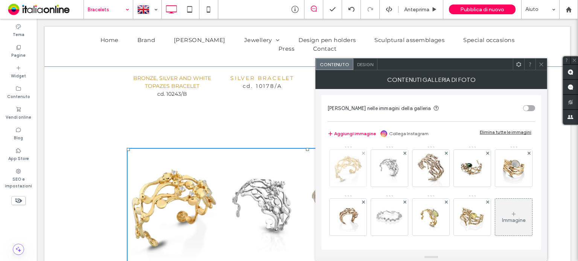
click at [344, 171] on img at bounding box center [348, 168] width 54 height 37
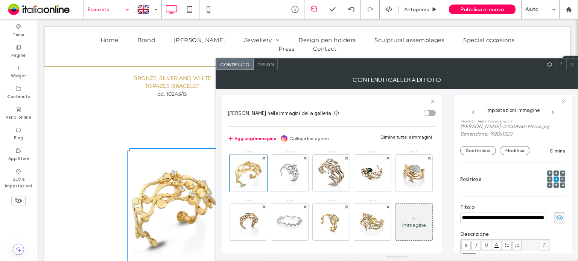
scroll to position [62, 0]
click at [479, 160] on div "Nome: 1467+bracciale+[PERSON_NAME]-2f4309a0-1920w.jpg Dimensione: 1920x1320 Sos…" at bounding box center [512, 109] width 105 height 100
click at [478, 156] on button "Sostituisci" at bounding box center [478, 151] width 36 height 9
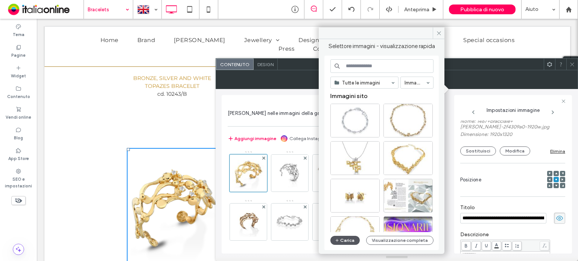
click at [344, 239] on button "Carica" at bounding box center [344, 240] width 29 height 9
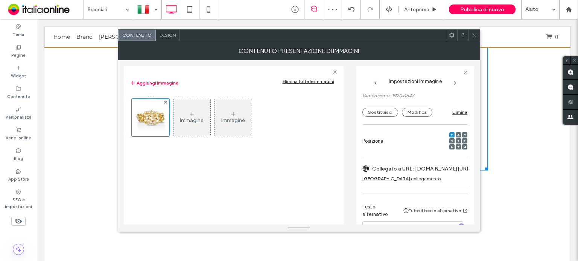
scroll to position [73, 0]
click at [473, 36] on use at bounding box center [474, 35] width 4 height 4
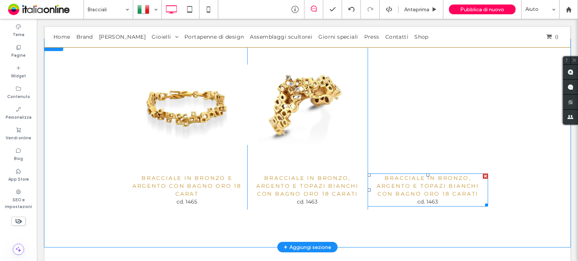
click at [424, 184] on span "Bracciale in bronzo, argento e topazi bianchi con bagno oro 18 carati" at bounding box center [428, 186] width 102 height 23
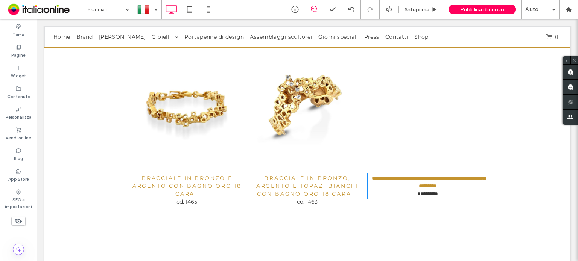
type input "**********"
type input "**"
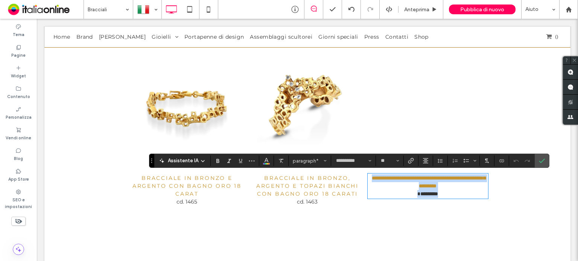
drag, startPoint x: 473, startPoint y: 196, endPoint x: 477, endPoint y: 196, distance: 4.1
click at [473, 189] on span "**********" at bounding box center [429, 182] width 114 height 13
drag, startPoint x: 478, startPoint y: 194, endPoint x: 382, endPoint y: 179, distance: 97.2
click at [382, 179] on p "**********" at bounding box center [428, 183] width 120 height 16
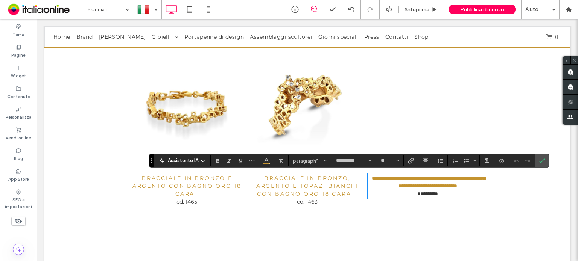
scroll to position [0, 0]
drag, startPoint x: 433, startPoint y: 200, endPoint x: 464, endPoint y: 200, distance: 31.2
click at [464, 190] on p "**********" at bounding box center [428, 183] width 120 height 16
click at [433, 197] on span "********" at bounding box center [427, 194] width 21 height 5
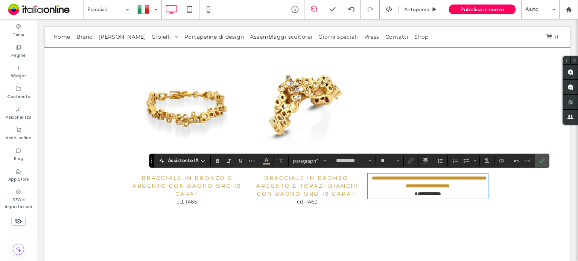
drag, startPoint x: 433, startPoint y: 202, endPoint x: 451, endPoint y: 202, distance: 18.1
click at [451, 190] on p "**********" at bounding box center [428, 183] width 120 height 16
click at [542, 159] on icon "Conferma" at bounding box center [542, 161] width 6 height 6
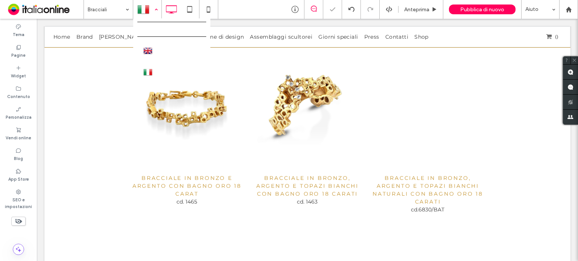
click at [142, 6] on div at bounding box center [147, 9] width 27 height 18
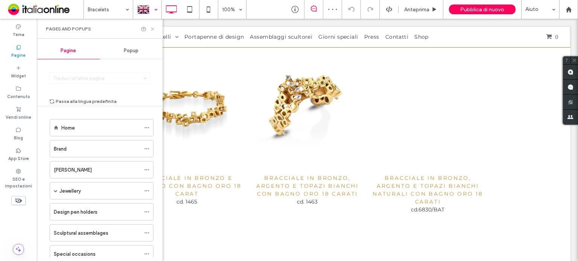
click at [154, 27] on icon at bounding box center [153, 29] width 6 height 6
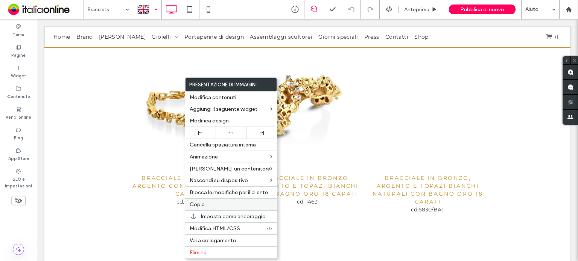
drag, startPoint x: 207, startPoint y: 207, endPoint x: 209, endPoint y: 203, distance: 4.4
click at [207, 207] on label "Copia" at bounding box center [231, 205] width 83 height 6
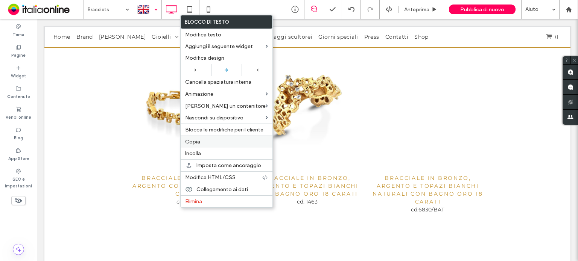
click at [213, 143] on label "Copia" at bounding box center [226, 142] width 83 height 6
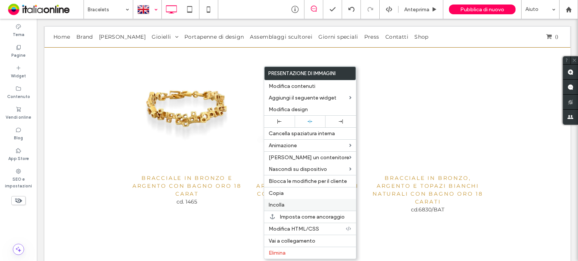
click at [296, 208] on div "Incolla" at bounding box center [310, 205] width 92 height 12
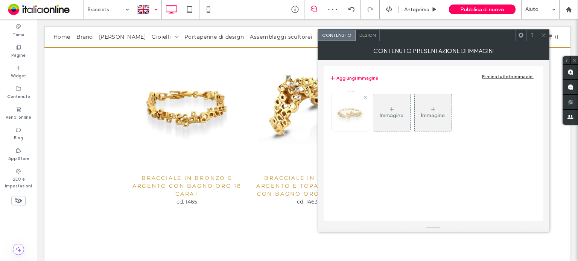
click at [365, 116] on div at bounding box center [350, 112] width 37 height 37
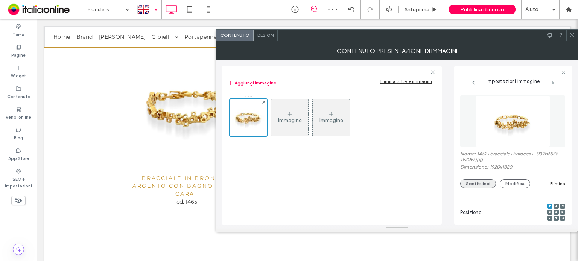
click at [480, 188] on button "Sostituisci" at bounding box center [478, 183] width 36 height 9
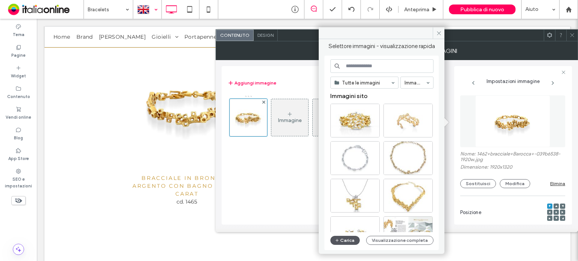
click at [352, 237] on button "Carica" at bounding box center [344, 240] width 29 height 9
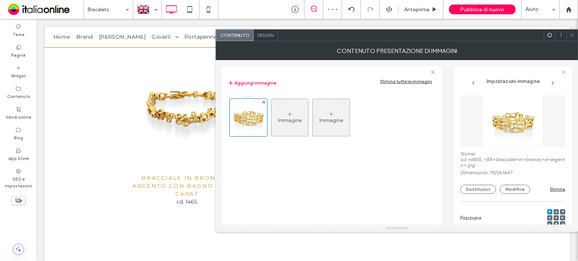
click at [575, 36] on icon at bounding box center [572, 35] width 6 height 6
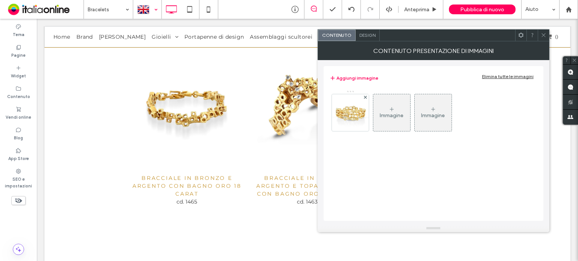
click at [541, 32] on span at bounding box center [544, 35] width 6 height 11
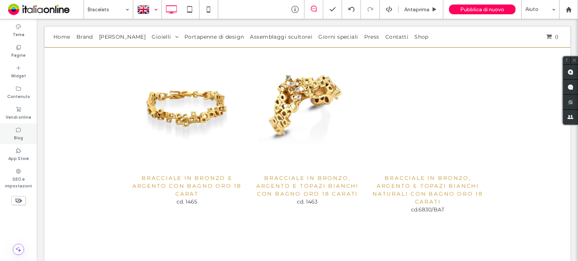
type input "**********"
type input "**"
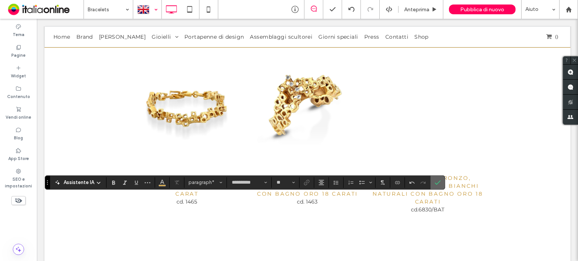
click at [439, 181] on label "Conferma" at bounding box center [437, 183] width 11 height 14
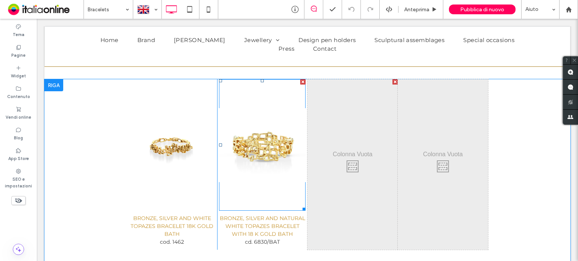
click at [272, 173] on link at bounding box center [262, 145] width 87 height 132
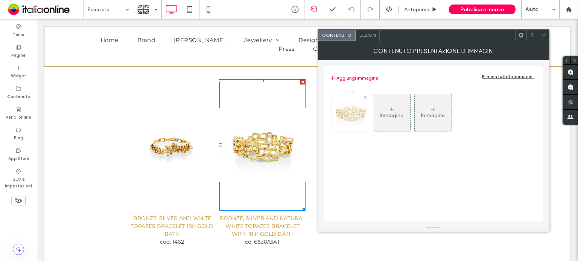
click at [342, 115] on div at bounding box center [350, 112] width 37 height 37
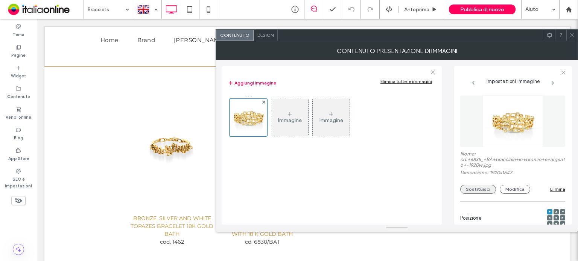
click at [487, 192] on button "Sostituisci" at bounding box center [478, 189] width 36 height 9
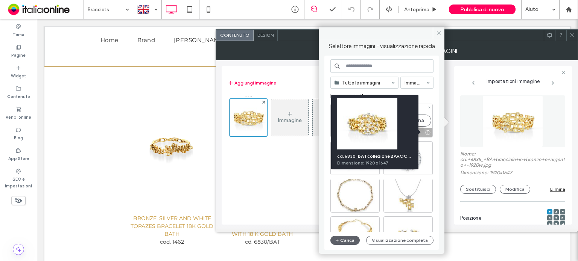
click at [419, 132] on div at bounding box center [417, 132] width 3 height 3
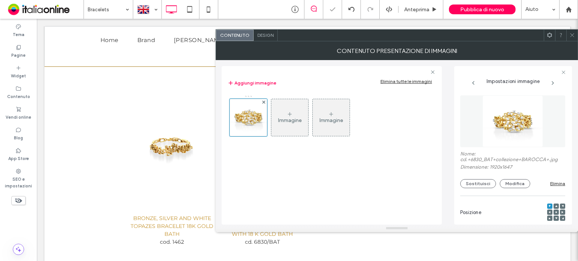
click at [572, 33] on icon at bounding box center [572, 35] width 6 height 6
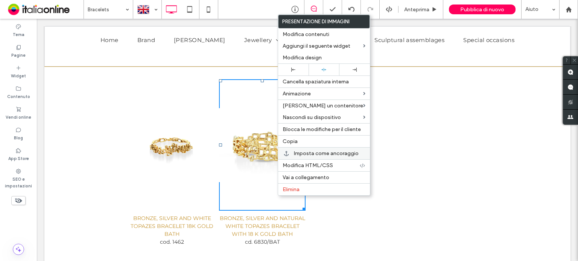
drag, startPoint x: 301, startPoint y: 142, endPoint x: 328, endPoint y: 152, distance: 28.4
click at [301, 142] on label "Copia" at bounding box center [324, 141] width 83 height 6
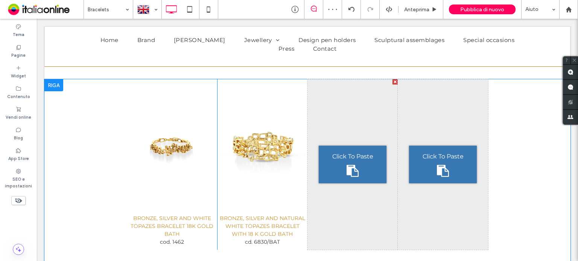
click at [347, 165] on icon at bounding box center [353, 171] width 12 height 12
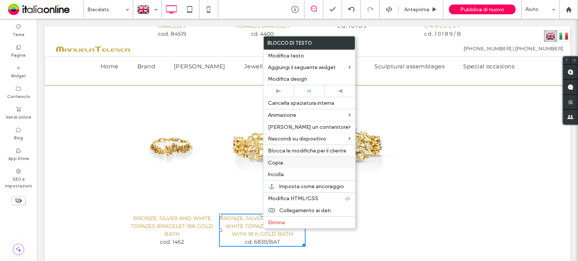
click at [291, 167] on div "Copia" at bounding box center [309, 163] width 92 height 12
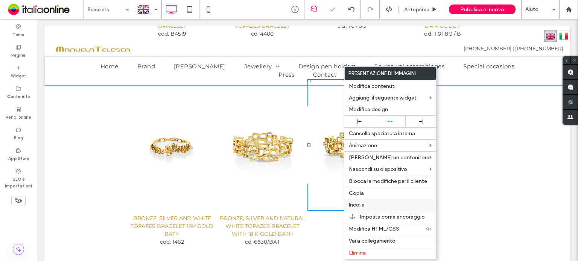
click at [372, 209] on div "Incolla" at bounding box center [390, 205] width 92 height 12
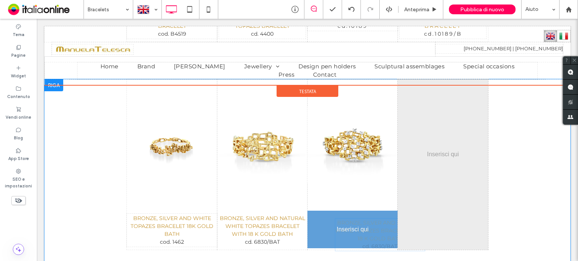
drag, startPoint x: 349, startPoint y: 100, endPoint x: 391, endPoint y: 251, distance: 156.1
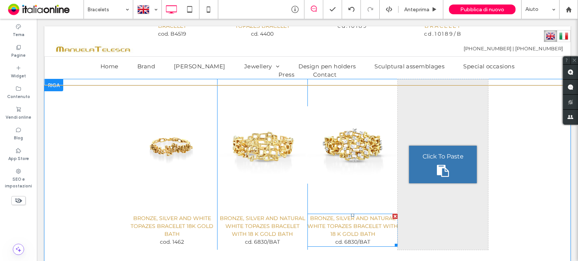
click at [370, 233] on span "BRONZE, SILVER AND NATURAL WHITE TOPAZES BRACELET WITH 18 K GOLD BATH" at bounding box center [352, 226] width 90 height 23
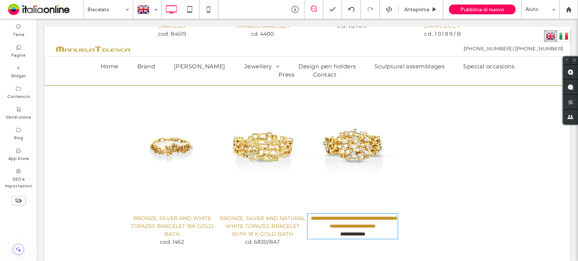
type input "**********"
type input "**"
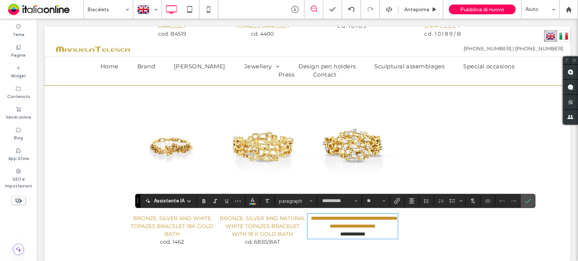
click at [380, 231] on p "**********" at bounding box center [352, 223] width 90 height 16
drag, startPoint x: 354, startPoint y: 233, endPoint x: 309, endPoint y: 218, distance: 47.7
click at [309, 218] on p "**********" at bounding box center [352, 223] width 90 height 16
click at [313, 219] on span "**********" at bounding box center [353, 222] width 85 height 13
click at [357, 236] on span "********" at bounding box center [356, 234] width 17 height 5
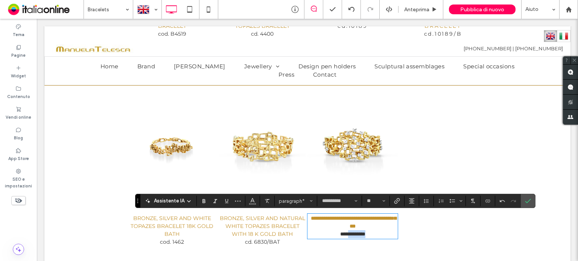
drag, startPoint x: 342, startPoint y: 234, endPoint x: 375, endPoint y: 233, distance: 33.1
click at [375, 233] on p "*** ********" at bounding box center [352, 235] width 90 height 8
click at [529, 200] on label "Conferma" at bounding box center [527, 202] width 11 height 14
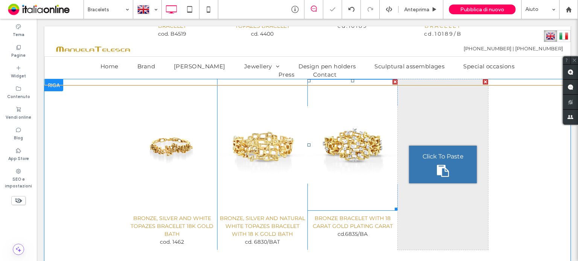
click at [365, 160] on link at bounding box center [352, 145] width 90 height 132
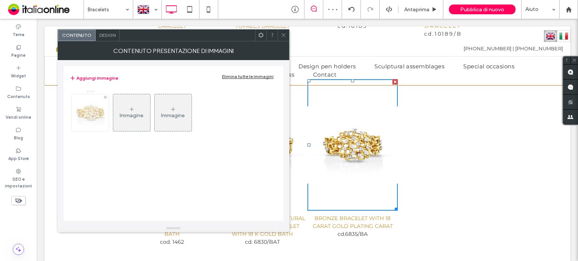
click at [91, 108] on img at bounding box center [90, 112] width 43 height 37
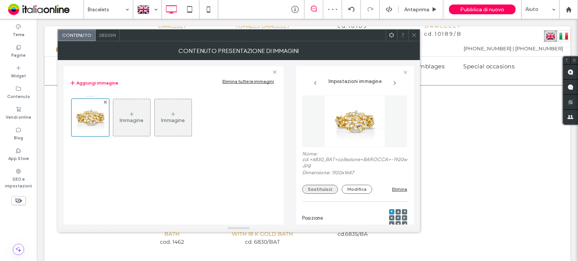
click at [309, 190] on button "Sostituisci" at bounding box center [320, 189] width 36 height 9
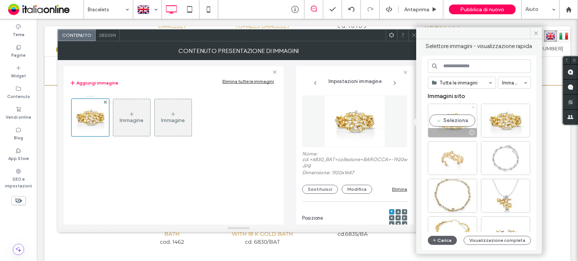
click at [462, 126] on div "Seleziona" at bounding box center [452, 121] width 49 height 34
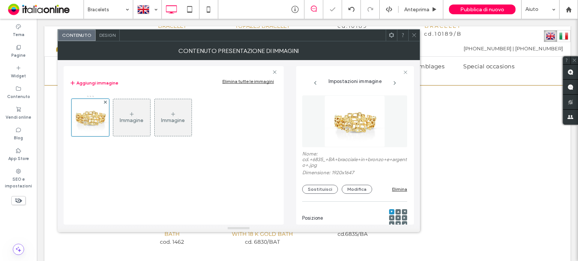
click at [415, 33] on icon at bounding box center [414, 35] width 6 height 6
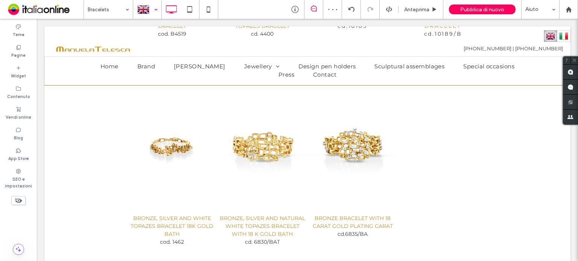
click at [140, 9] on div at bounding box center [147, 9] width 27 height 18
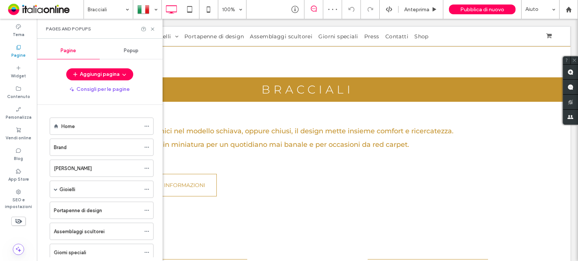
scroll to position [815, 0]
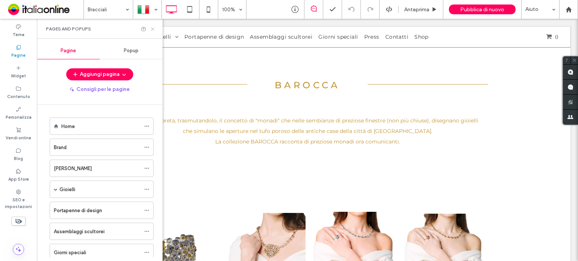
click at [152, 29] on icon at bounding box center [153, 29] width 6 height 6
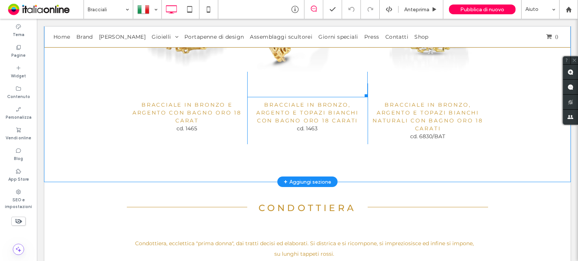
scroll to position [1379, 0]
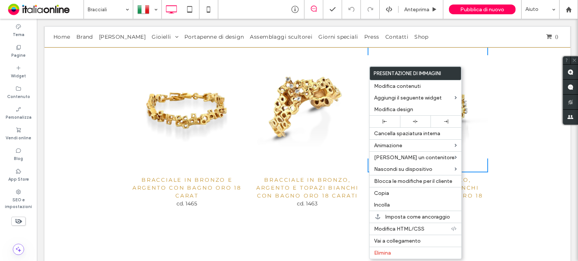
click at [368, 176] on p "BRACCIALE IN BRONZO, ARGENTO E TOPAZI BIANCHI NATURALI CON BAGNO ORO 18 CARATI" at bounding box center [428, 192] width 120 height 32
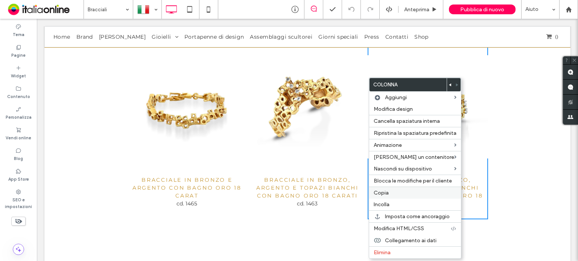
click at [382, 192] on span "Copia" at bounding box center [381, 193] width 15 height 6
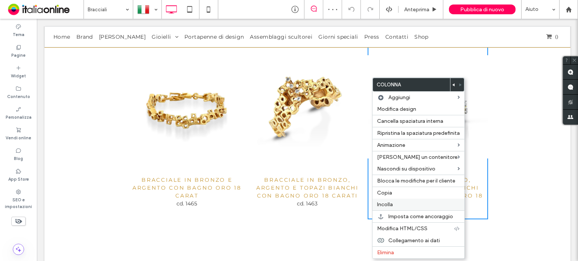
click at [390, 206] on span "Incolla" at bounding box center [385, 205] width 16 height 6
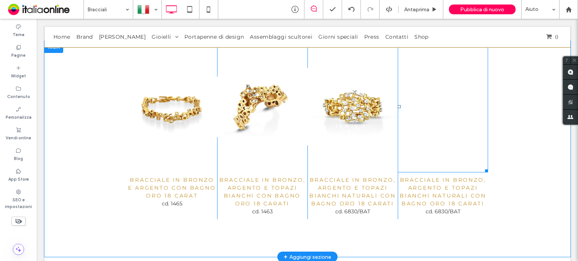
click at [425, 138] on ul "Titolo diapositiva Scrivi qui la tua didascalia Pulsante" at bounding box center [443, 107] width 90 height 132
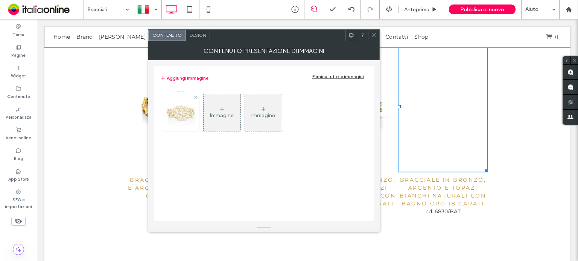
click at [193, 112] on img at bounding box center [180, 112] width 43 height 37
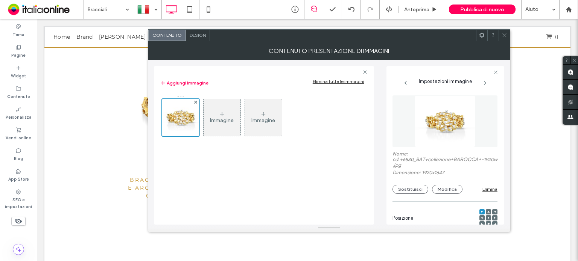
click at [401, 185] on div "Nome: cd.+6830_BAT+collezione+BAROCCA+-1920w.jpg Dimensione: 1920x1647 Sostitui…" at bounding box center [444, 172] width 105 height 43
click at [403, 193] on button "Sostituisci" at bounding box center [410, 189] width 36 height 9
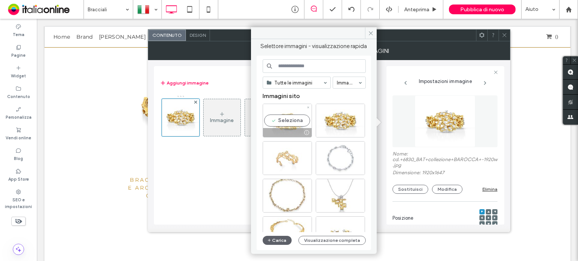
drag, startPoint x: 298, startPoint y: 127, endPoint x: 292, endPoint y: 129, distance: 5.9
click at [290, 130] on div at bounding box center [287, 132] width 49 height 9
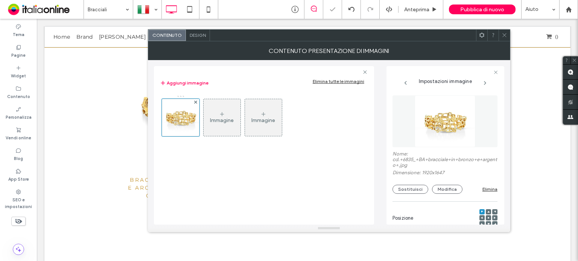
click at [500, 31] on div at bounding box center [504, 35] width 11 height 11
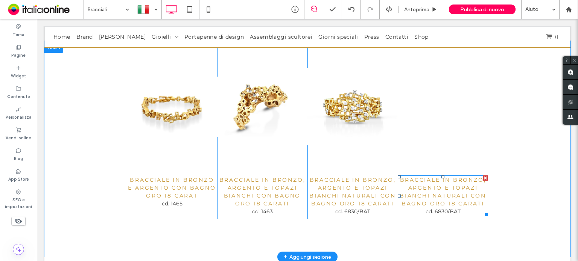
click at [448, 189] on span "BRACCIALE IN BRONZO, ARGENTO E TOPAZI BIANCHI NATURALI CON BAGNO ORO 18 CARATI" at bounding box center [443, 192] width 87 height 30
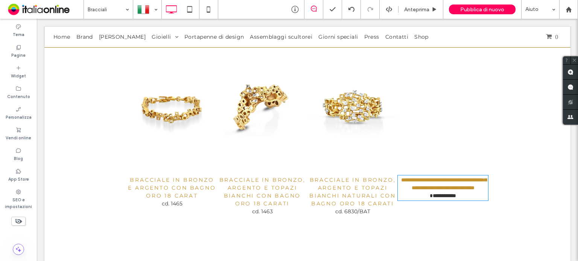
type input "**********"
type input "**"
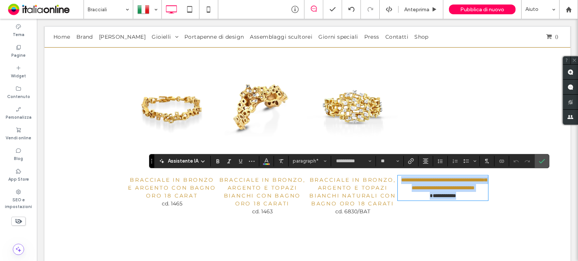
click at [471, 191] on span "**********" at bounding box center [443, 184] width 85 height 13
drag, startPoint x: 481, startPoint y: 199, endPoint x: 399, endPoint y: 175, distance: 85.8
click at [399, 176] on p "**********" at bounding box center [443, 184] width 90 height 16
click at [445, 199] on span "********" at bounding box center [448, 195] width 15 height 5
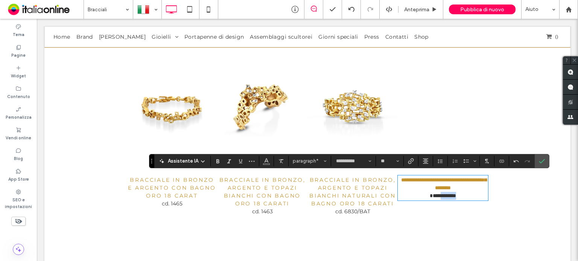
drag, startPoint x: 433, startPoint y: 201, endPoint x: 456, endPoint y: 203, distance: 22.6
click at [456, 199] on span "********" at bounding box center [448, 195] width 15 height 5
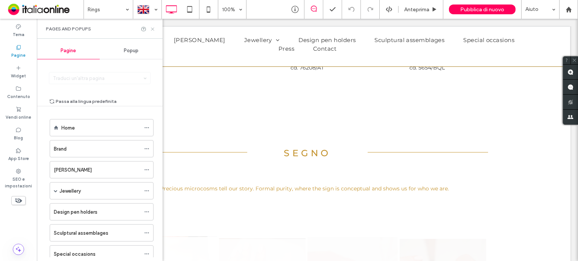
click at [151, 27] on use at bounding box center [152, 28] width 3 height 3
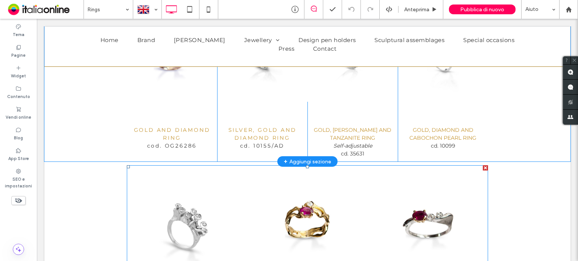
scroll to position [5540, 0]
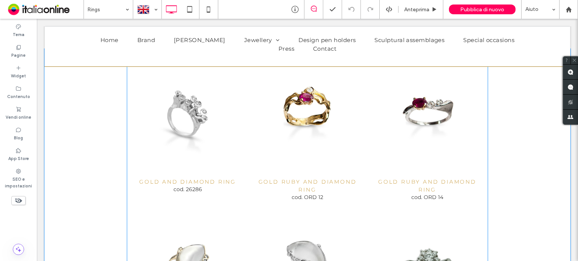
click at [283, 159] on link at bounding box center [307, 113] width 125 height 125
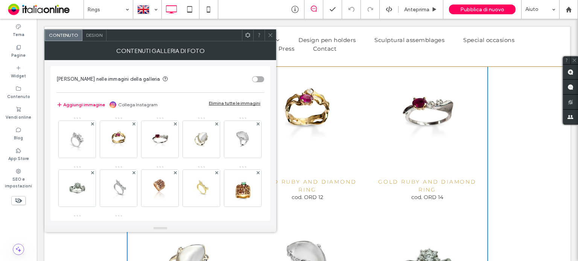
scroll to position [99, 0]
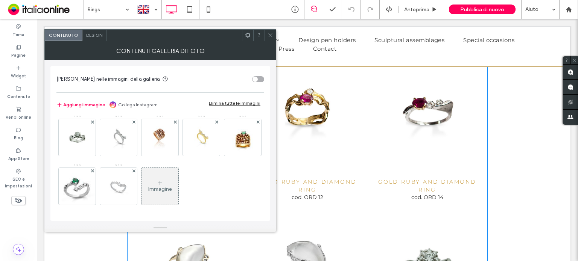
click at [141, 200] on div "Immagine" at bounding box center [159, 186] width 37 height 35
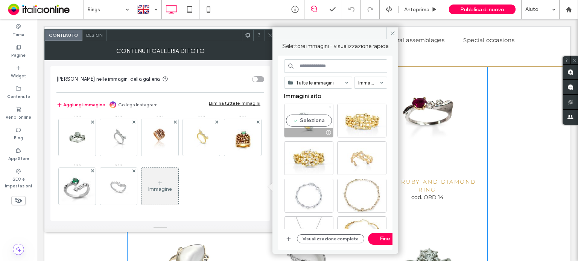
drag, startPoint x: 307, startPoint y: 120, endPoint x: 369, endPoint y: 208, distance: 107.6
click at [307, 120] on div "Seleziona" at bounding box center [308, 121] width 49 height 34
drag, startPoint x: 379, startPoint y: 240, endPoint x: 14, endPoint y: 252, distance: 365.1
click at [379, 240] on button "Fine" at bounding box center [385, 239] width 34 height 12
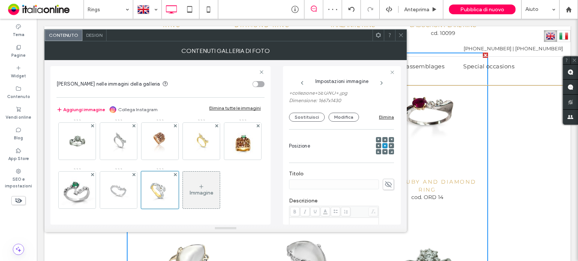
scroll to position [113, 0]
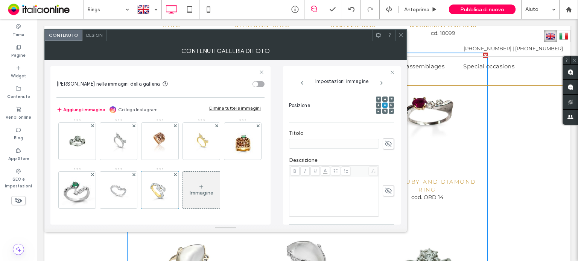
click at [386, 143] on use at bounding box center [388, 144] width 7 height 6
paste input "**********"
drag, startPoint x: 344, startPoint y: 144, endPoint x: 375, endPoint y: 143, distance: 31.2
click at [375, 143] on div "**********" at bounding box center [341, 143] width 105 height 11
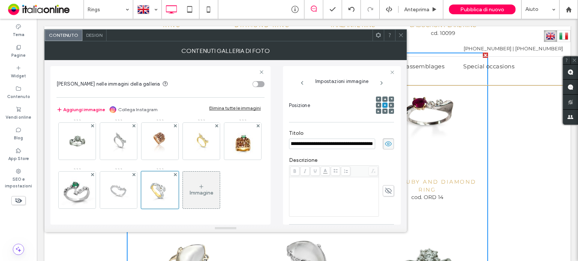
click at [328, 192] on div "Rich Text Editor" at bounding box center [333, 197] width 87 height 38
drag, startPoint x: 355, startPoint y: 143, endPoint x: 388, endPoint y: 143, distance: 32.7
click at [388, 143] on div "**********" at bounding box center [341, 143] width 105 height 11
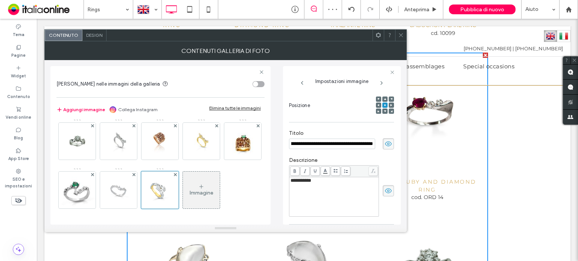
click at [336, 145] on input "**********" at bounding box center [332, 144] width 86 height 11
drag, startPoint x: 336, startPoint y: 143, endPoint x: 374, endPoint y: 144, distance: 38.4
click at [384, 144] on div "**********" at bounding box center [341, 143] width 105 height 11
type input "**********"
click at [290, 182] on span "**********" at bounding box center [300, 180] width 21 height 5
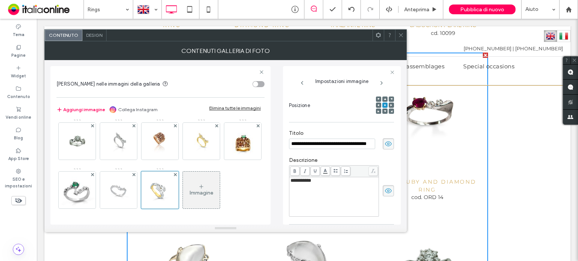
scroll to position [0, 34]
click at [290, 182] on span "**********" at bounding box center [300, 180] width 21 height 5
click at [293, 182] on span "**********" at bounding box center [300, 180] width 21 height 5
click at [292, 182] on span "**********" at bounding box center [300, 180] width 21 height 5
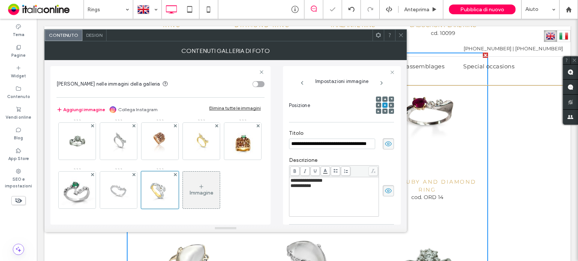
click at [402, 34] on icon at bounding box center [401, 35] width 6 height 6
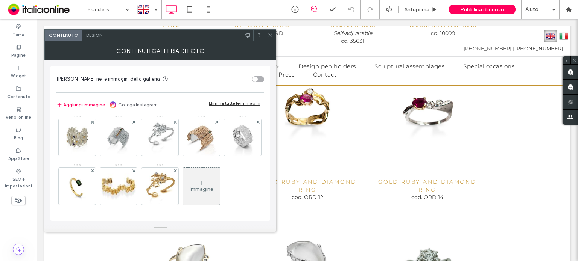
scroll to position [99, 0]
click at [190, 190] on div "Immagine" at bounding box center [202, 189] width 24 height 6
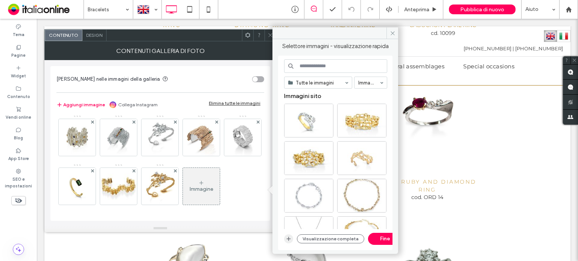
click at [289, 241] on icon "button" at bounding box center [289, 239] width 6 height 6
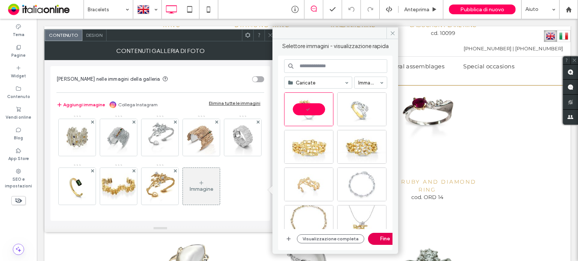
click at [380, 239] on button "Fine" at bounding box center [385, 239] width 34 height 12
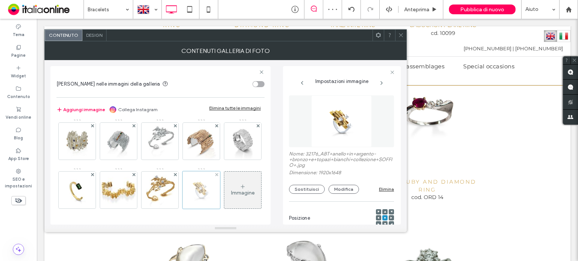
click at [182, 187] on div at bounding box center [201, 191] width 38 height 38
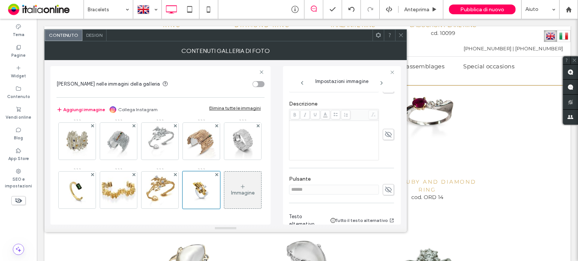
scroll to position [132, 0]
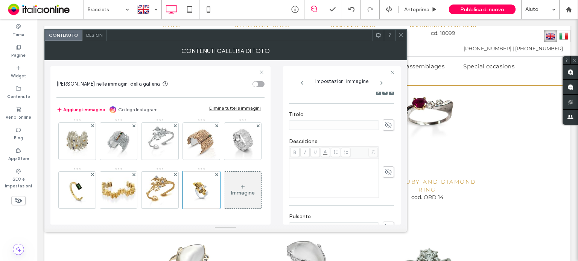
click at [385, 127] on icon at bounding box center [389, 125] width 8 height 8
click at [359, 127] on input at bounding box center [334, 125] width 90 height 10
paste input "**********"
drag, startPoint x: 342, startPoint y: 123, endPoint x: 378, endPoint y: 123, distance: 35.7
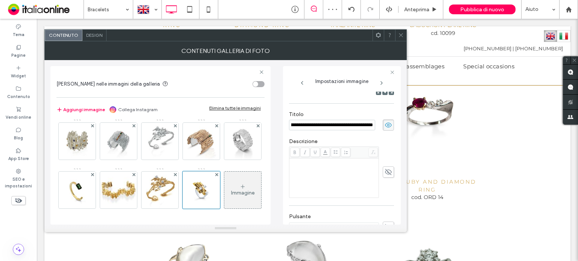
click at [378, 123] on div "**********" at bounding box center [341, 125] width 105 height 11
type input "**********"
click at [336, 164] on div "Rich Text Editor" at bounding box center [333, 162] width 87 height 5
click at [339, 171] on div "Rich Text Editor" at bounding box center [333, 179] width 87 height 38
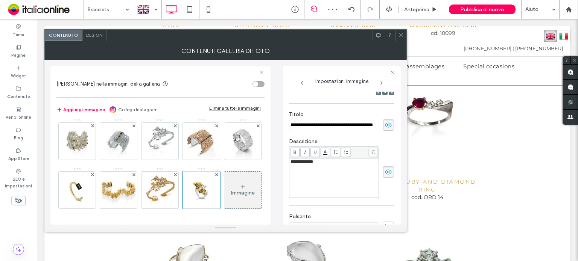
drag, startPoint x: 365, startPoint y: 125, endPoint x: 380, endPoint y: 125, distance: 15.1
click at [390, 124] on div "**********" at bounding box center [342, 158] width 106 height 133
click at [346, 125] on input "**********" at bounding box center [332, 125] width 86 height 11
drag, startPoint x: 336, startPoint y: 126, endPoint x: 383, endPoint y: 126, distance: 47.4
click at [383, 126] on div "**********" at bounding box center [341, 125] width 105 height 11
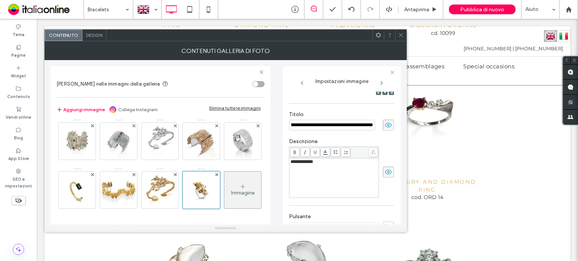
click at [290, 163] on span "**********" at bounding box center [301, 162] width 23 height 5
click at [403, 35] on icon at bounding box center [401, 35] width 6 height 6
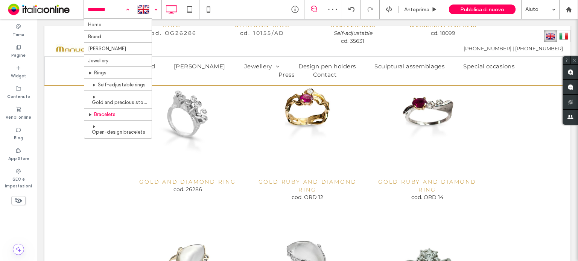
click at [151, 10] on div at bounding box center [147, 9] width 27 height 18
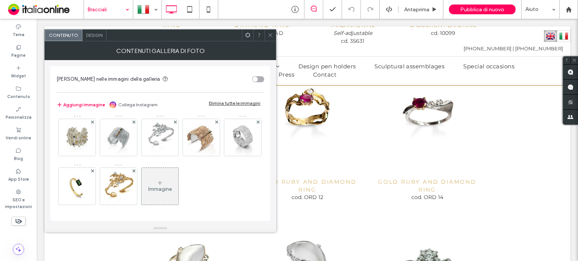
scroll to position [99, 0]
click at [148, 190] on div "Immagine" at bounding box center [160, 189] width 24 height 6
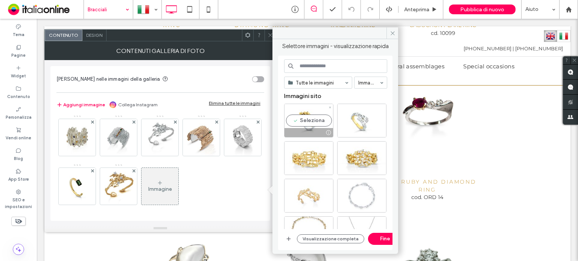
drag, startPoint x: 319, startPoint y: 119, endPoint x: 381, endPoint y: 197, distance: 100.1
click at [319, 119] on div "Seleziona" at bounding box center [308, 121] width 49 height 34
drag, startPoint x: 380, startPoint y: 239, endPoint x: 149, endPoint y: 193, distance: 236.3
click at [380, 239] on button "Fine" at bounding box center [385, 239] width 34 height 12
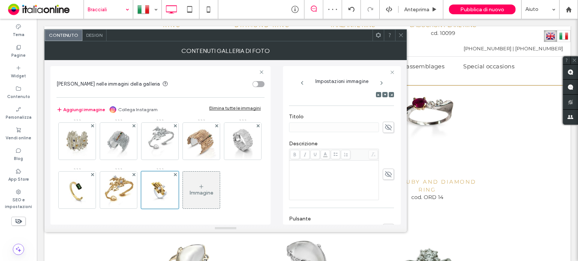
scroll to position [150, 0]
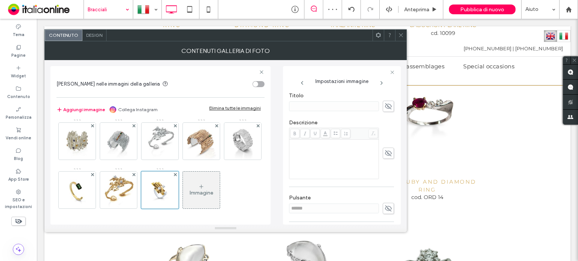
click at [385, 106] on use at bounding box center [388, 106] width 7 height 6
paste input "**********"
drag, startPoint x: 342, startPoint y: 105, endPoint x: 377, endPoint y: 105, distance: 35.0
click at [377, 105] on div "**********" at bounding box center [341, 106] width 105 height 11
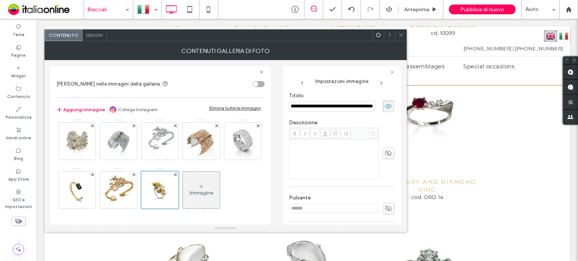
type input "**********"
click at [340, 160] on div "Rich Text Editor" at bounding box center [333, 160] width 87 height 38
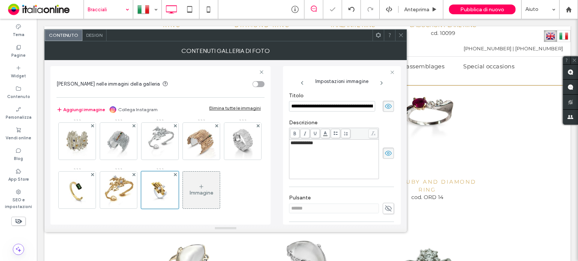
click at [386, 128] on label "Descrizione" at bounding box center [341, 124] width 105 height 8
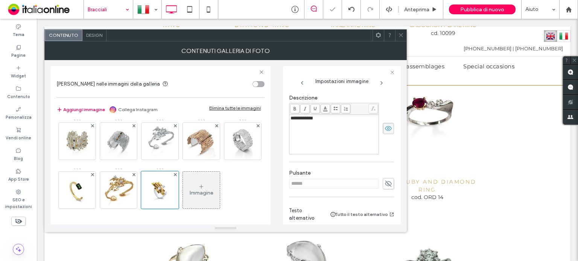
scroll to position [188, 0]
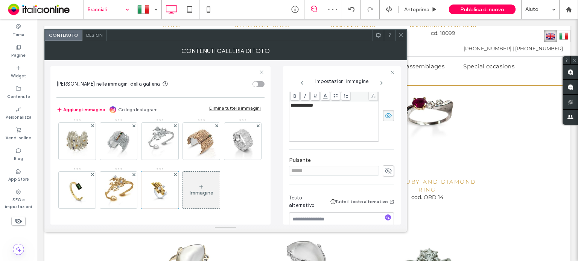
click at [399, 35] on icon at bounding box center [401, 35] width 6 height 6
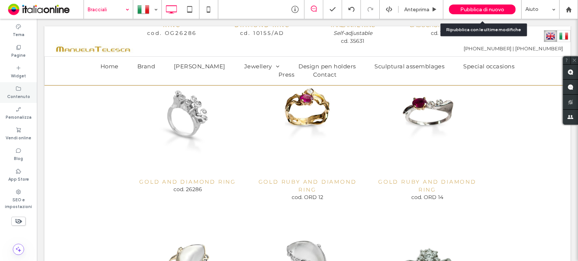
drag, startPoint x: 478, startPoint y: 10, endPoint x: 14, endPoint y: 83, distance: 469.9
click at [478, 10] on span "Pubblica di nuovo" at bounding box center [482, 9] width 44 height 6
